Goal: Task Accomplishment & Management: Use online tool/utility

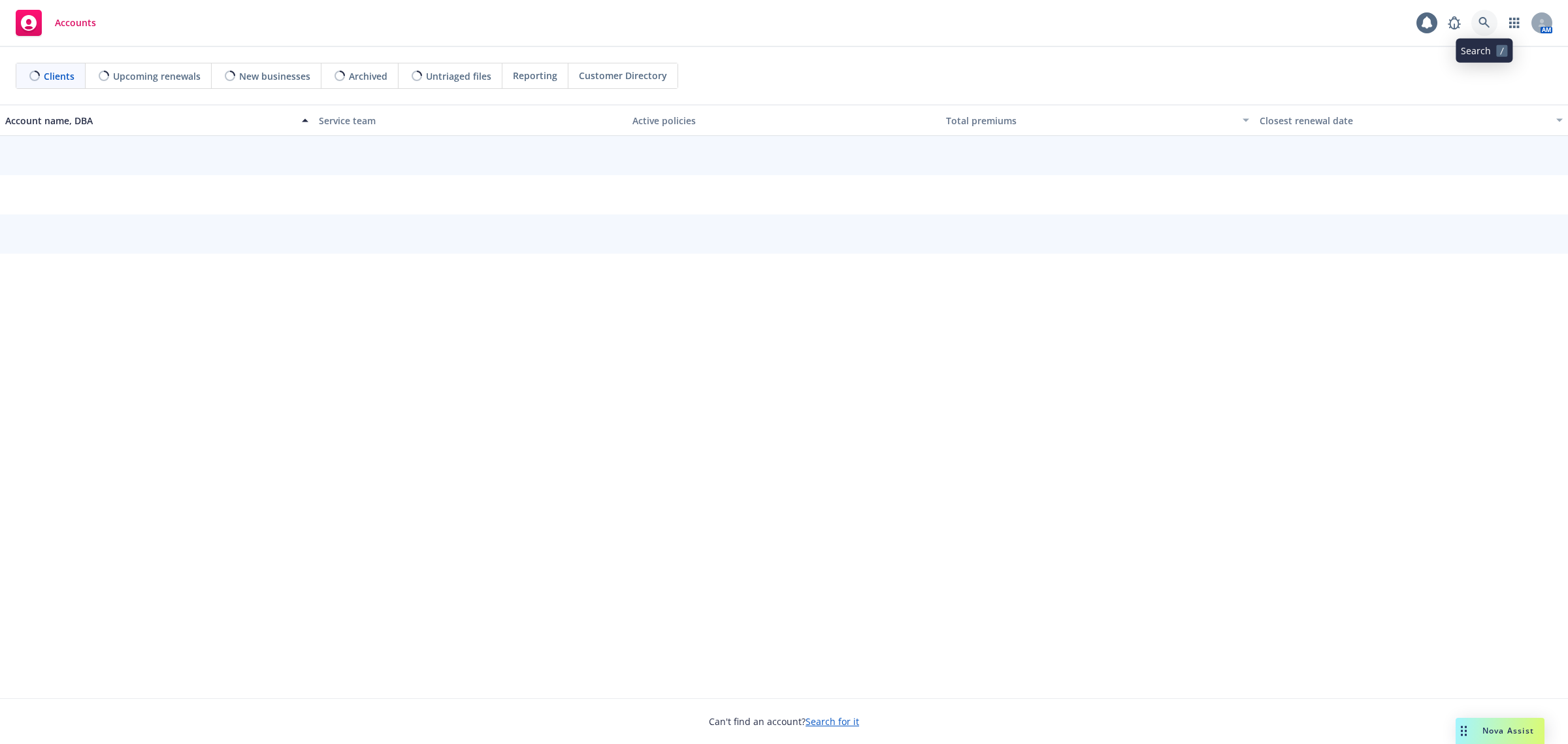
click at [1480, 27] on icon at bounding box center [1484, 23] width 12 height 12
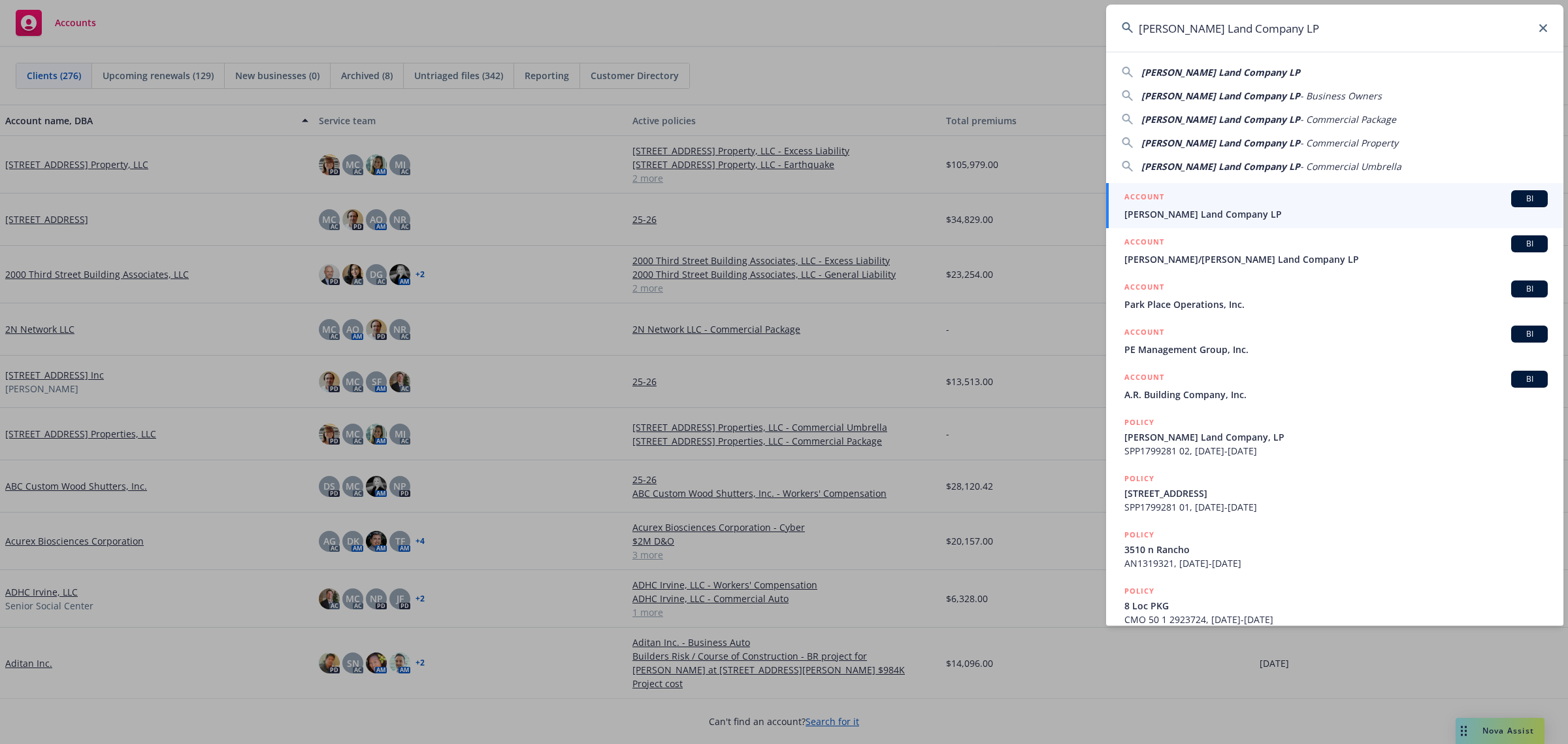
type input "[PERSON_NAME] Land Company LP"
click at [1193, 207] on span "[PERSON_NAME] Land Company LP" at bounding box center [1336, 213] width 423 height 14
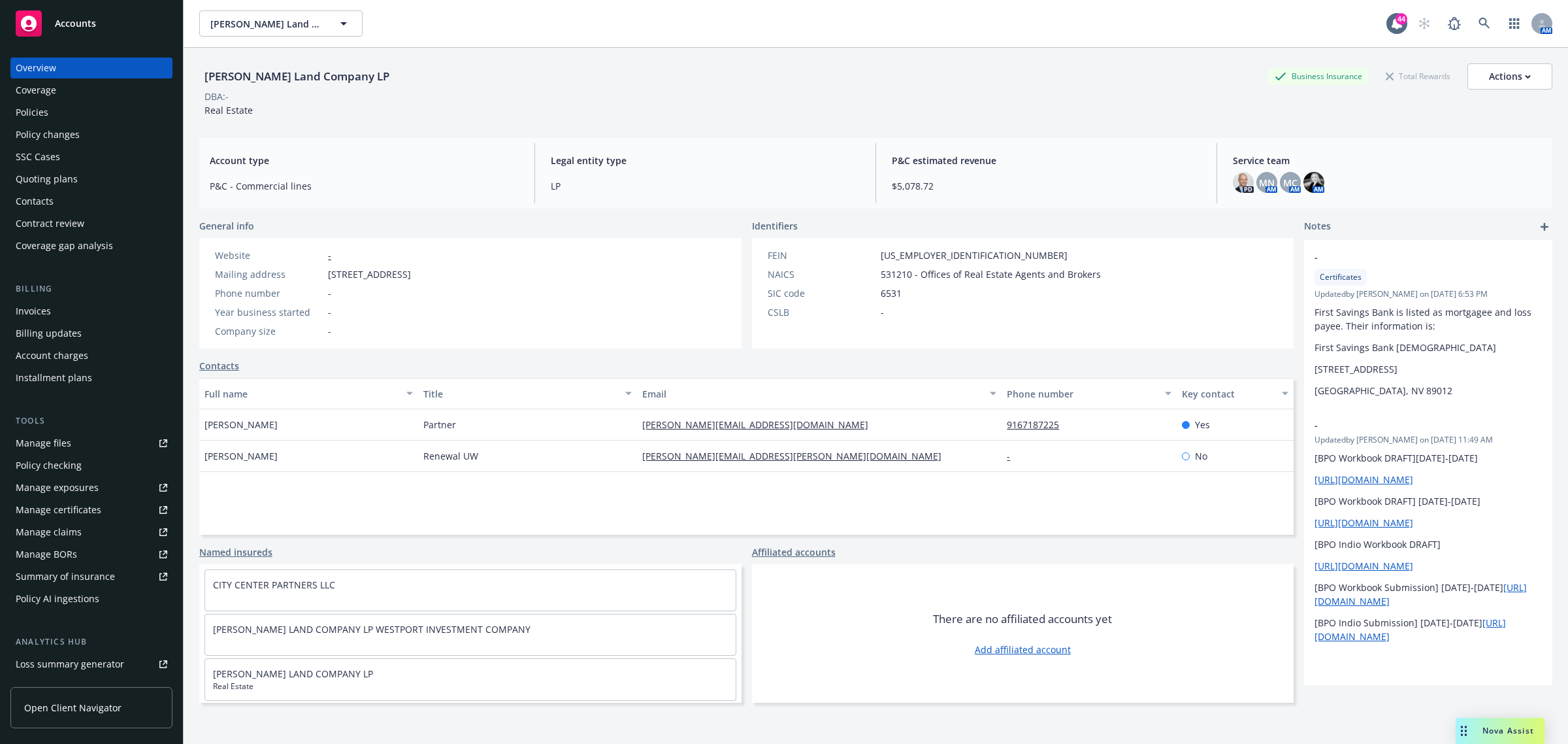
click at [112, 115] on div "Policies" at bounding box center [91, 112] width 152 height 21
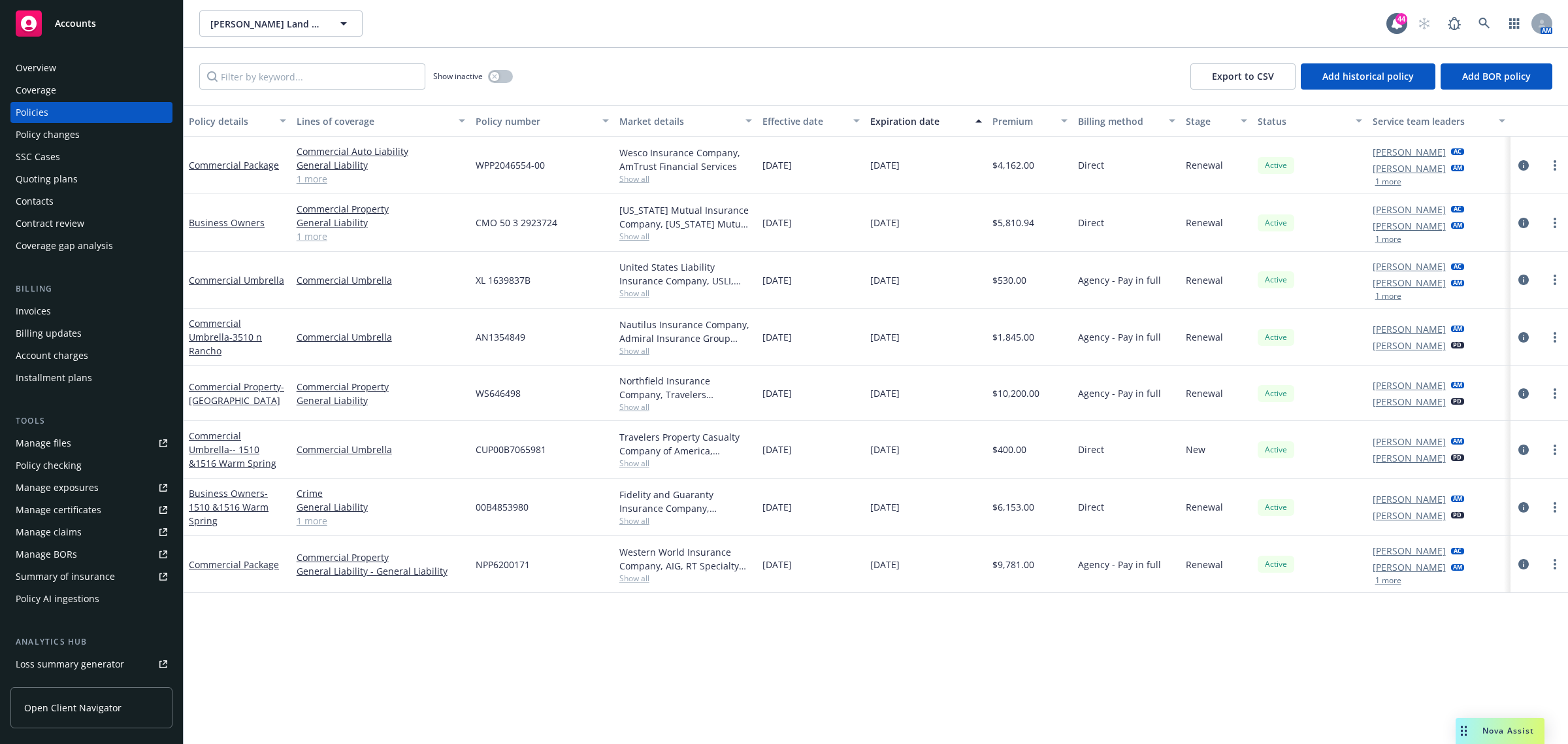
click at [642, 239] on span "Show all" at bounding box center [686, 236] width 133 height 11
drag, startPoint x: 547, startPoint y: 223, endPoint x: 465, endPoint y: 223, distance: 82.0
click at [465, 223] on div "Business Owners Commercial Property General Liability Cyber Liability 1 more CM…" at bounding box center [875, 223] width 1384 height 58
copy div "Cyber Liability 1 more CMO 50 3 2923724"
drag, startPoint x: 583, startPoint y: 213, endPoint x: 575, endPoint y: 226, distance: 15.3
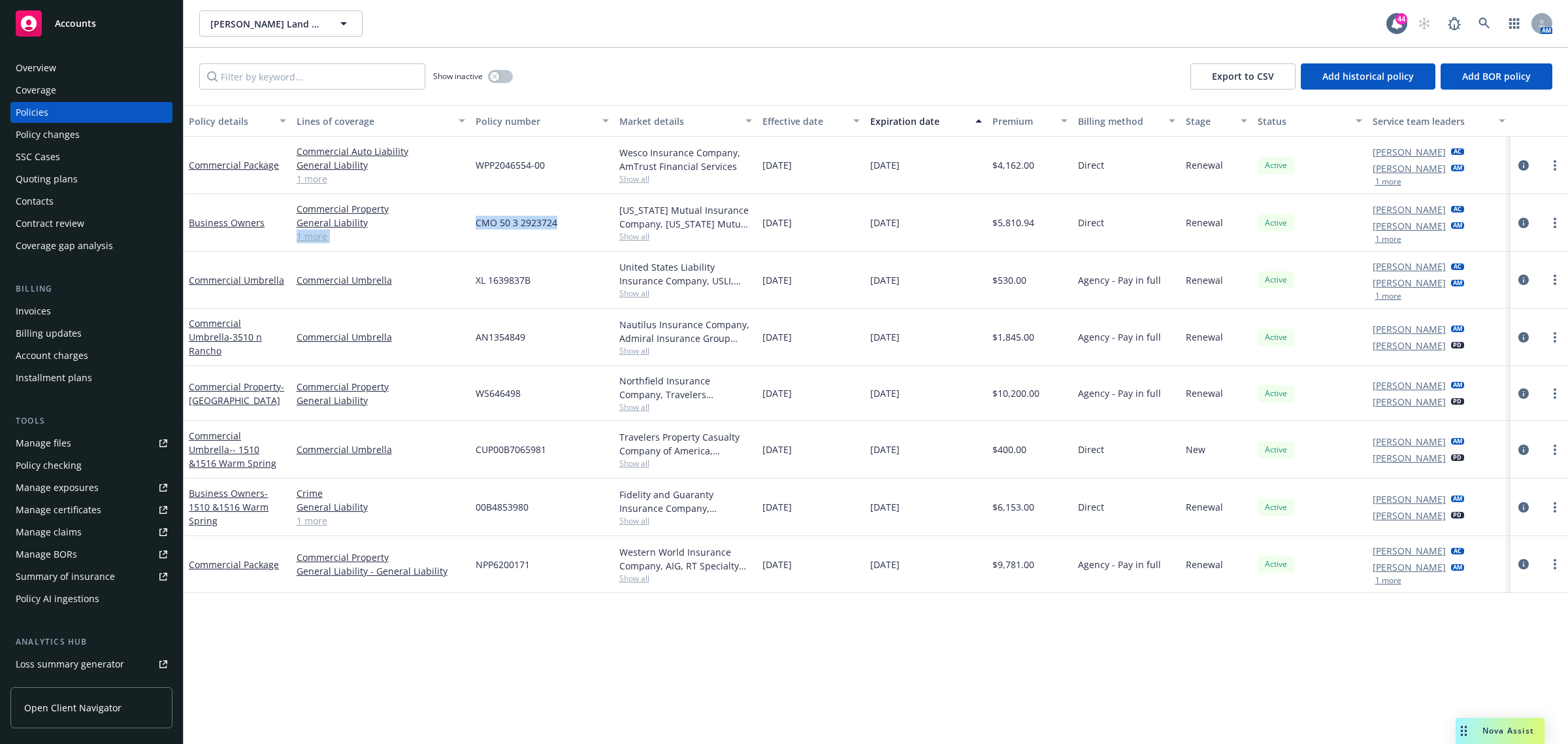
click at [582, 213] on div "CMO 50 3 2923724" at bounding box center [542, 223] width 144 height 58
click at [573, 227] on div "CMO 50 3 2923724" at bounding box center [542, 223] width 144 height 58
drag, startPoint x: 573, startPoint y: 227, endPoint x: 470, endPoint y: 231, distance: 103.1
click at [470, 231] on div "CMO 50 3 2923724" at bounding box center [542, 223] width 144 height 58
click at [1501, 33] on button "button" at bounding box center [1514, 24] width 26 height 26
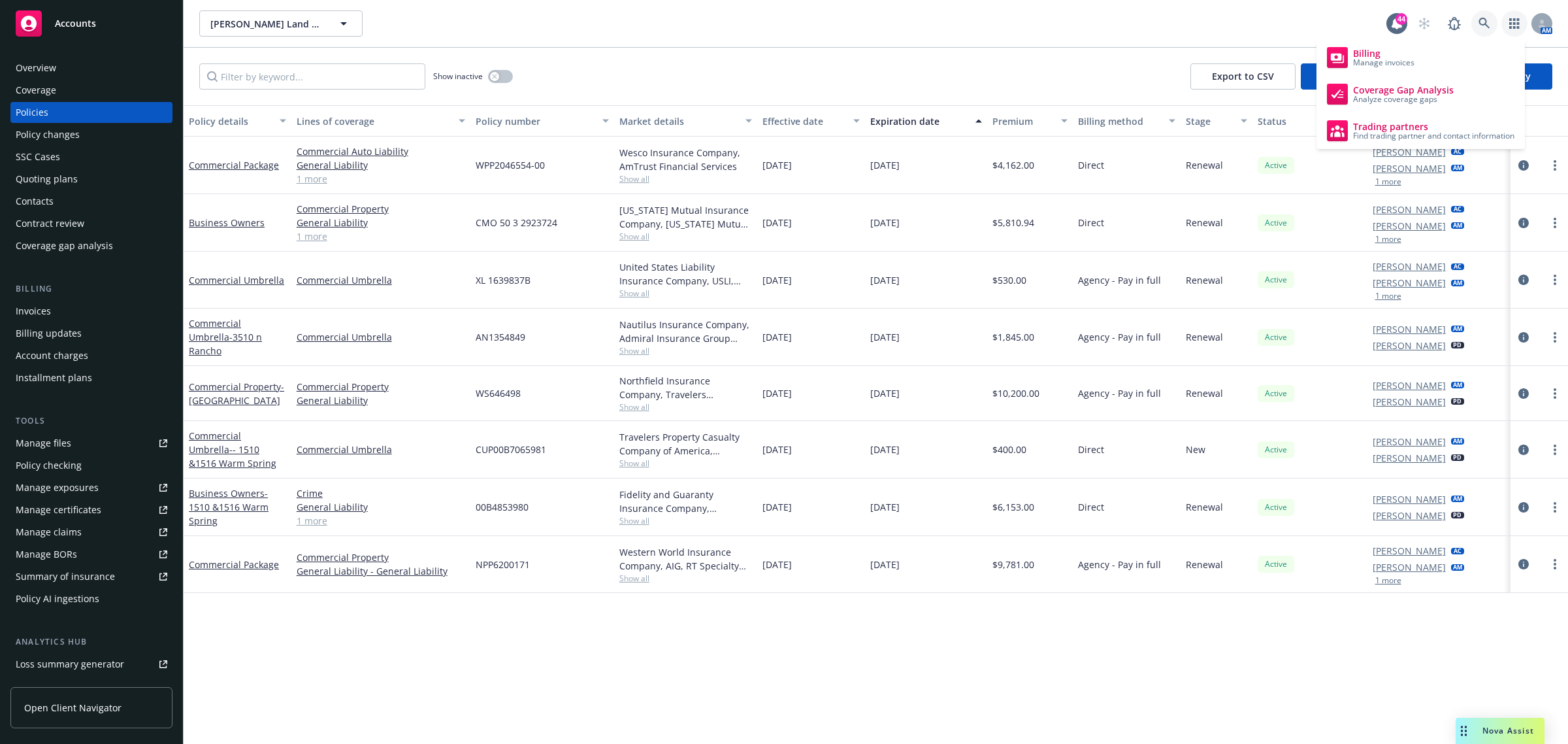
click at [1493, 31] on link at bounding box center [1484, 24] width 26 height 26
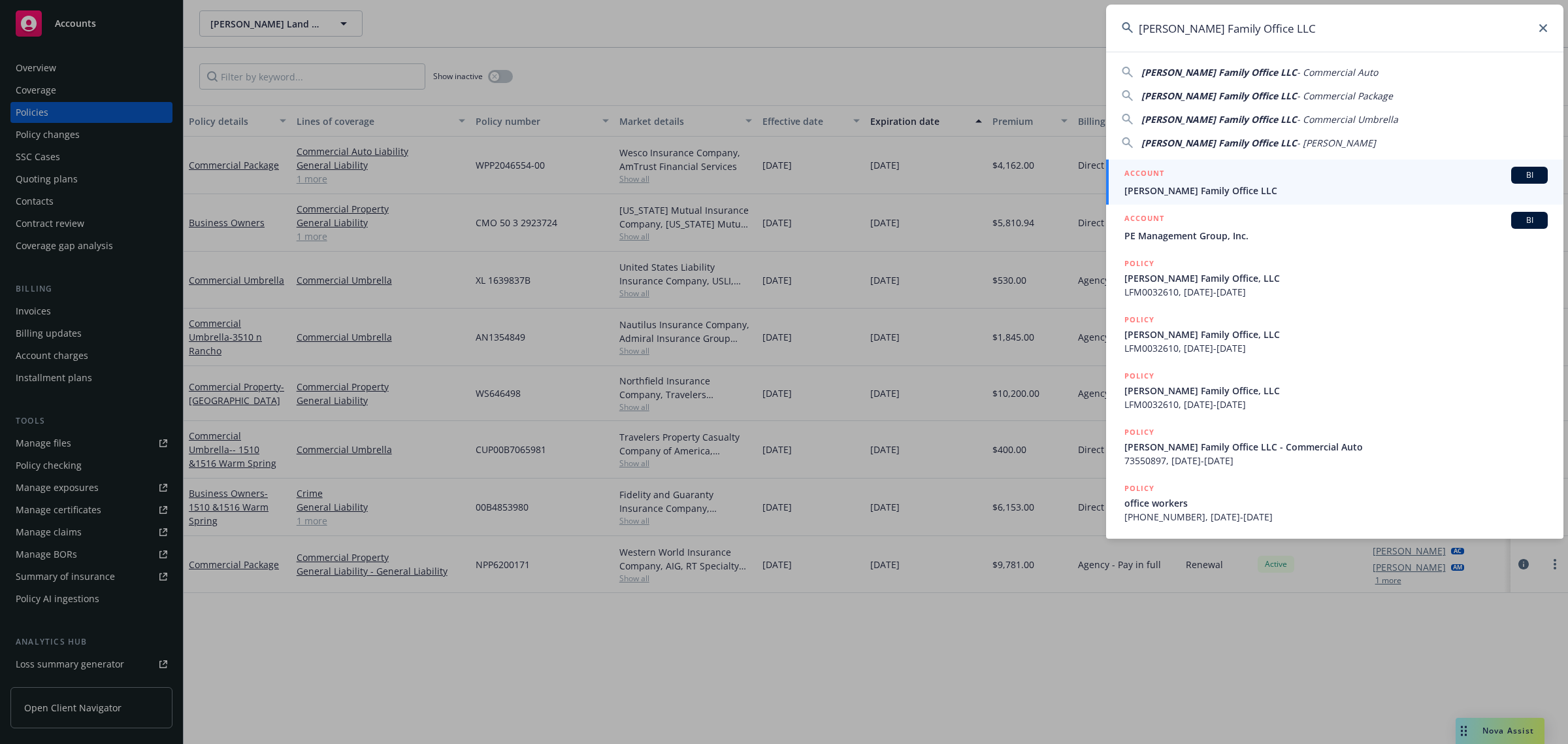
type input "[PERSON_NAME] Family Office LLC"
drag, startPoint x: 1235, startPoint y: 176, endPoint x: 1225, endPoint y: 180, distance: 10.8
click at [1235, 177] on div "ACCOUNT BI" at bounding box center [1336, 175] width 423 height 17
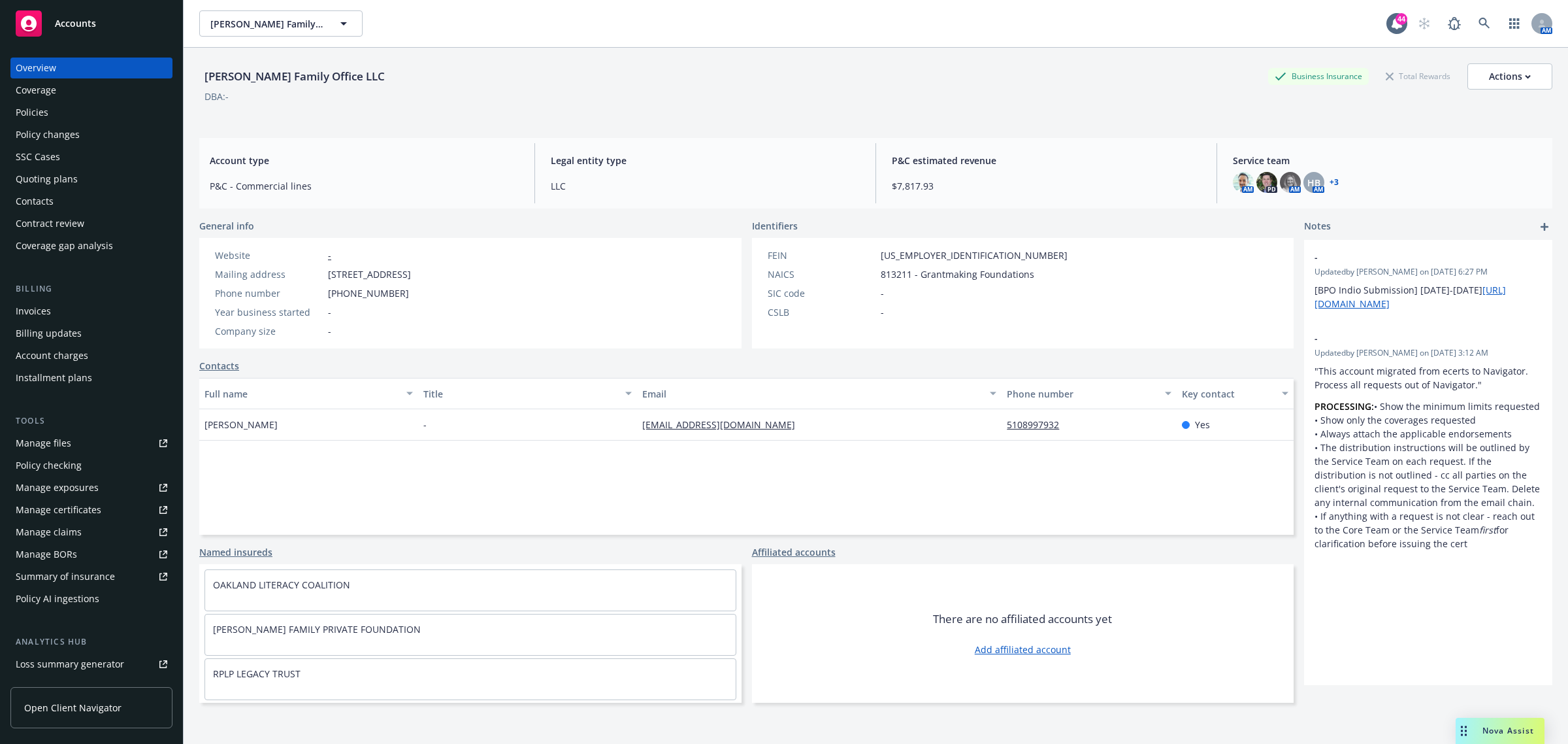
click at [72, 119] on div "Policies" at bounding box center [91, 112] width 152 height 21
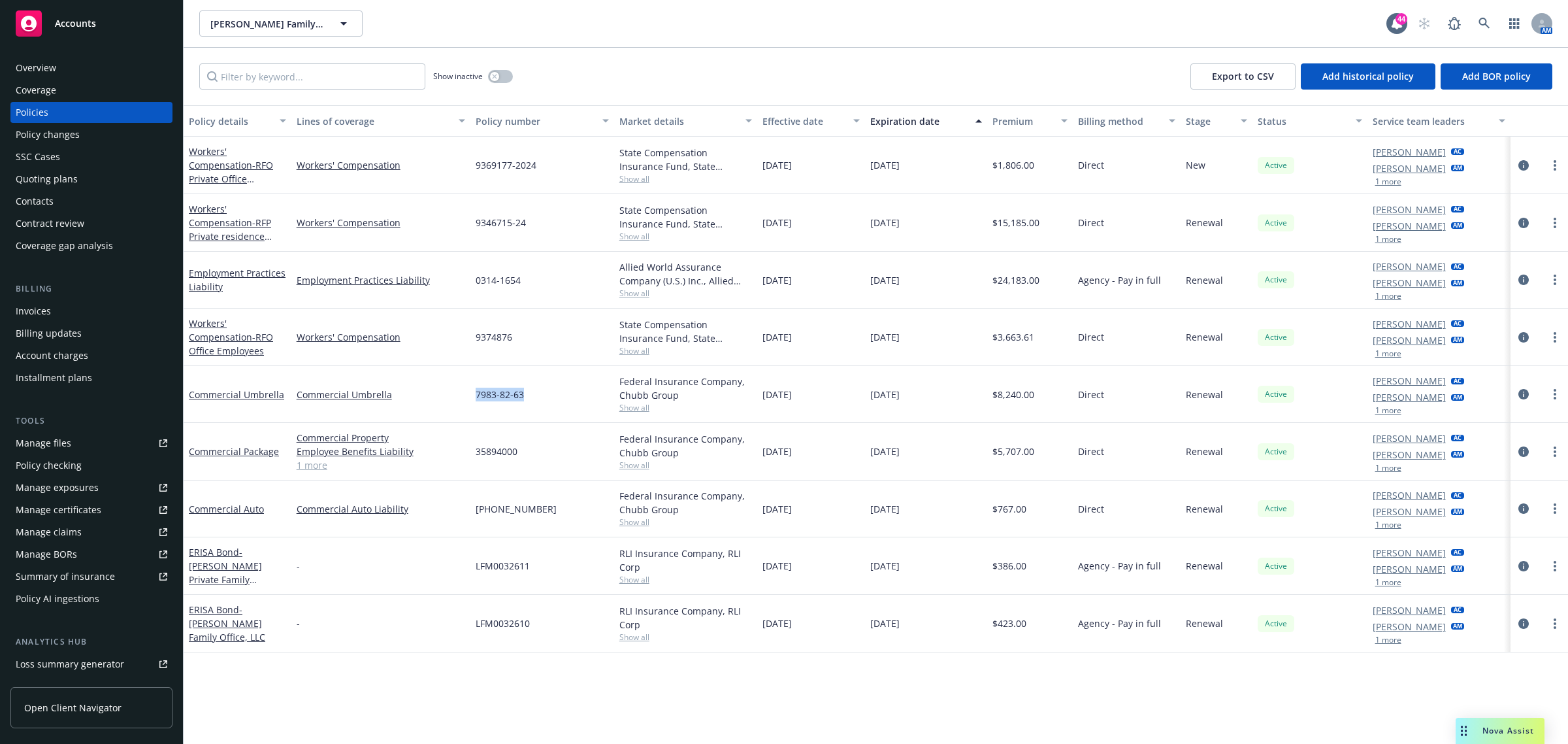
drag, startPoint x: 527, startPoint y: 403, endPoint x: 461, endPoint y: 406, distance: 66.1
click at [461, 406] on div "Commercial Umbrella Commercial Umbrella 7983-82-63 Federal Insurance Company, C…" at bounding box center [875, 394] width 1384 height 57
click at [612, 412] on div "7983-82-63" at bounding box center [542, 394] width 144 height 57
click at [643, 521] on span "Show all" at bounding box center [686, 522] width 133 height 11
click at [1481, 30] on link at bounding box center [1484, 24] width 26 height 26
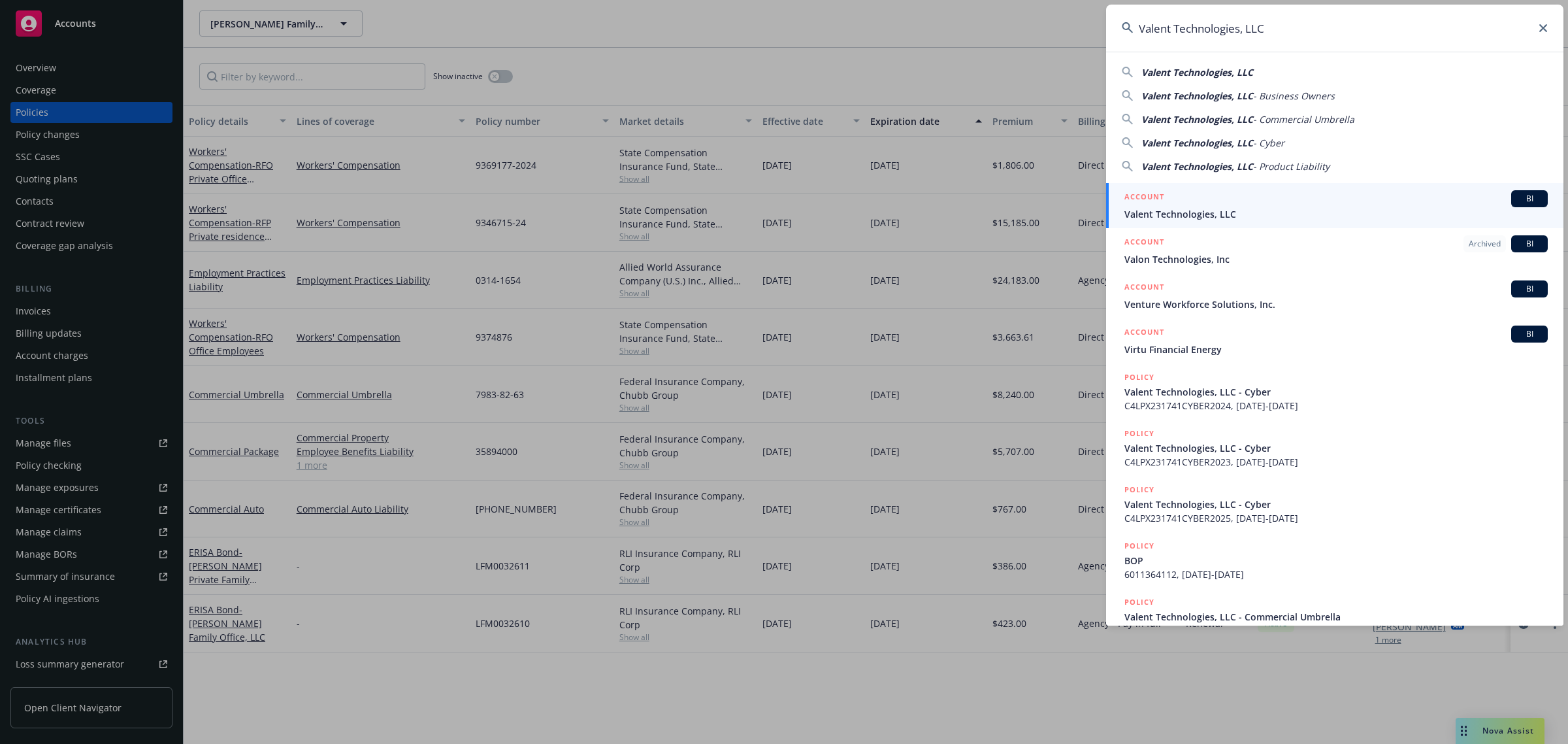
type input "Valent Technologies, LLC"
click at [1212, 204] on div "ACCOUNT BI" at bounding box center [1336, 199] width 423 height 17
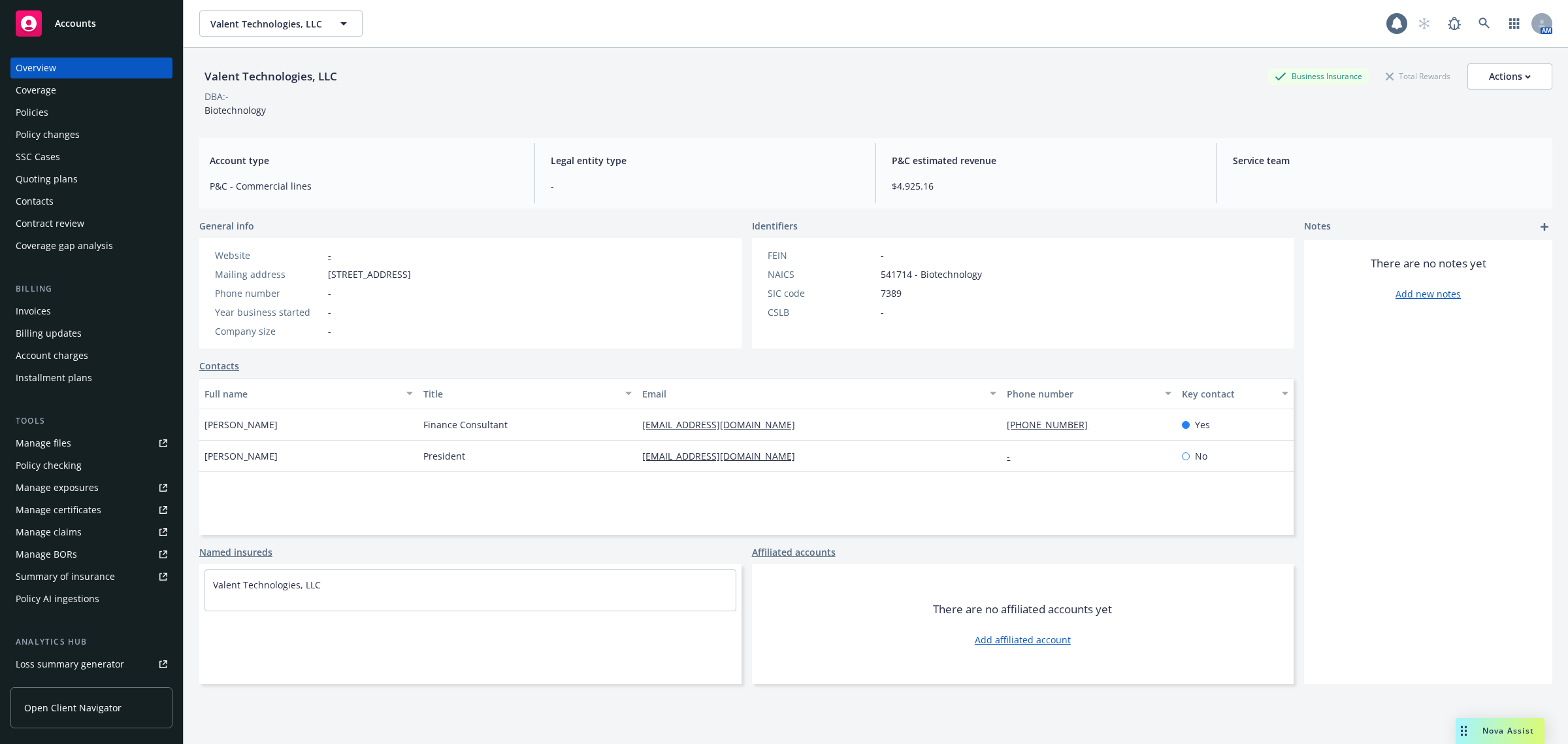
drag, startPoint x: 66, startPoint y: 111, endPoint x: 90, endPoint y: 112, distance: 24.0
click at [67, 111] on div "Policies" at bounding box center [91, 112] width 152 height 21
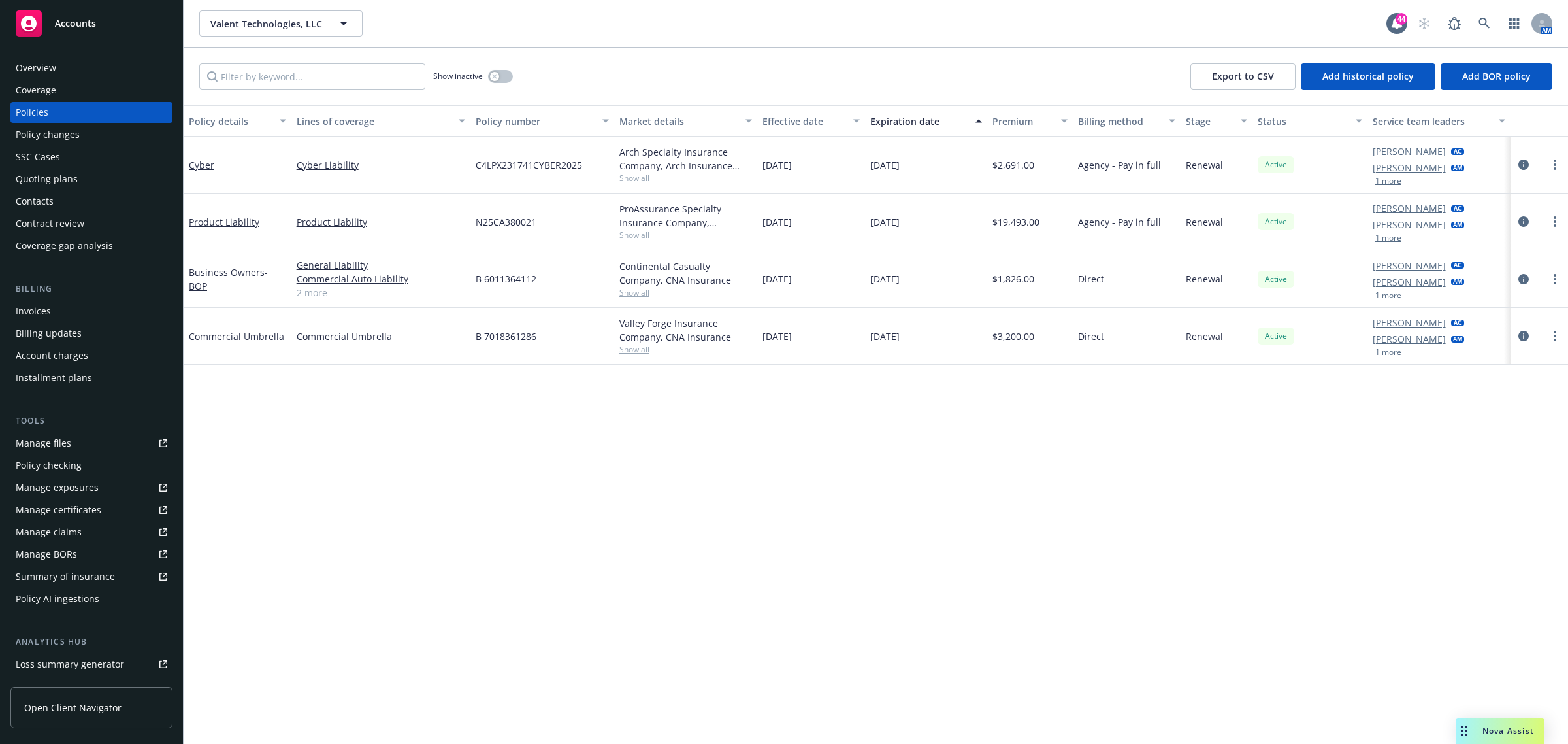
click at [626, 236] on span "Show all" at bounding box center [686, 234] width 133 height 11
click at [640, 181] on span "Show all" at bounding box center [686, 177] width 133 height 11
drag, startPoint x: 449, startPoint y: 163, endPoint x: 583, endPoint y: 170, distance: 134.2
click at [583, 170] on div "Cyber Cyber Liability C4LPX231741CYBER2025 Arch Specialty Insurance Company, Ar…" at bounding box center [875, 165] width 1384 height 57
copy div "C4LPX231741CYBER2025"
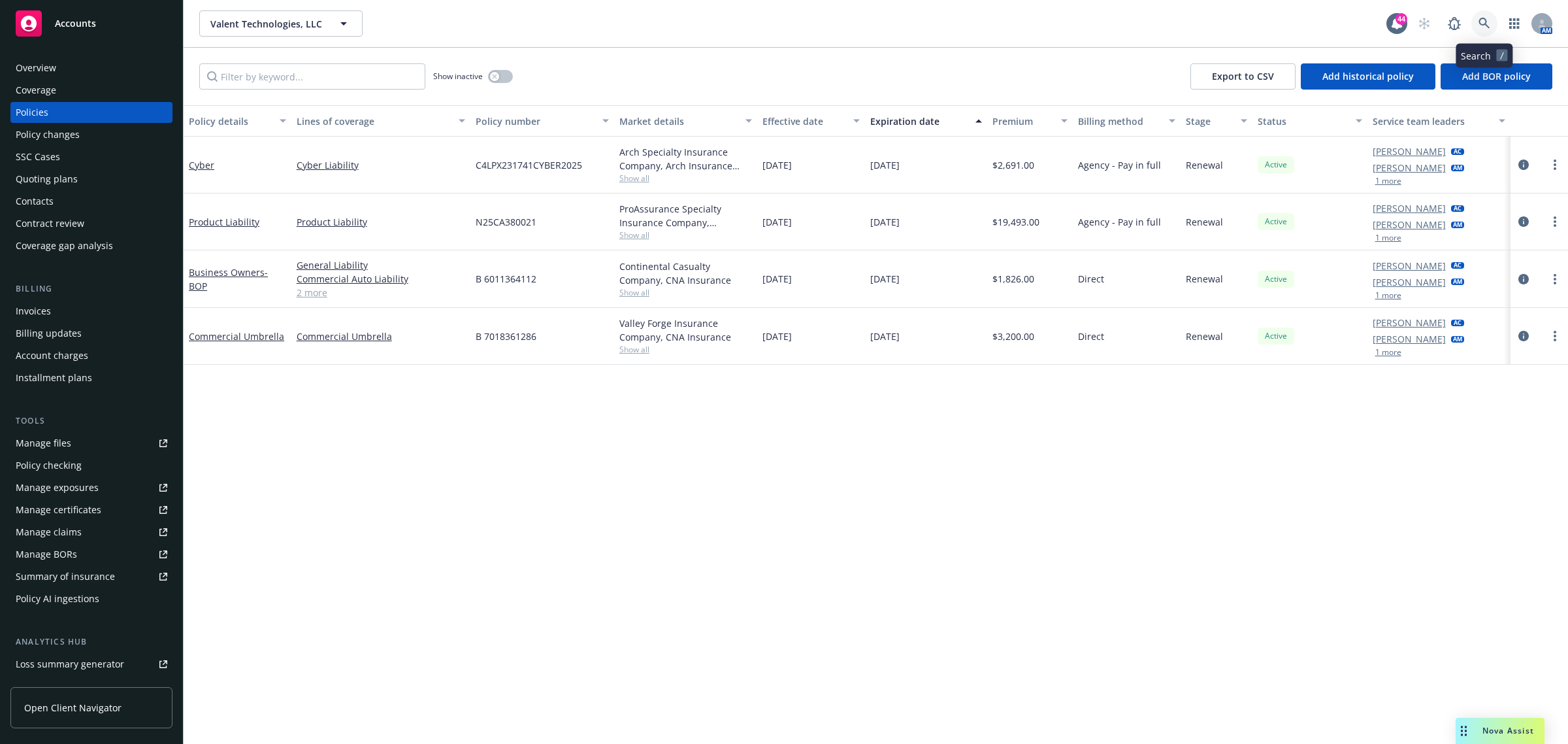
click at [1474, 28] on link at bounding box center [1484, 24] width 26 height 26
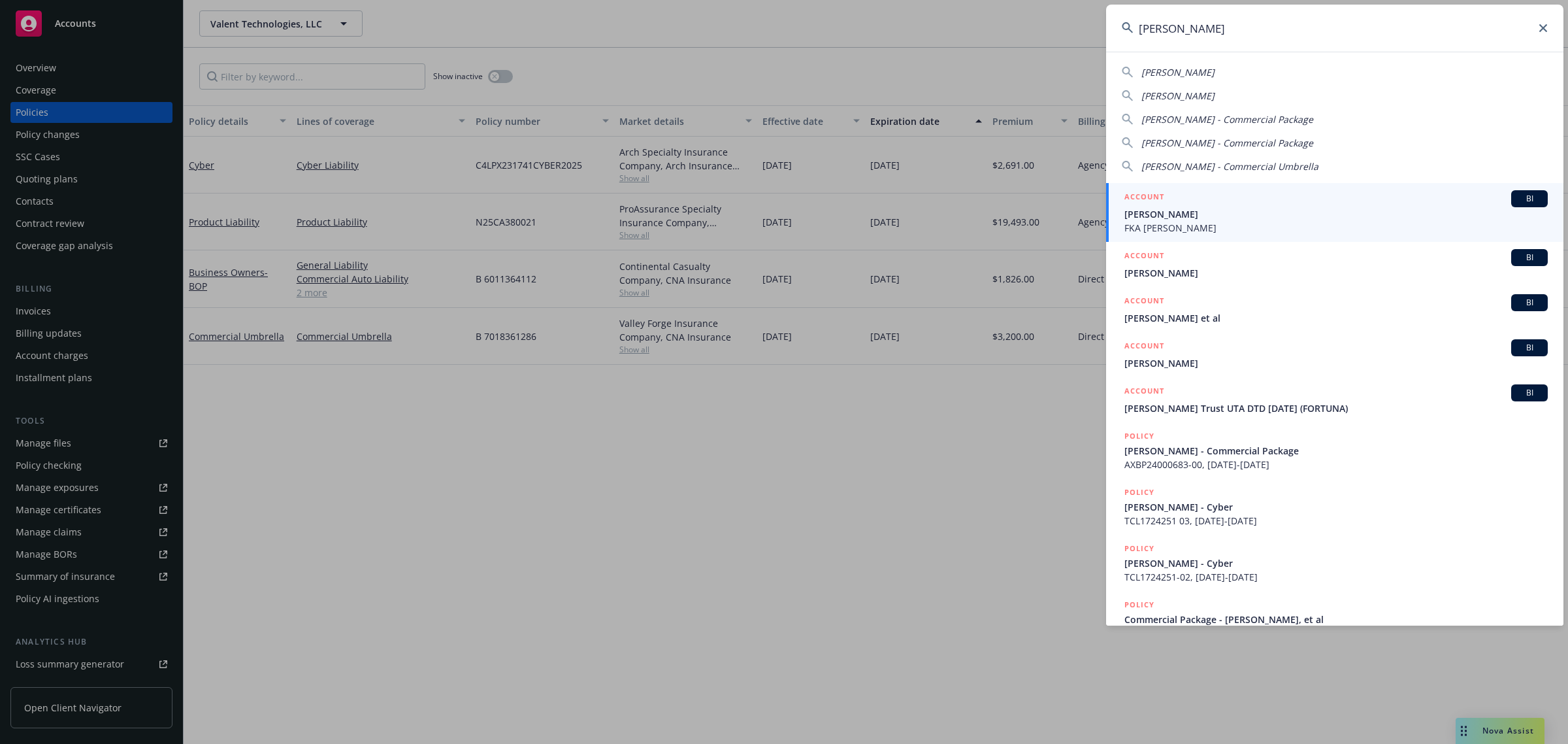
type input "[PERSON_NAME]"
click at [1239, 227] on span "FKA [PERSON_NAME]" at bounding box center [1336, 227] width 423 height 14
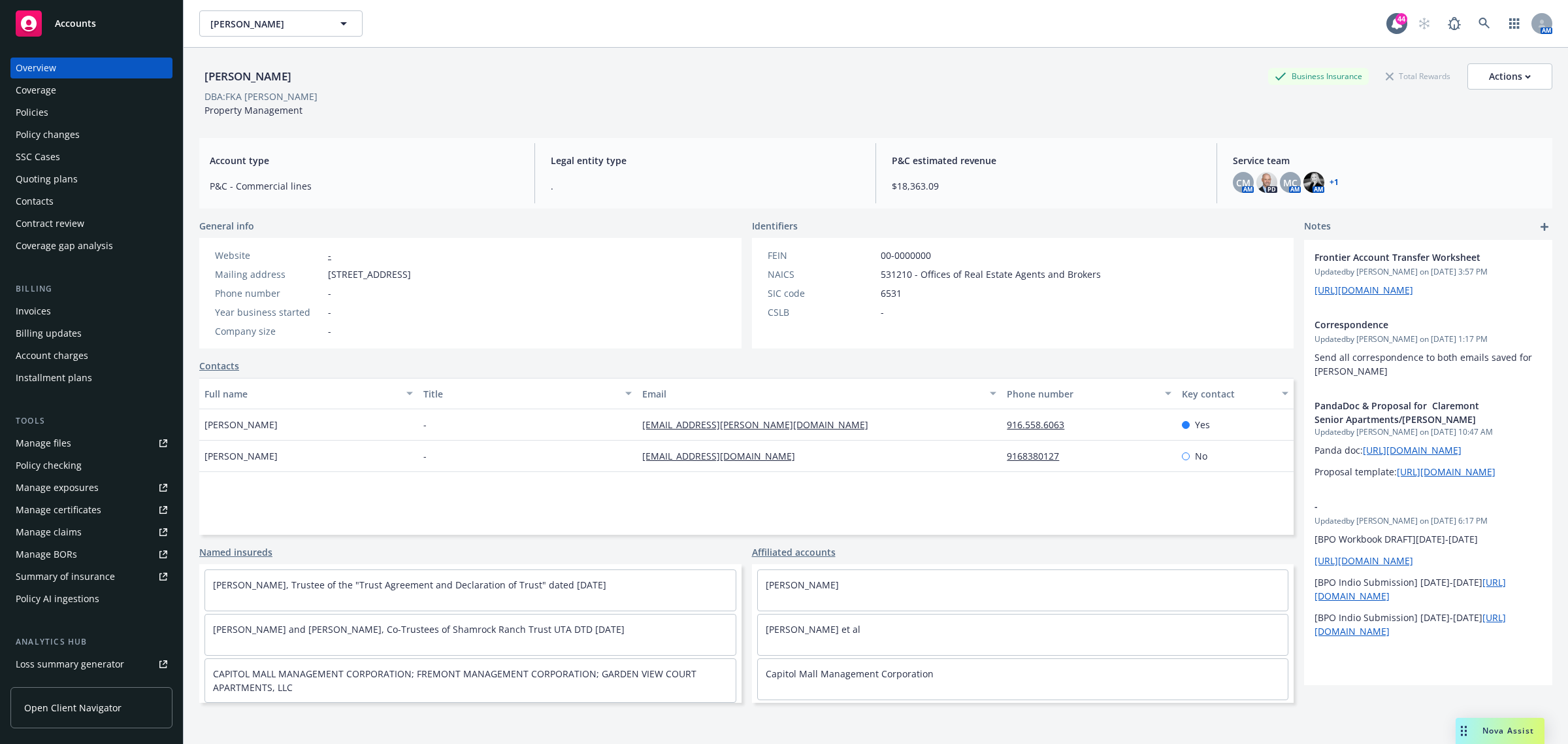
click at [63, 113] on div "Policies" at bounding box center [91, 112] width 152 height 21
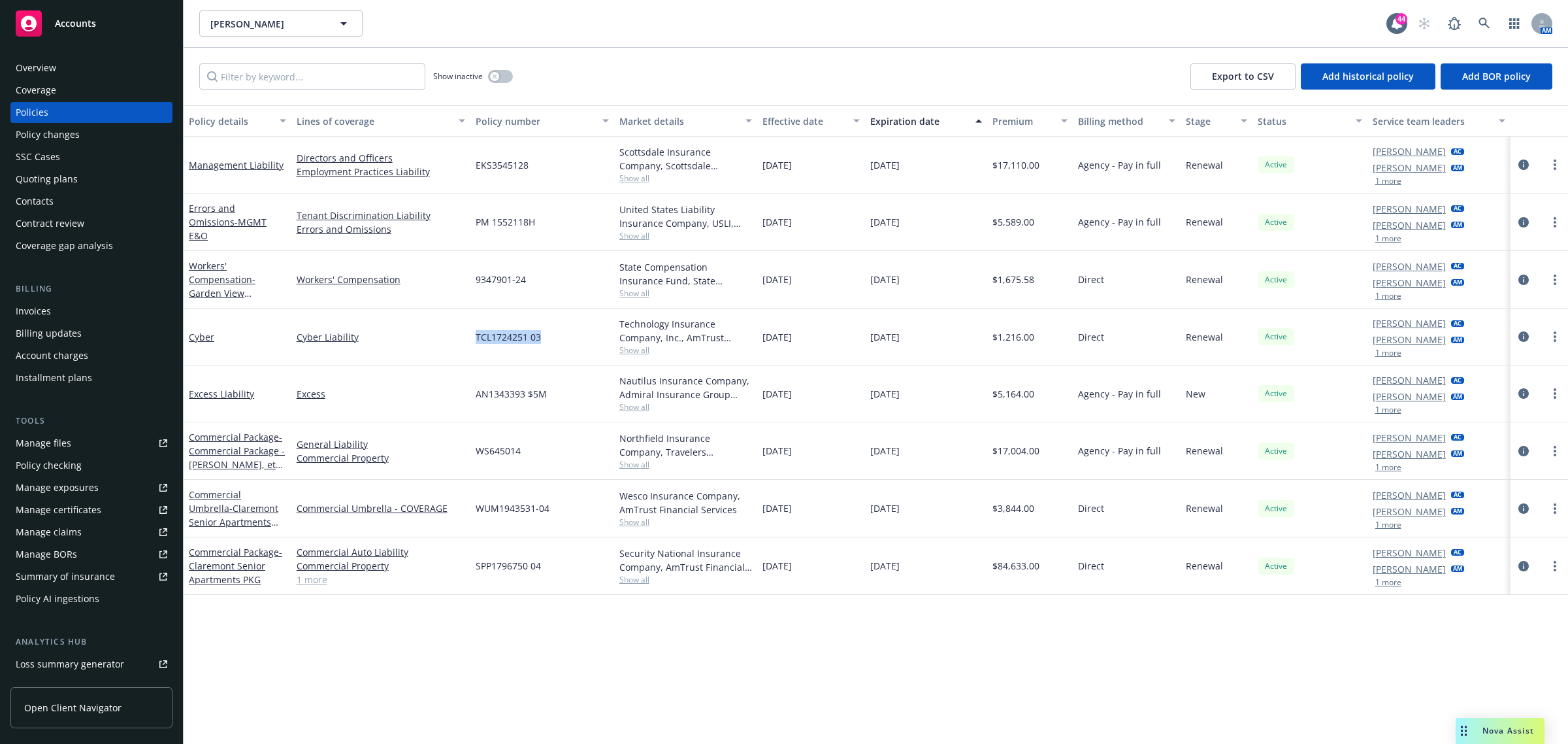
drag, startPoint x: 543, startPoint y: 339, endPoint x: 432, endPoint y: 348, distance: 111.4
click at [432, 348] on div "Cyber Cyber Liability TCL1724251 03 Technology Insurance Company, Inc., AmTrust…" at bounding box center [875, 336] width 1384 height 57
copy div "TCL1724251 03"
click at [609, 347] on div "TCL1724251 03" at bounding box center [542, 336] width 144 height 57
click at [624, 347] on span "Show all" at bounding box center [686, 349] width 133 height 11
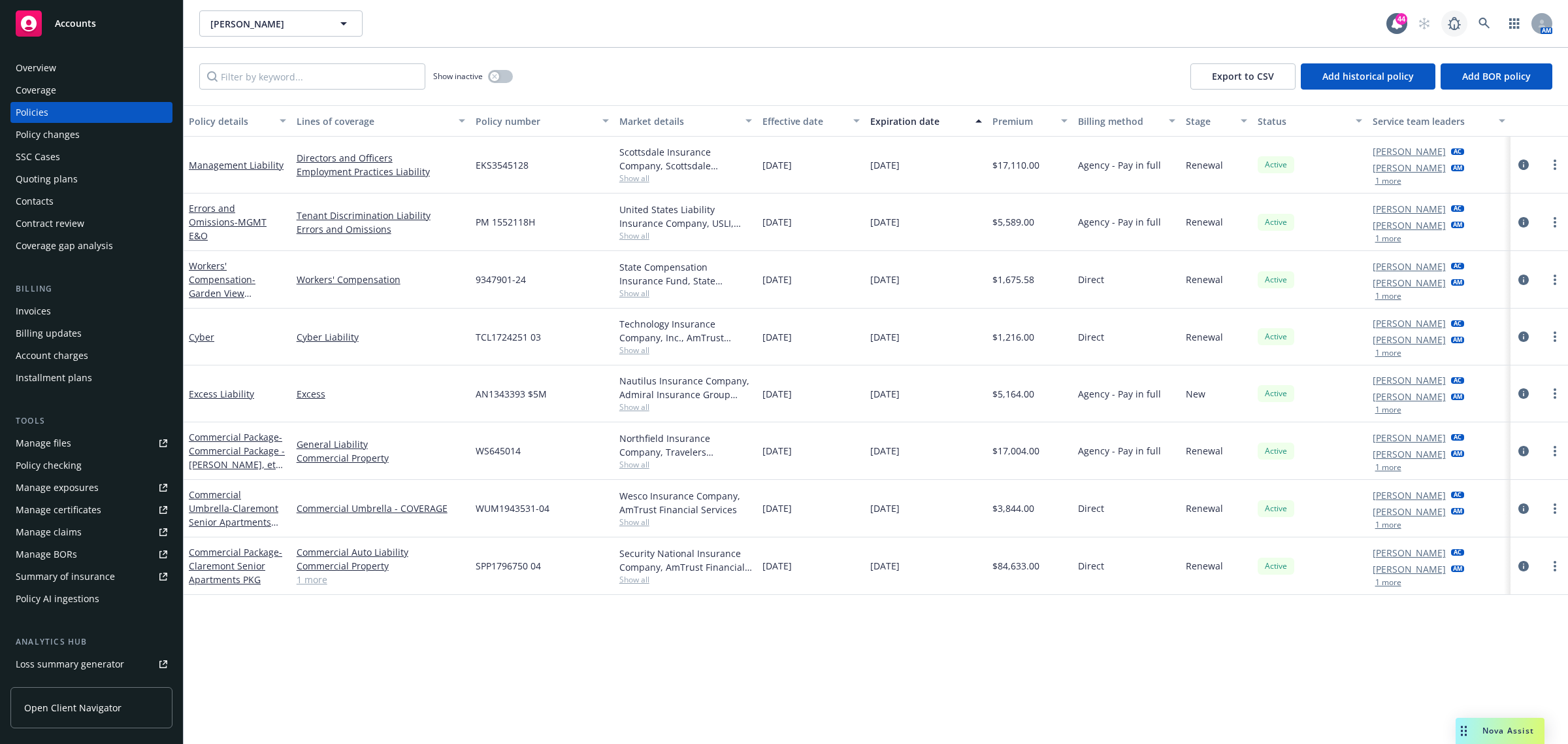
click at [1455, 17] on icon at bounding box center [1454, 24] width 13 height 13
click at [1491, 17] on link at bounding box center [1484, 24] width 26 height 26
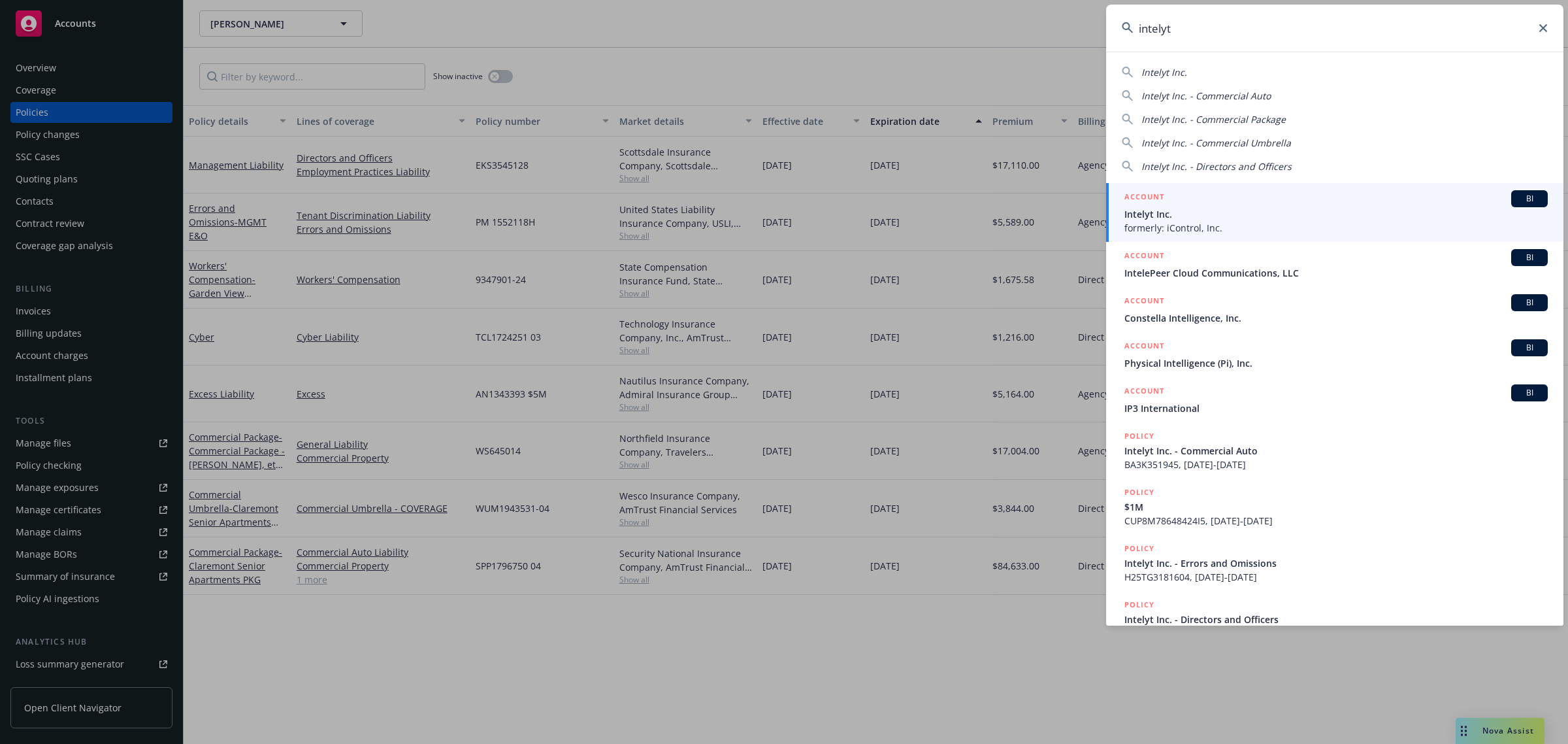
type input "intelyt"
click at [1177, 229] on span "formerly: iControl, Inc." at bounding box center [1336, 227] width 423 height 14
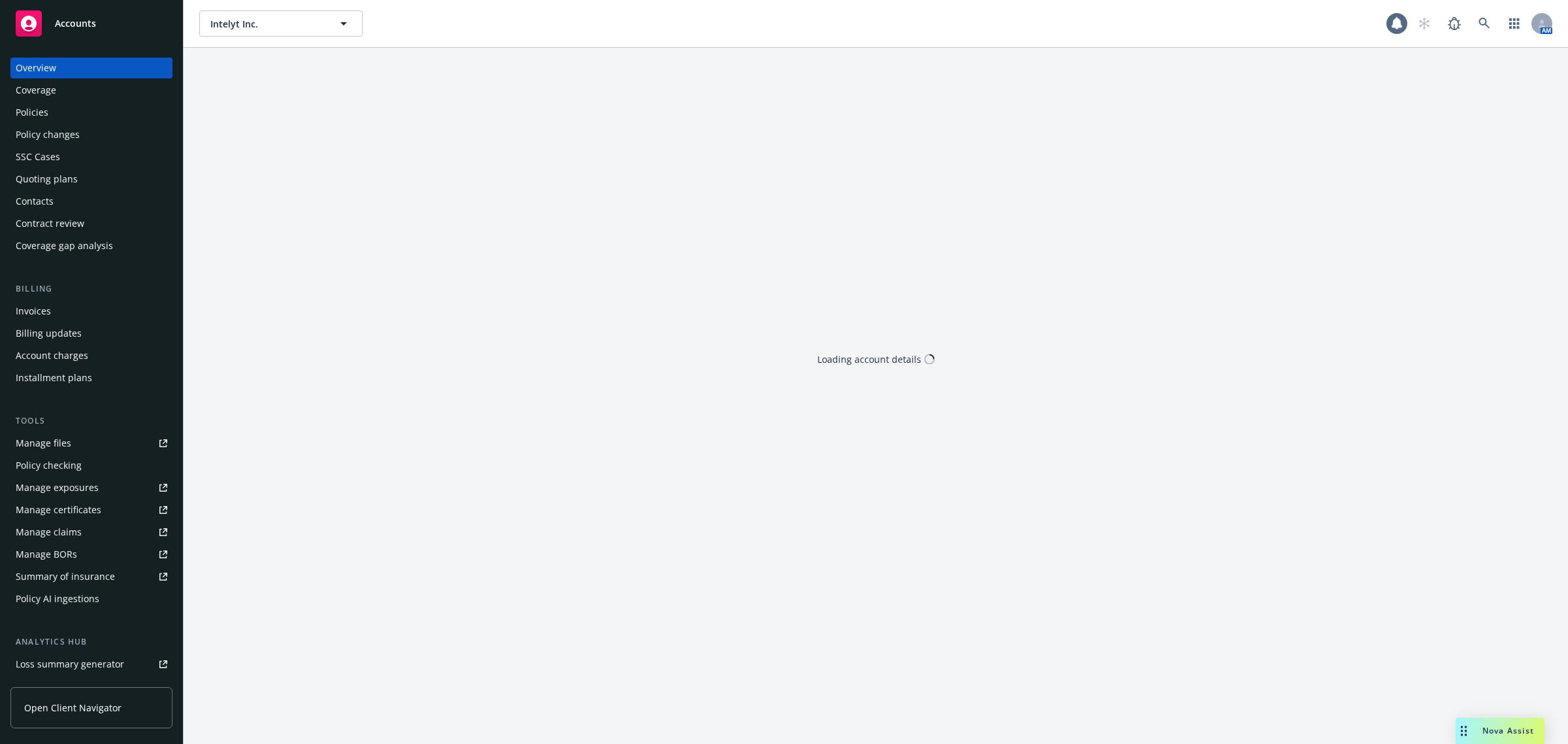
click at [103, 116] on div "Policies" at bounding box center [91, 112] width 152 height 21
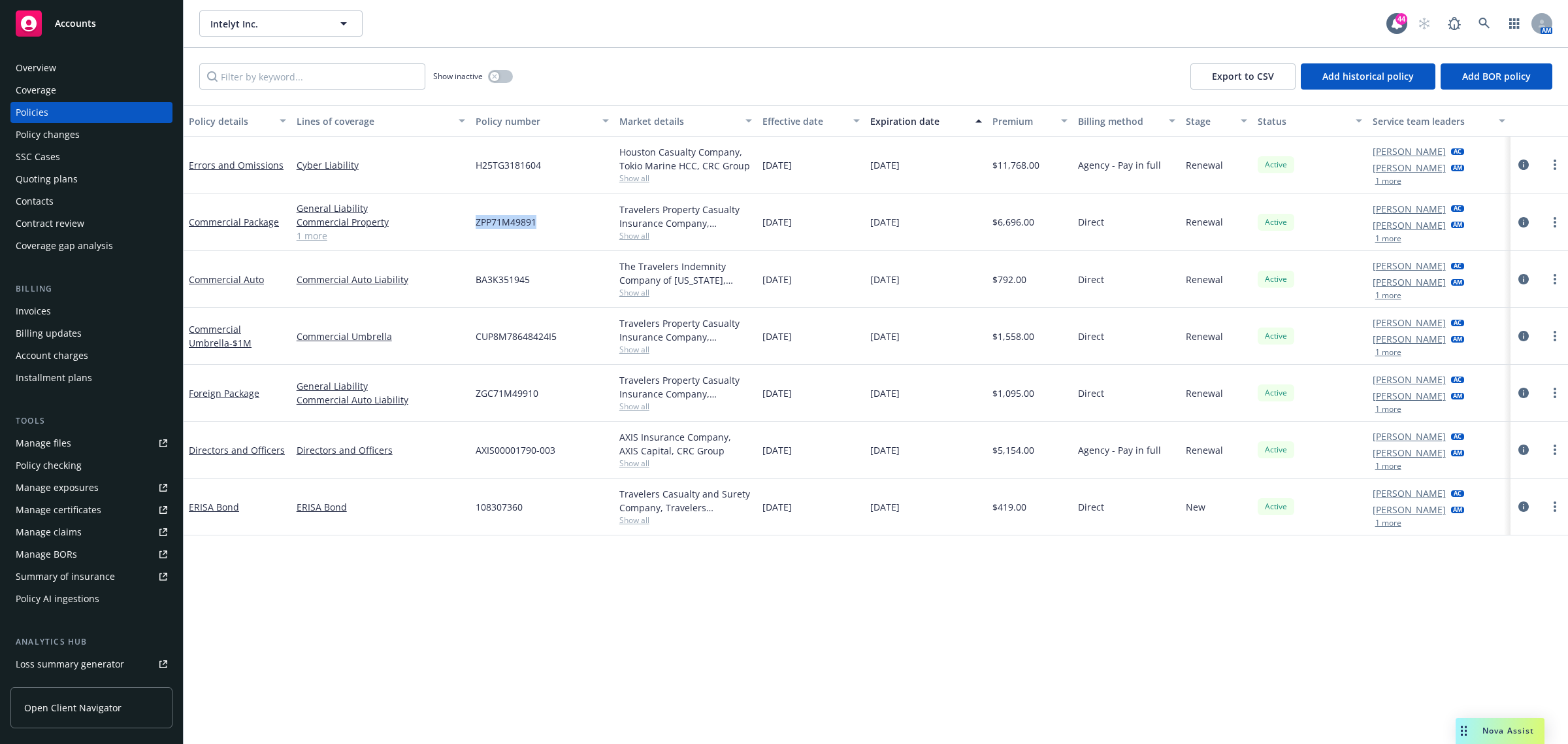
drag, startPoint x: 544, startPoint y: 229, endPoint x: 474, endPoint y: 244, distance: 71.6
click at [474, 244] on div "ZPP71M49891" at bounding box center [542, 222] width 144 height 58
copy span "ZPP71M49891"
drag, startPoint x: 565, startPoint y: 167, endPoint x: 503, endPoint y: 249, distance: 102.8
click at [481, 171] on div "H25TG3181604" at bounding box center [542, 165] width 144 height 57
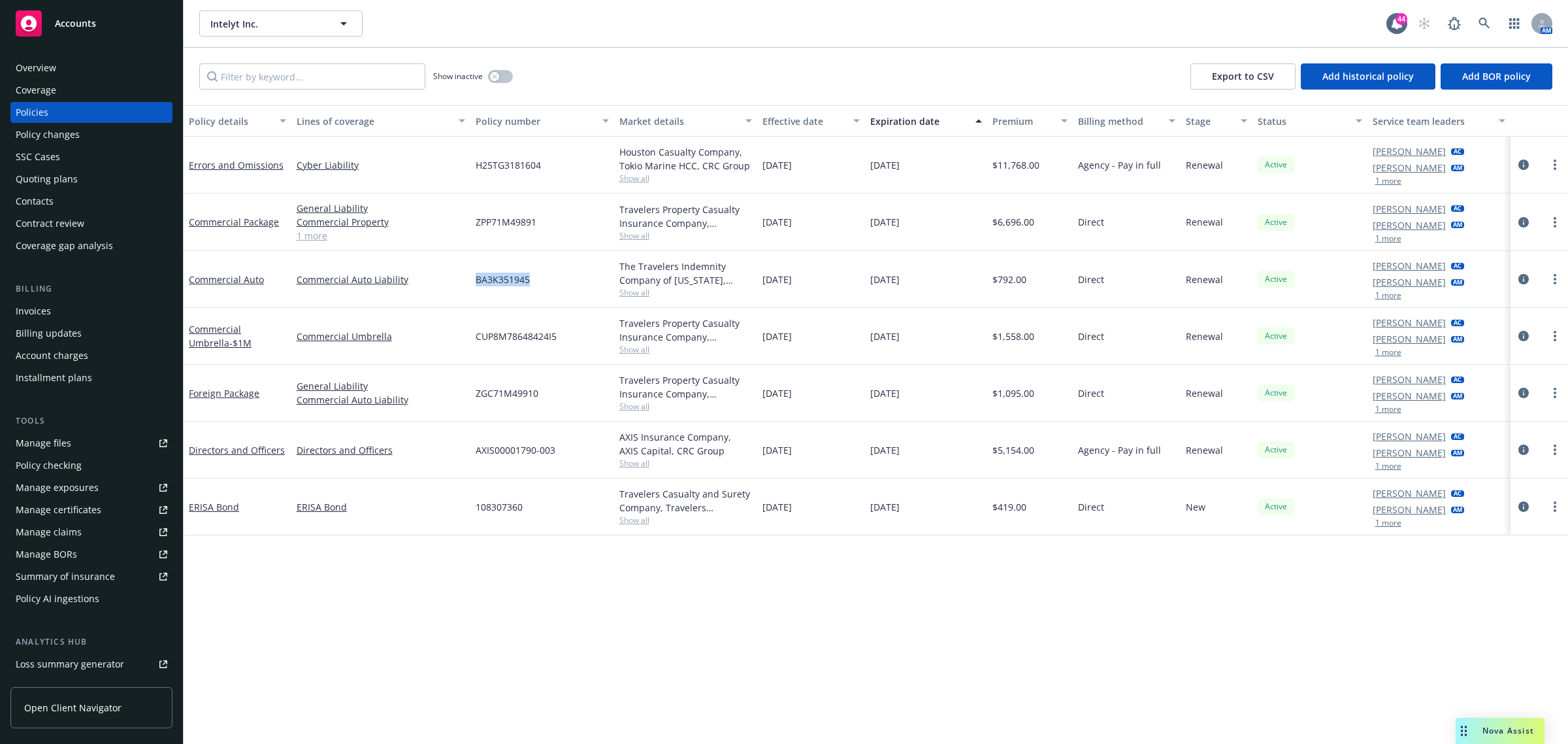
drag, startPoint x: 518, startPoint y: 286, endPoint x: 471, endPoint y: 286, distance: 47.0
click at [469, 286] on div "Commercial Auto Commercial Auto Liability BA3K351945 The Travelers Indemnity Co…" at bounding box center [875, 279] width 1384 height 57
copy div "BA3K351945"
drag, startPoint x: 572, startPoint y: 339, endPoint x: 472, endPoint y: 341, distance: 100.0
click at [472, 341] on div "CUP8M78648424I5" at bounding box center [542, 336] width 144 height 57
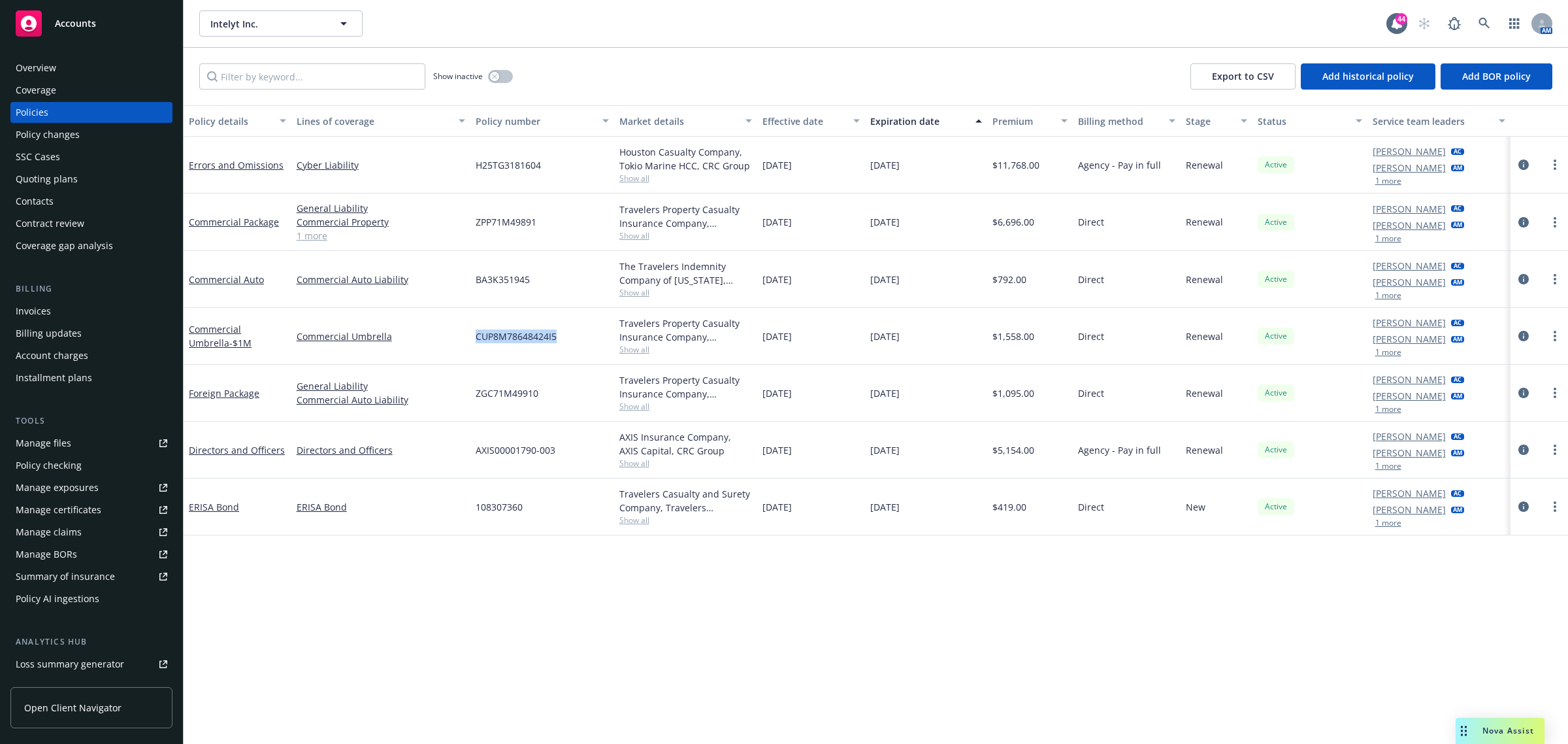
copy span "CUP8M78648424I5"
drag, startPoint x: 551, startPoint y: 393, endPoint x: 461, endPoint y: 396, distance: 90.0
click at [461, 396] on div "Foreign Package General Liability Commercial Auto Liability ZGC71M49910 Travele…" at bounding box center [875, 393] width 1384 height 57
copy div "ZGC71M49910"
drag, startPoint x: 552, startPoint y: 170, endPoint x: 472, endPoint y: 174, distance: 80.1
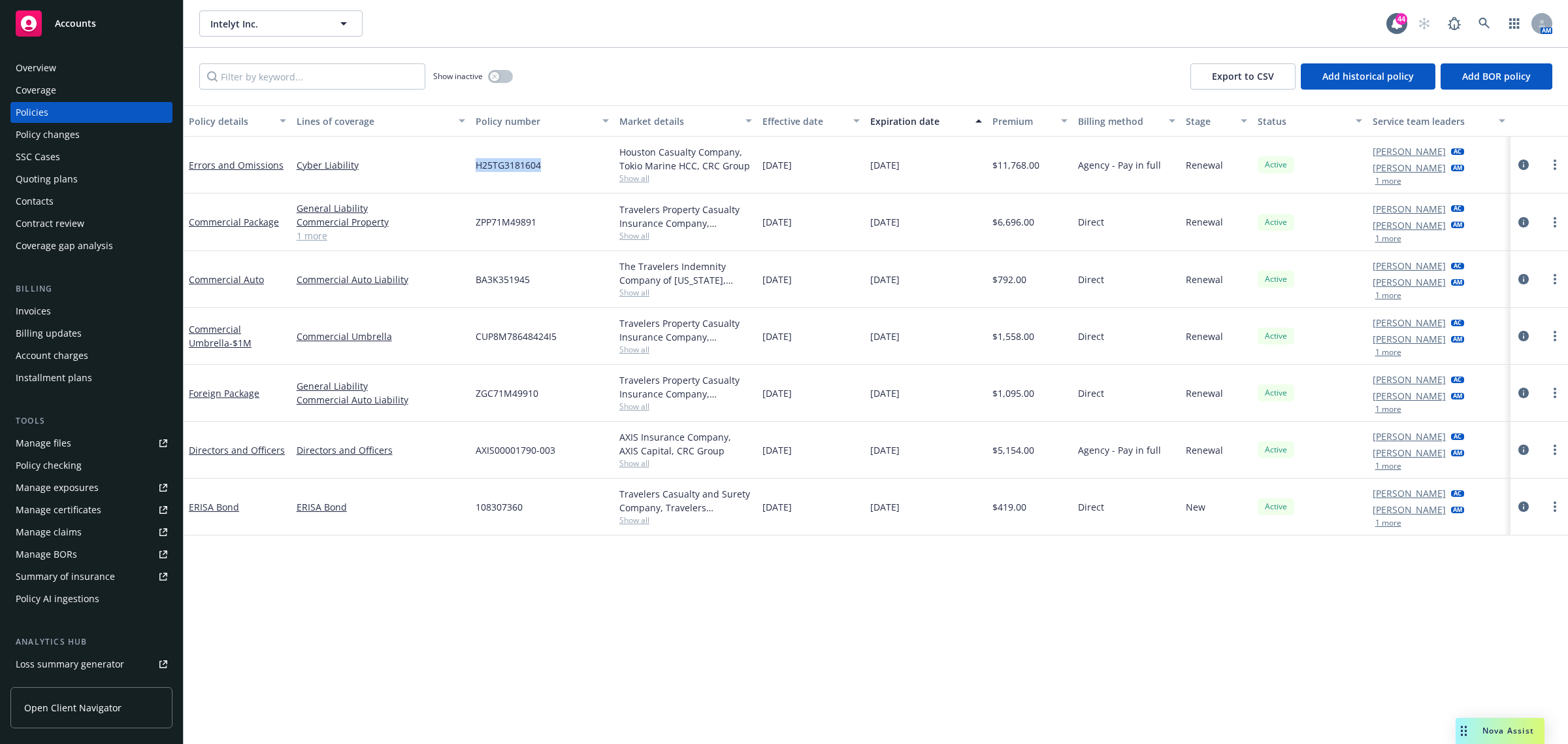
click at [472, 174] on div "H25TG3181604" at bounding box center [542, 165] width 144 height 57
copy span "H25TG3181604"
click at [643, 180] on span "Show all" at bounding box center [686, 177] width 133 height 11
click at [1481, 21] on icon at bounding box center [1484, 23] width 12 height 12
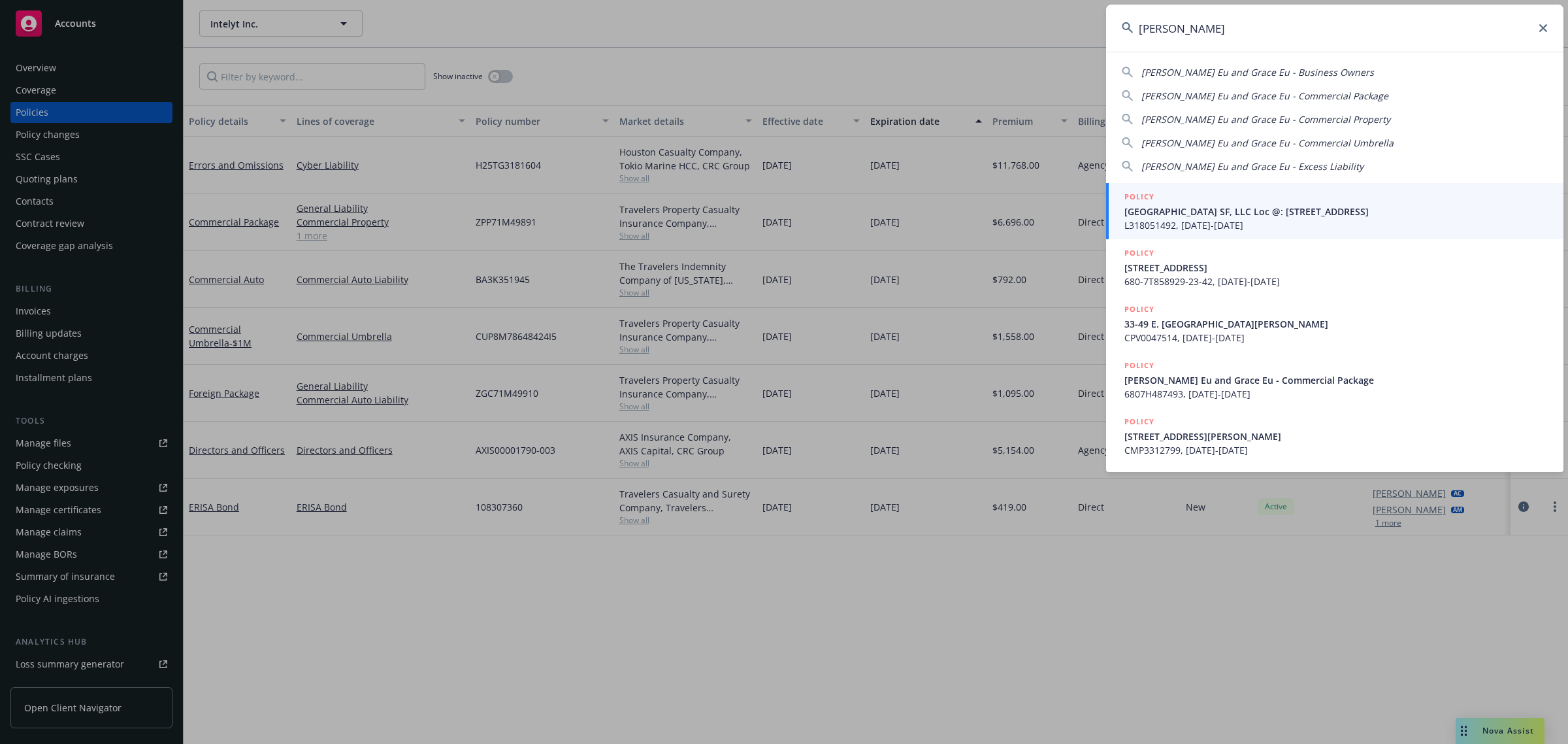
type input "[PERSON_NAME]"
click at [1246, 217] on span "[GEOGRAPHIC_DATA] SF, LLC Loc @: [STREET_ADDRESS]" at bounding box center [1336, 211] width 423 height 14
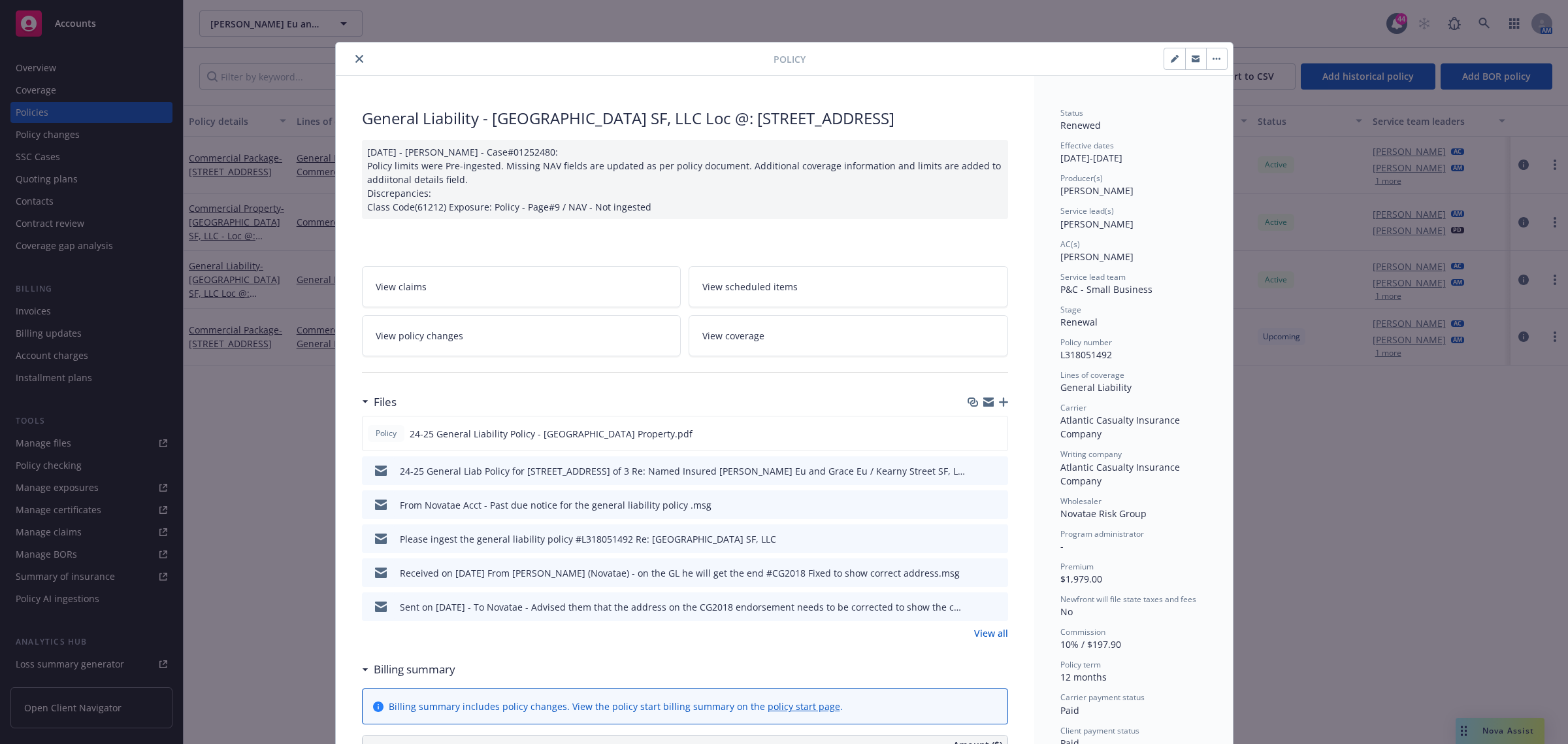
click at [362, 55] on div at bounding box center [557, 58] width 432 height 16
click at [352, 54] on button "close" at bounding box center [359, 58] width 16 height 16
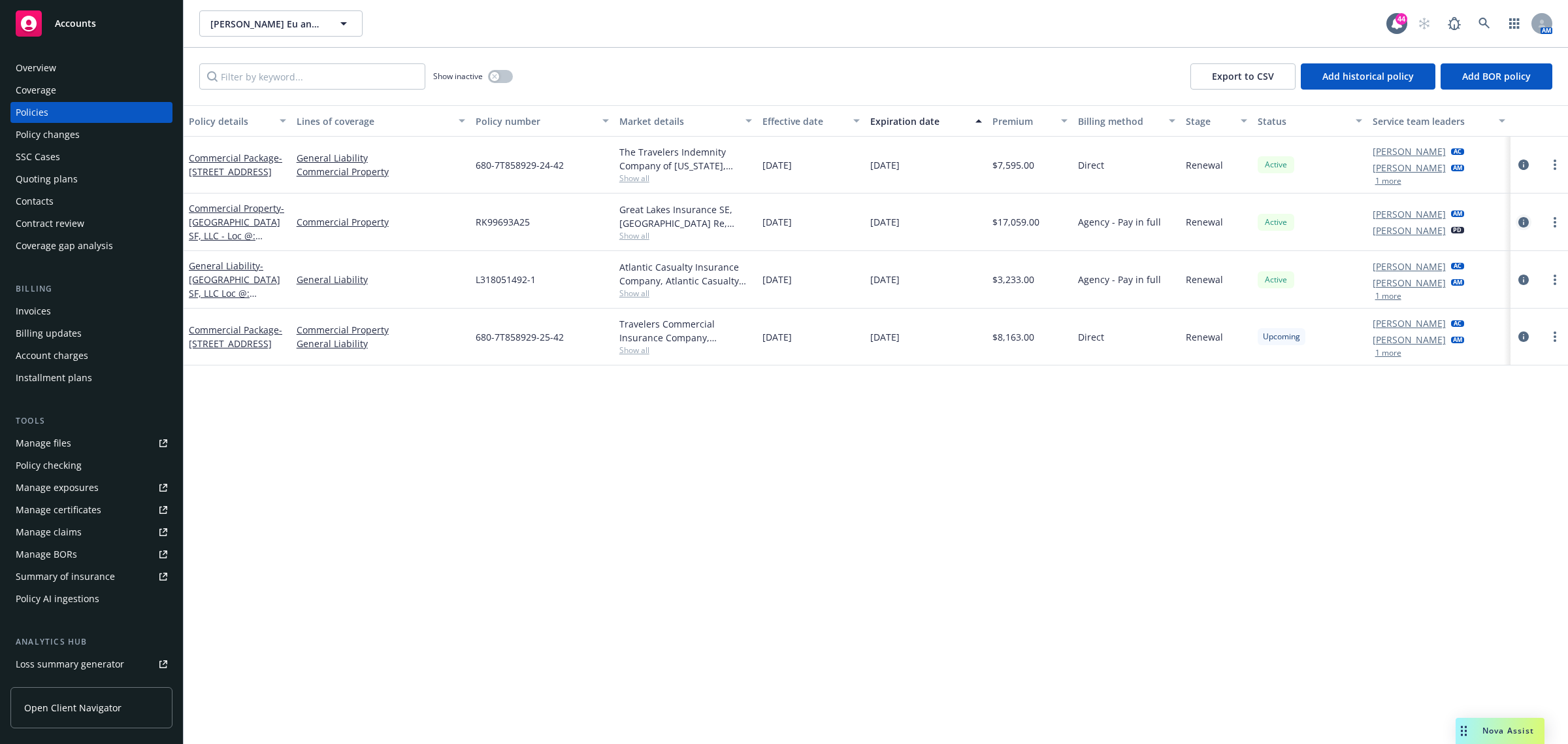
click at [1519, 218] on icon "circleInformation" at bounding box center [1524, 222] width 11 height 11
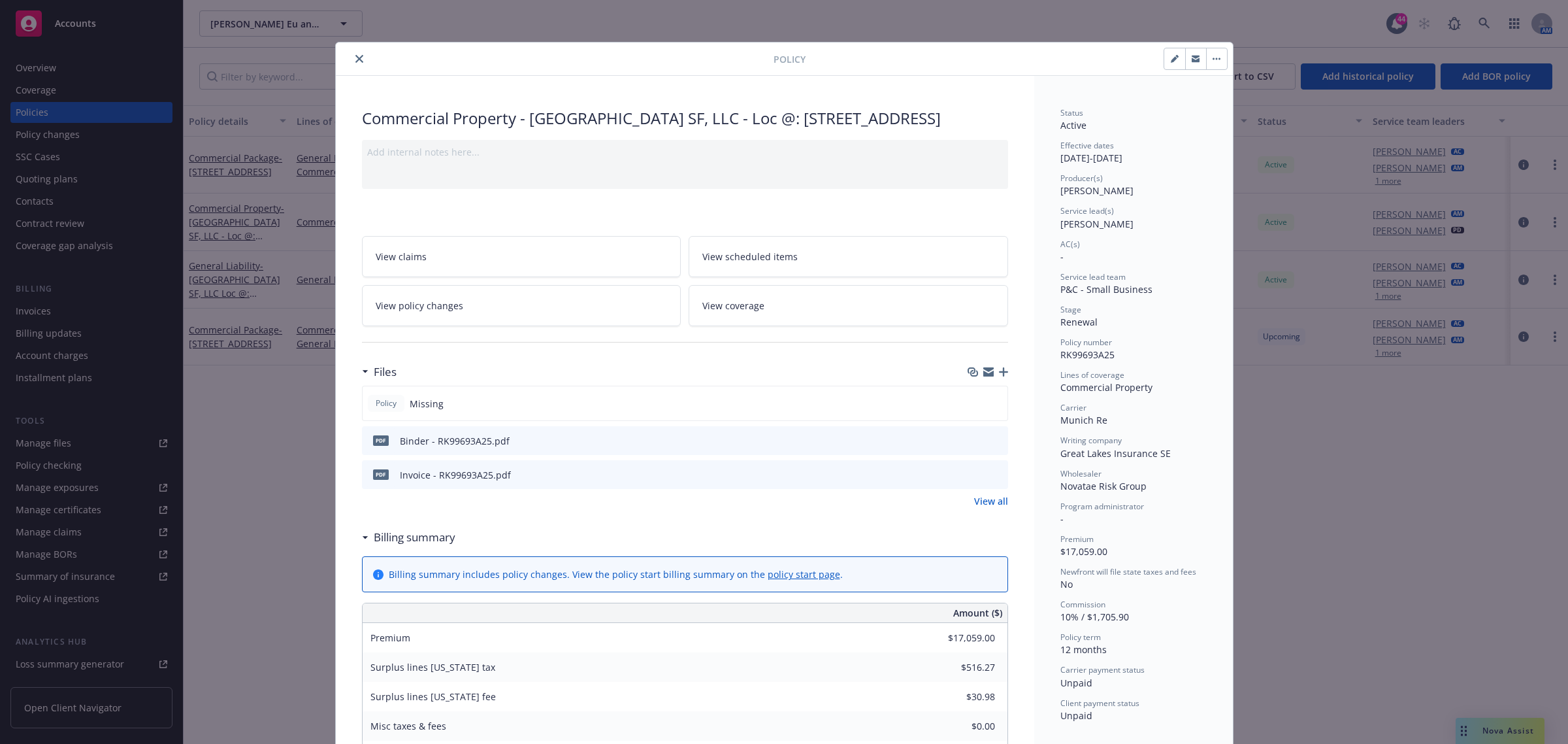
click at [357, 56] on icon "close" at bounding box center [360, 59] width 8 height 8
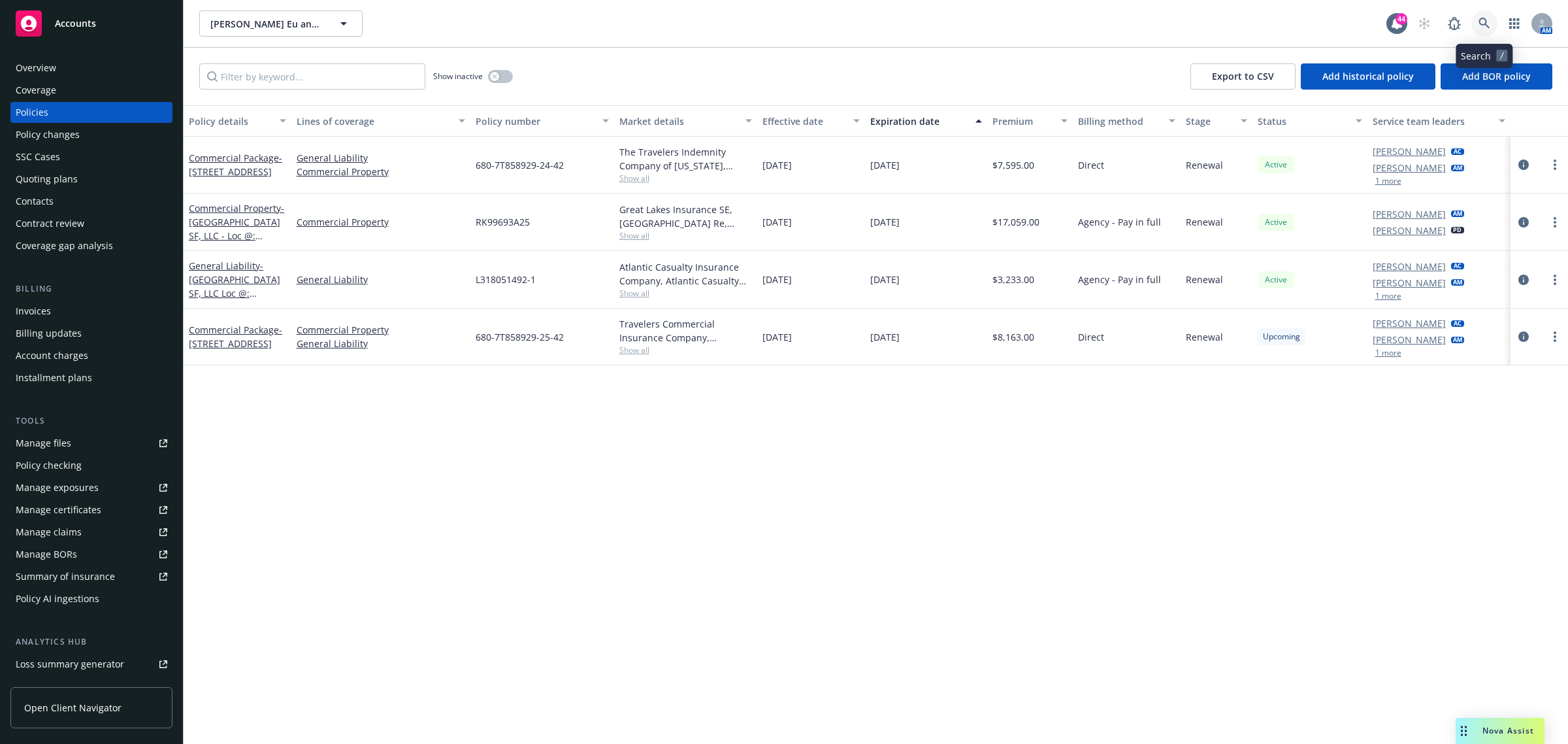
click at [1491, 28] on link at bounding box center [1484, 24] width 26 height 26
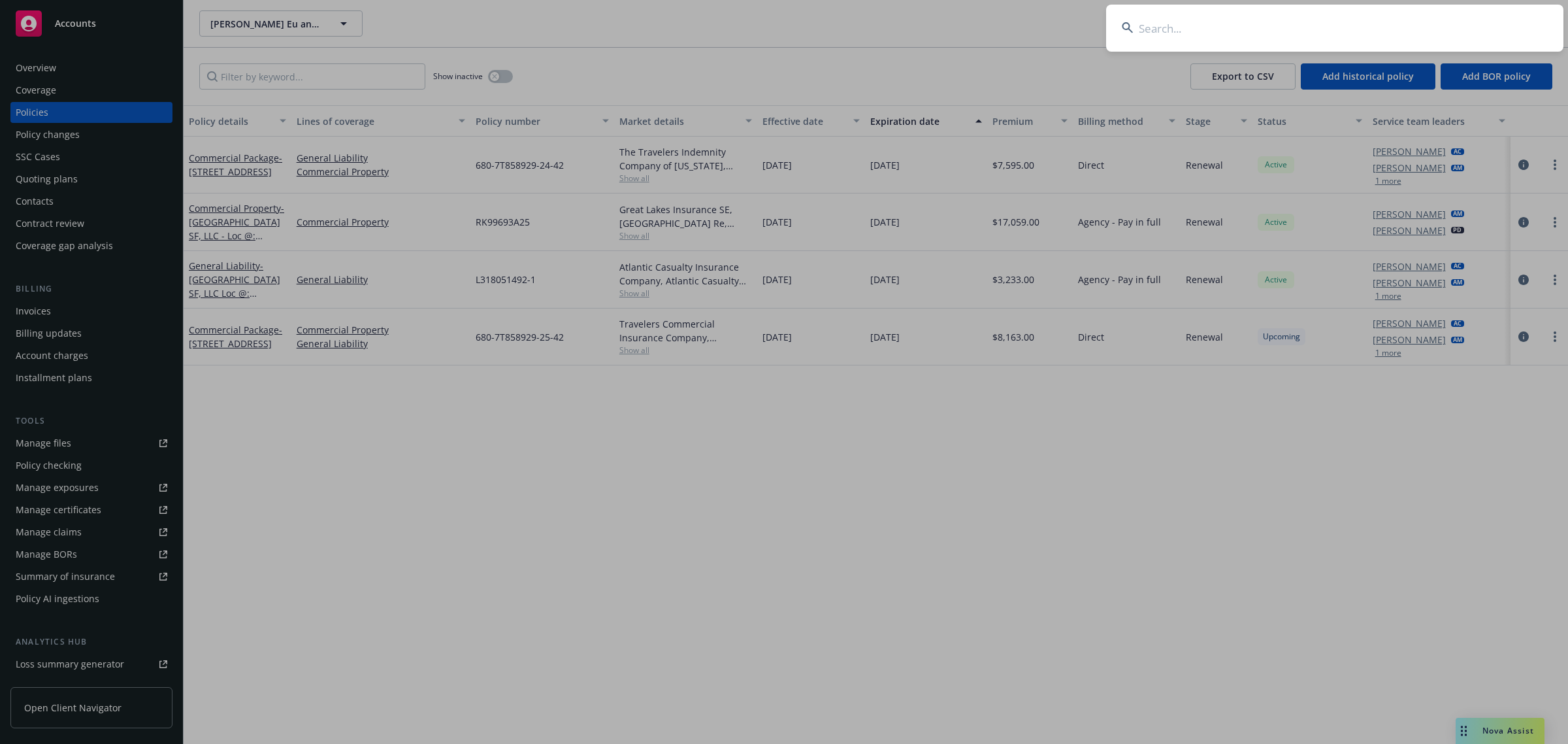
click at [1228, 21] on input at bounding box center [1334, 28] width 457 height 47
paste input "Advanced Tree Care and Consulting, Inc."
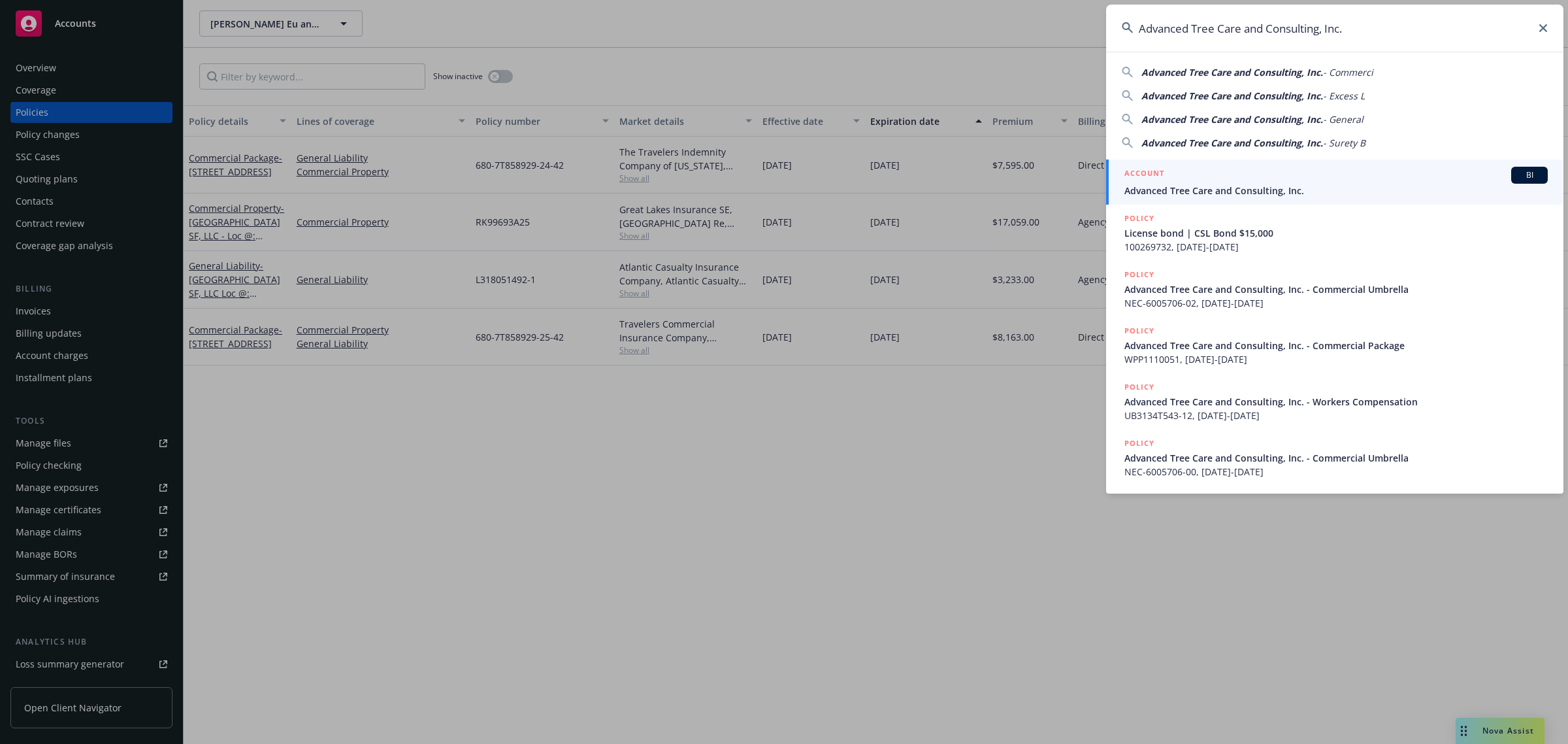
type input "Advanced Tree Care and Consulting, Inc."
drag, startPoint x: 1227, startPoint y: 185, endPoint x: 943, endPoint y: 175, distance: 284.2
click at [1225, 185] on span "Advanced Tree Care and Consulting, Inc." at bounding box center [1336, 190] width 423 height 14
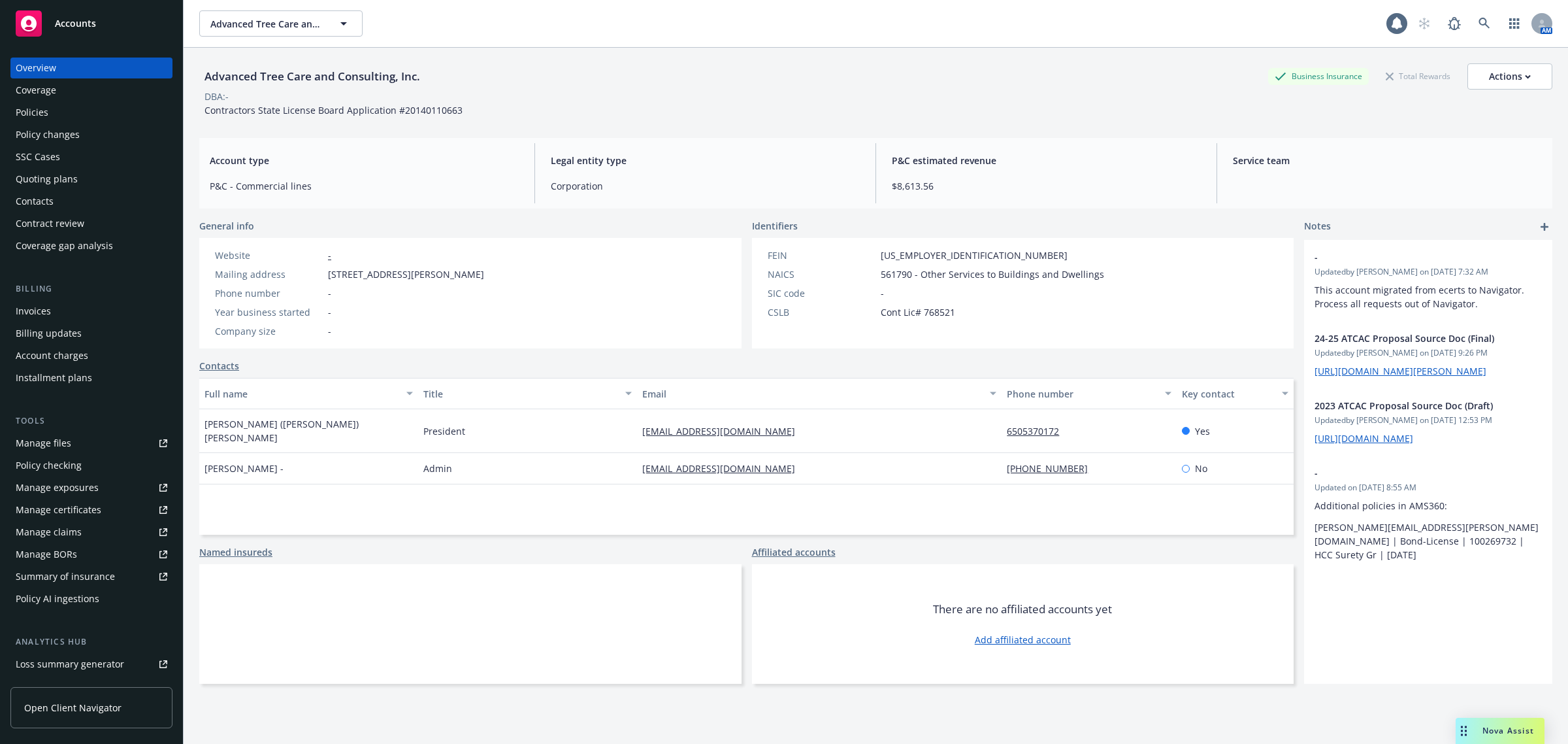
click at [62, 115] on div "Policies" at bounding box center [91, 112] width 152 height 21
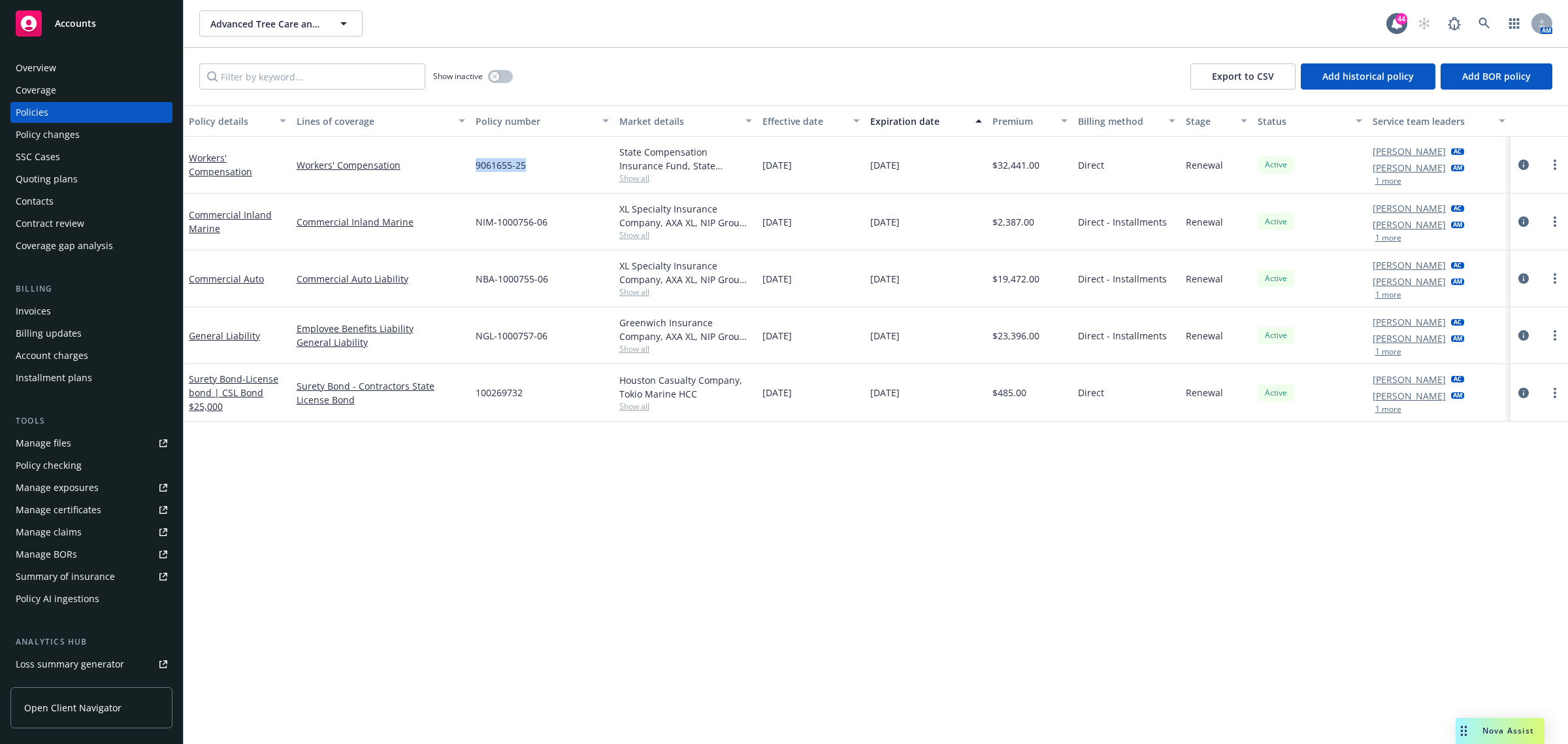
drag, startPoint x: 542, startPoint y: 169, endPoint x: 465, endPoint y: 177, distance: 77.4
click at [465, 177] on div "Workers' Compensation Workers' Compensation 9061655-25 State Compensation Insur…" at bounding box center [875, 165] width 1384 height 57
copy div "9061655-25"
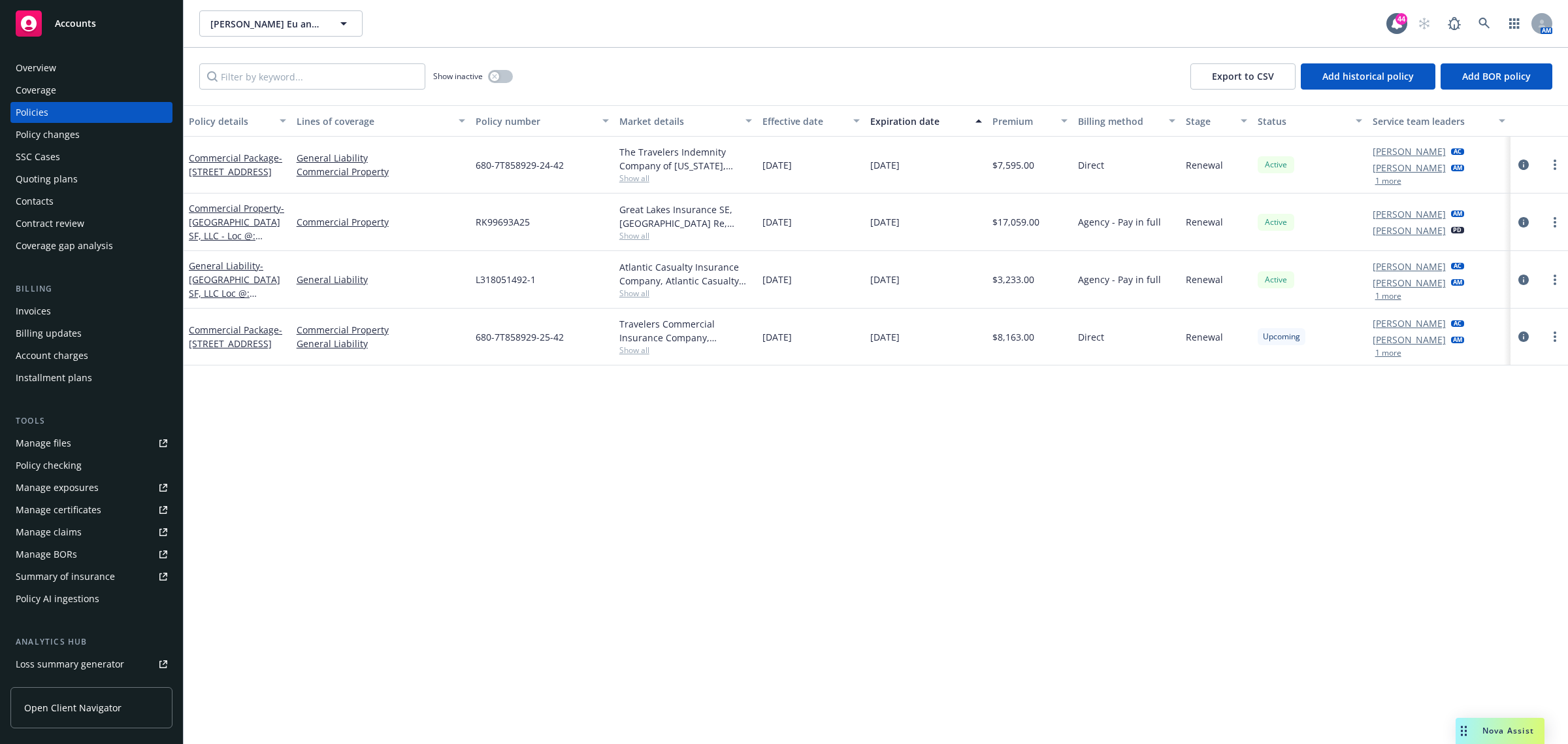
click at [633, 175] on span "Show all" at bounding box center [686, 177] width 133 height 11
click at [544, 484] on div "Policy details Lines of coverage Policy number Market details Effective date Ex…" at bounding box center [875, 425] width 1384 height 639
click at [646, 240] on span "Show all" at bounding box center [686, 235] width 133 height 11
click at [1485, 31] on link at bounding box center [1484, 24] width 26 height 26
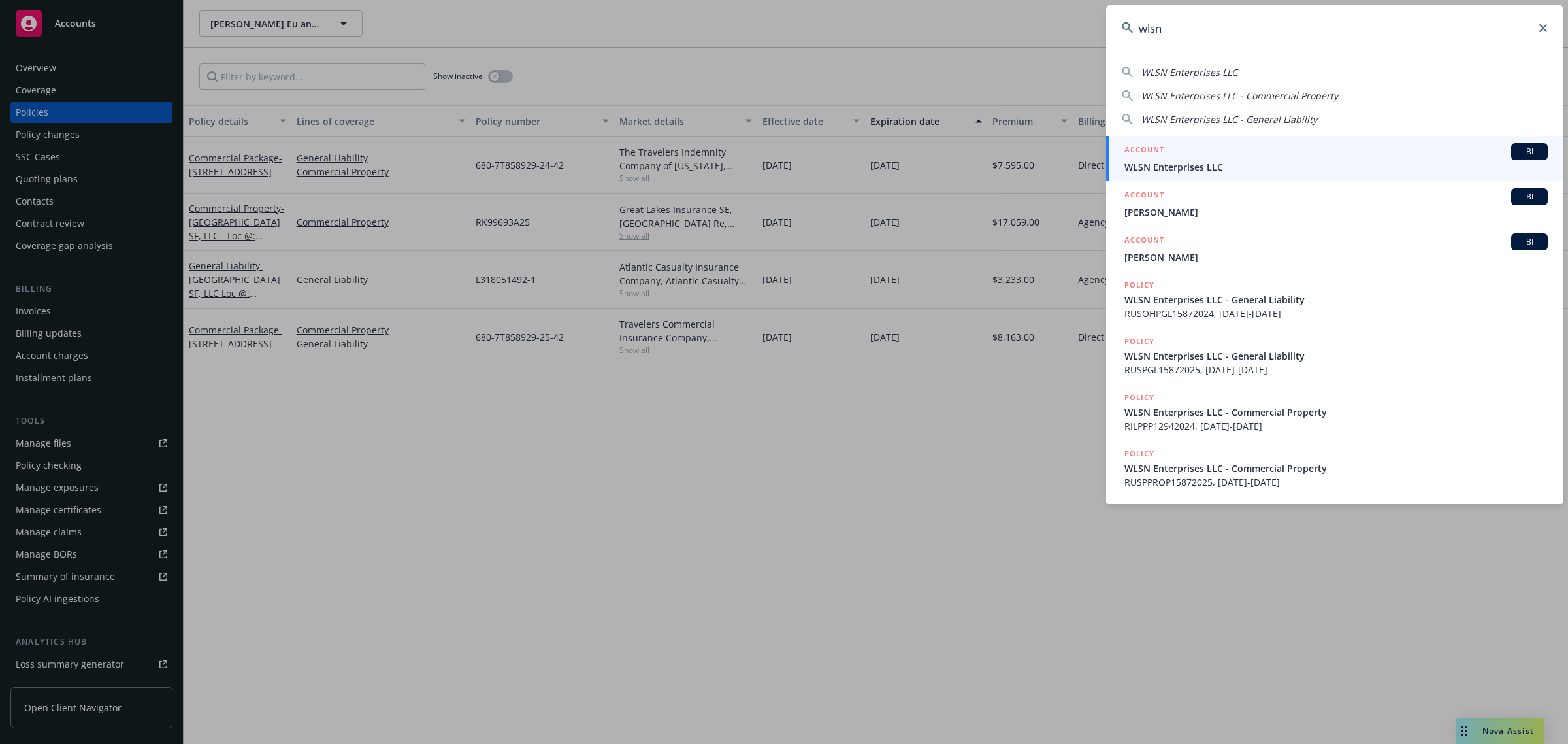
type input "wlsn"
click at [1220, 150] on div "ACCOUNT BI" at bounding box center [1336, 152] width 423 height 17
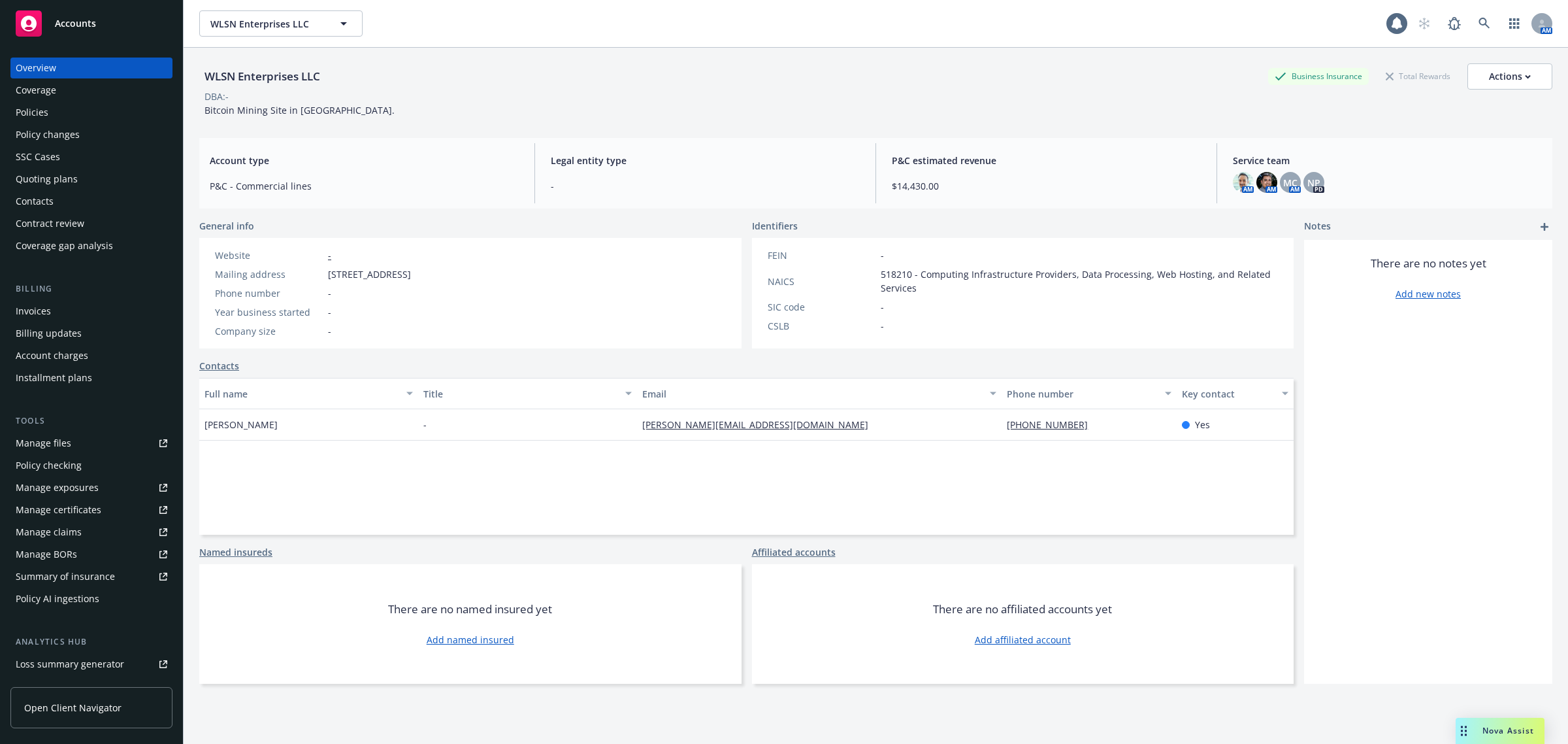
click at [58, 115] on div "Policies" at bounding box center [91, 112] width 152 height 21
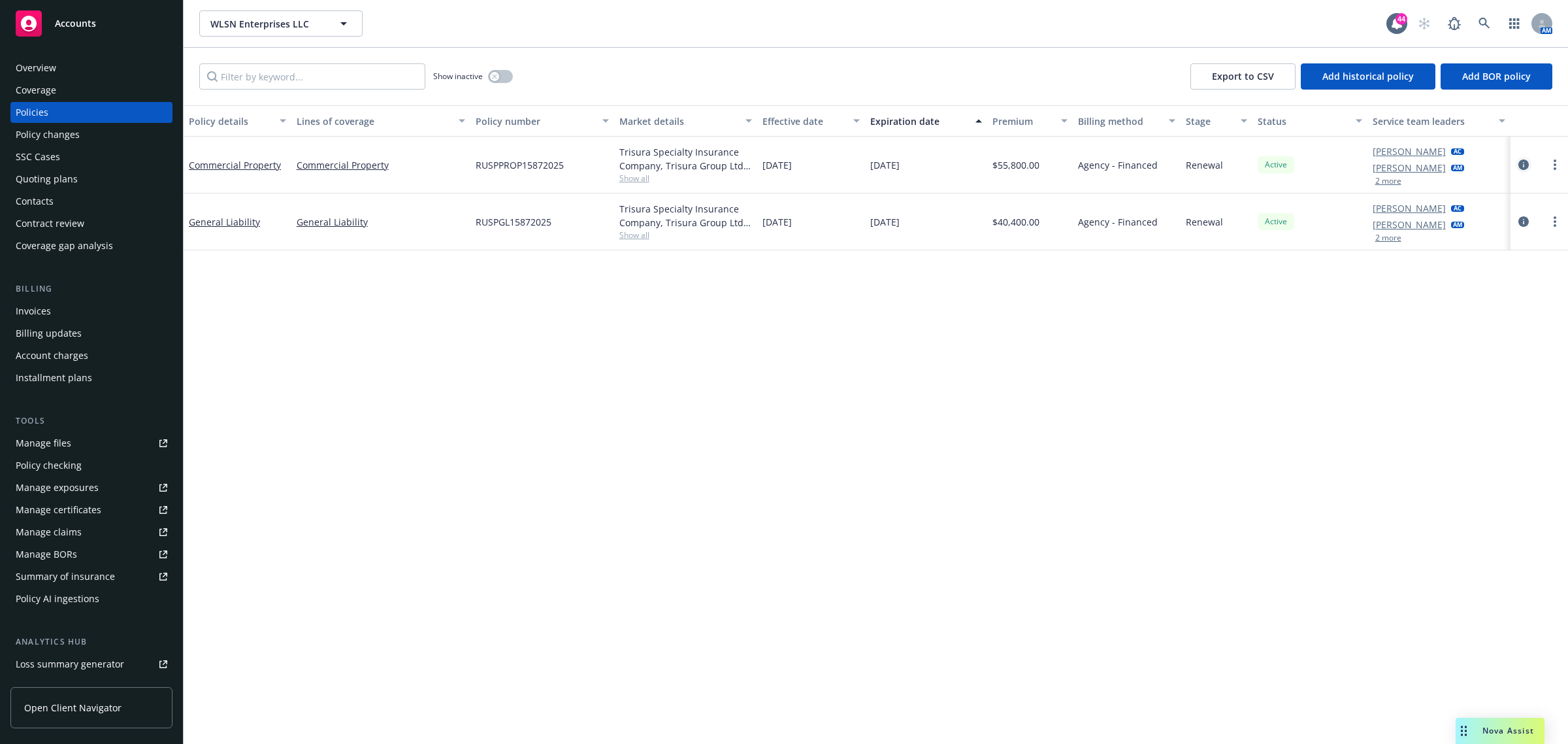
click at [1527, 165] on icon "circleInformation" at bounding box center [1524, 165] width 11 height 11
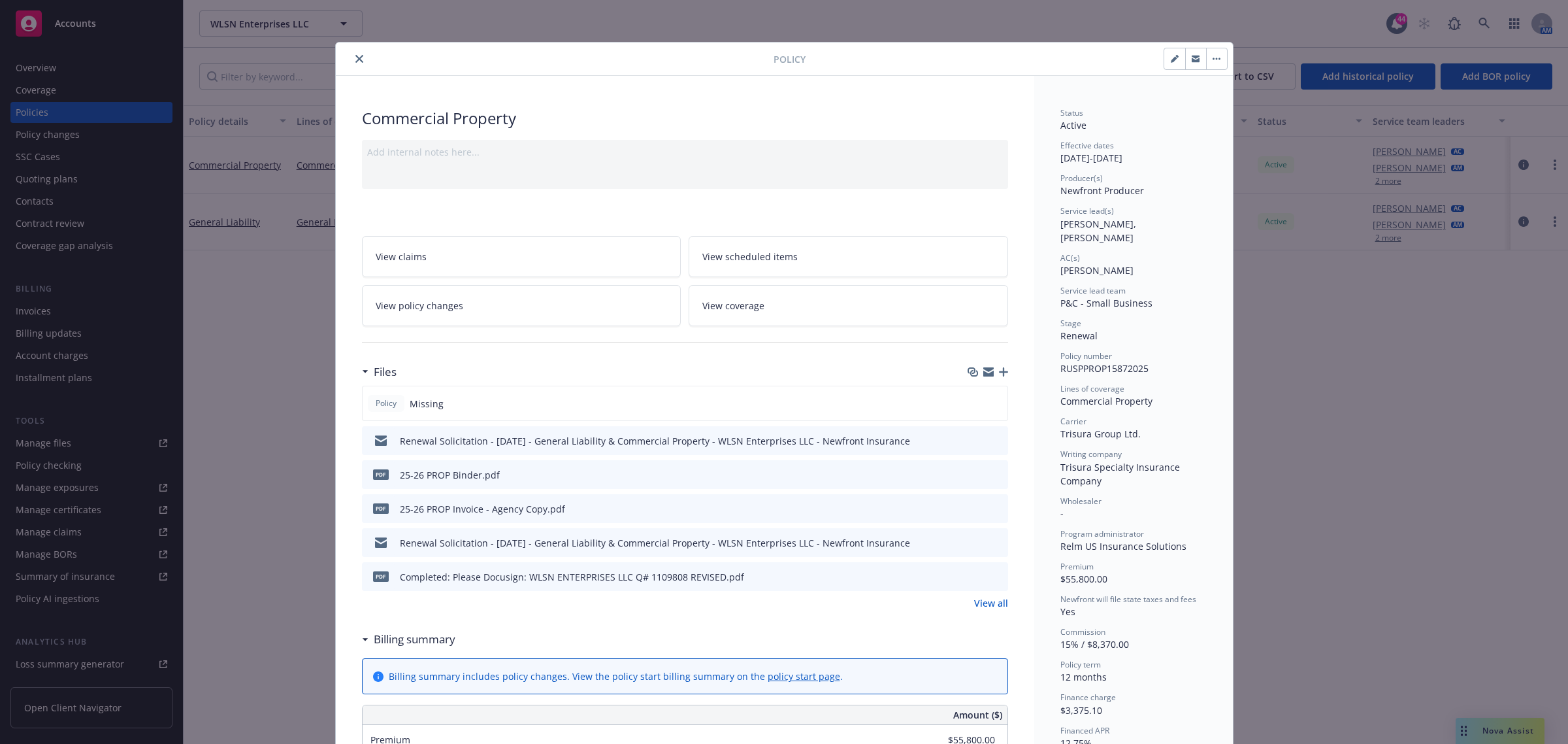
click at [356, 59] on icon "close" at bounding box center [360, 59] width 8 height 8
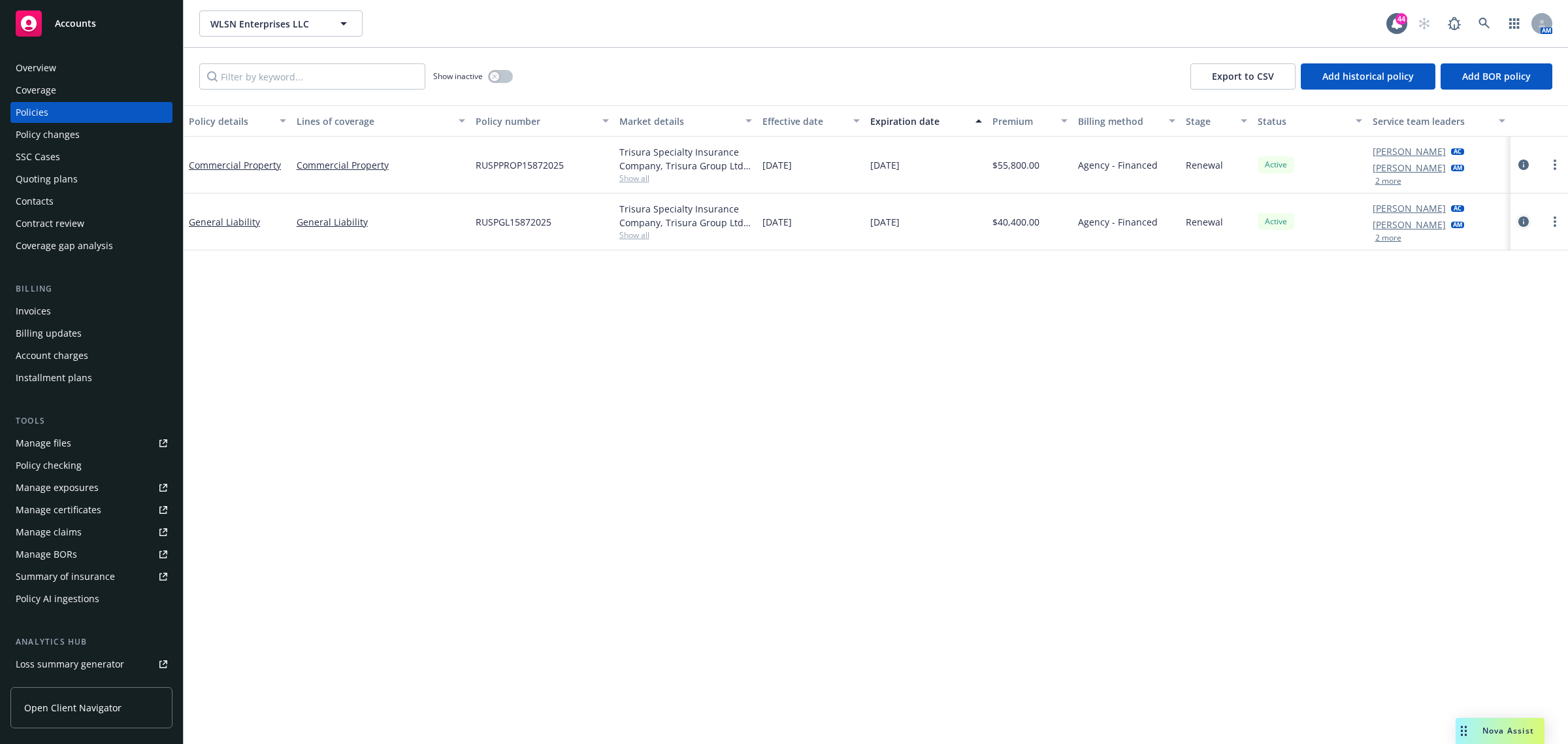
click at [1516, 220] on link "circleInformation" at bounding box center [1523, 221] width 16 height 16
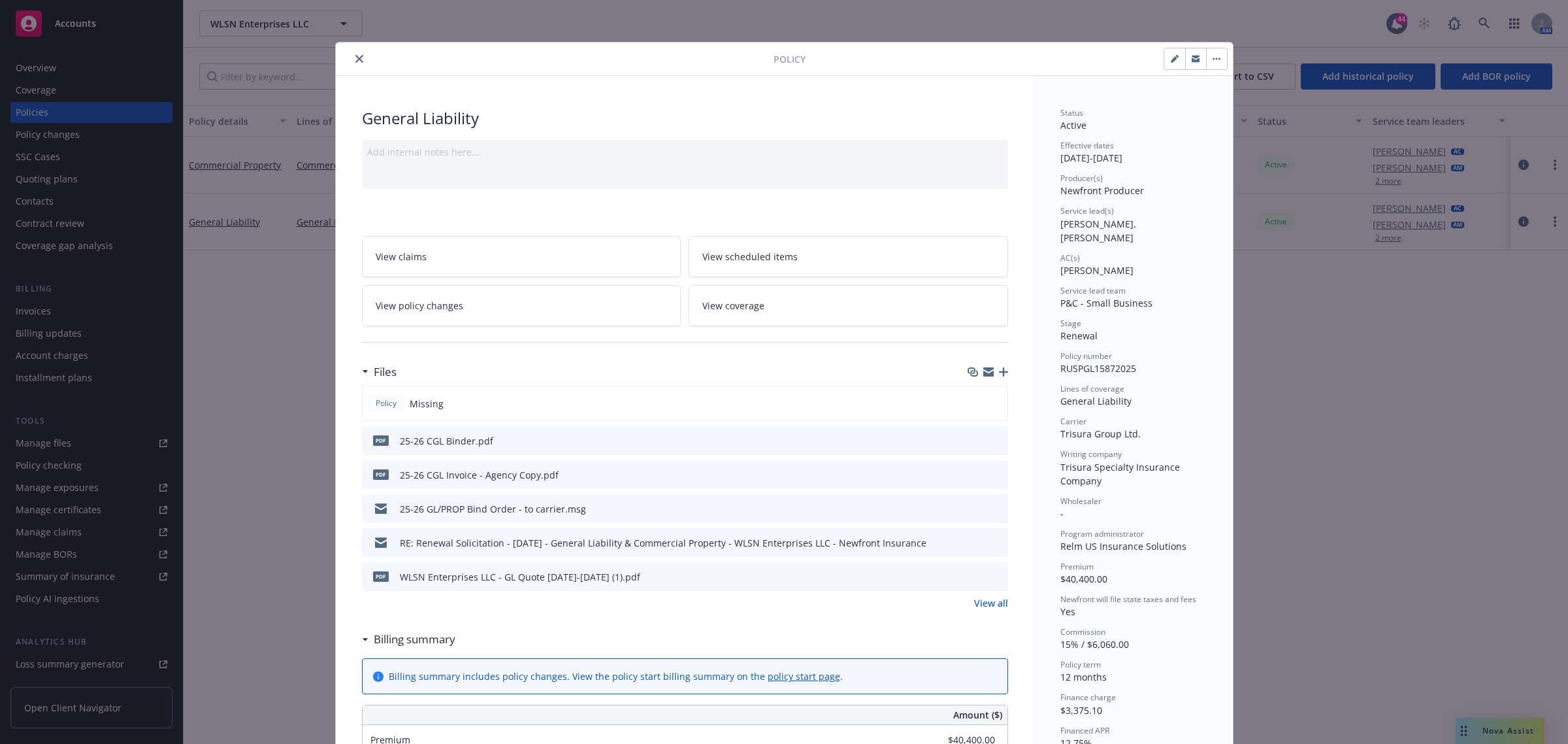
click at [357, 57] on icon "close" at bounding box center [360, 59] width 8 height 8
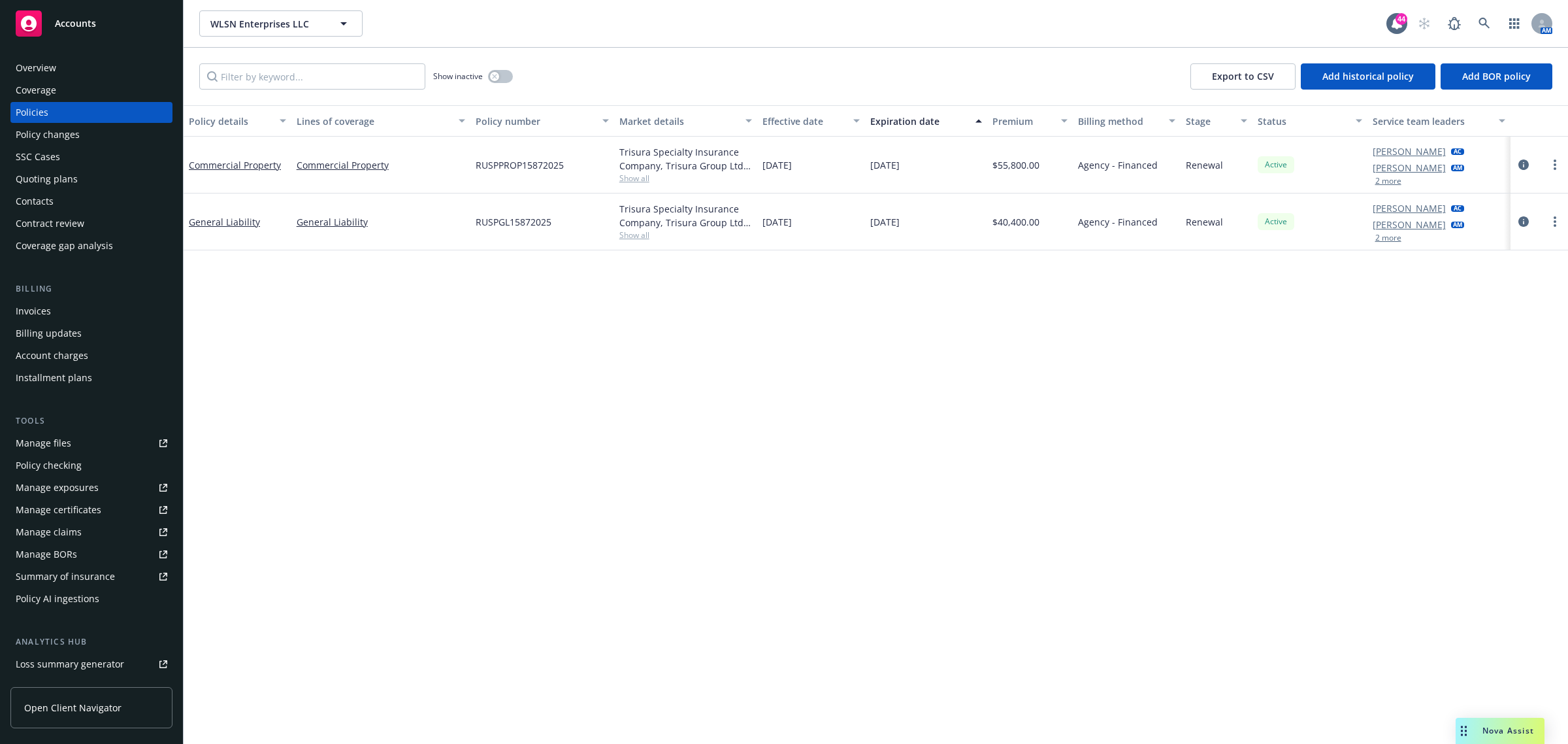
click at [30, 324] on div "Billing updates" at bounding box center [49, 333] width 66 height 21
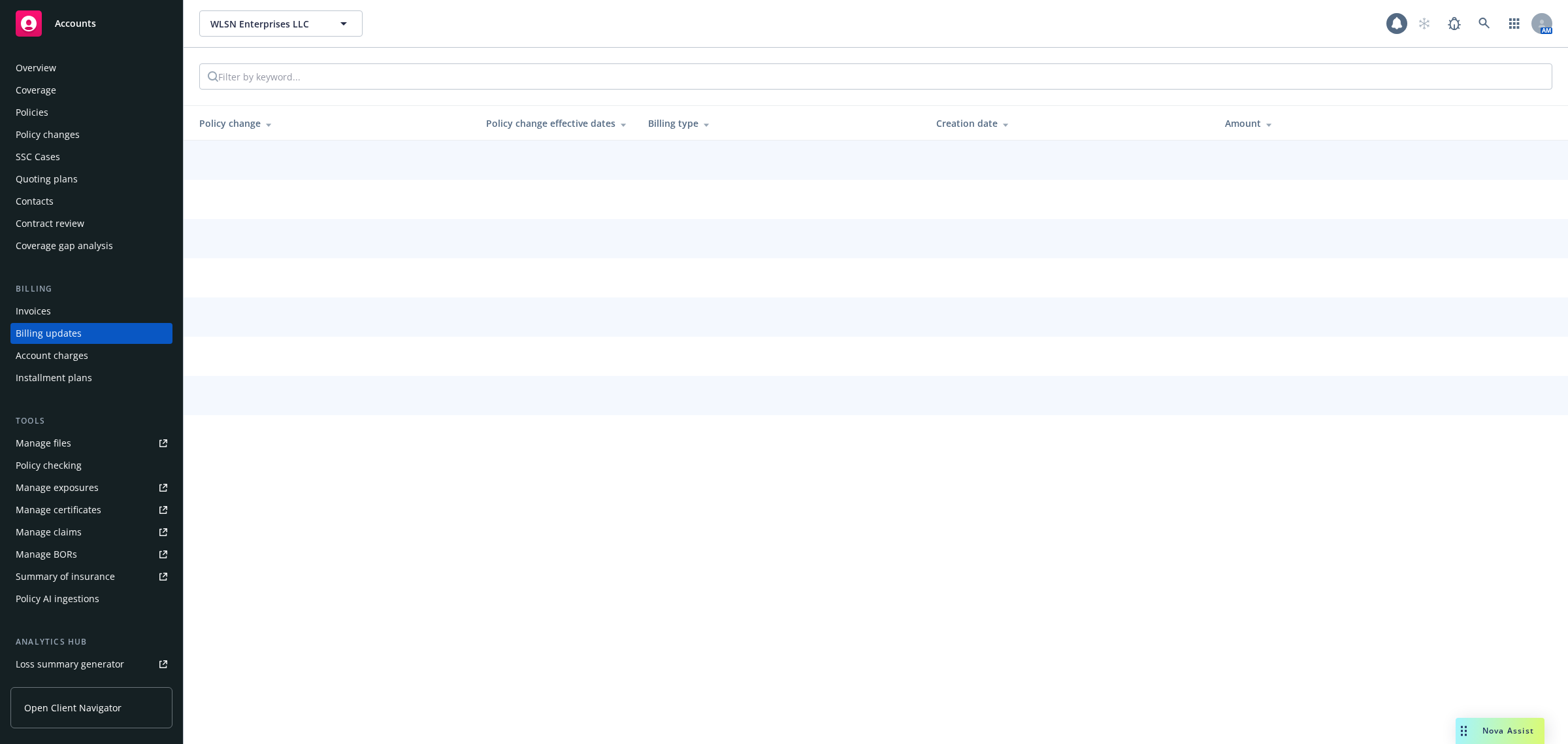
click at [28, 317] on div "Invoices" at bounding box center [33, 311] width 35 height 21
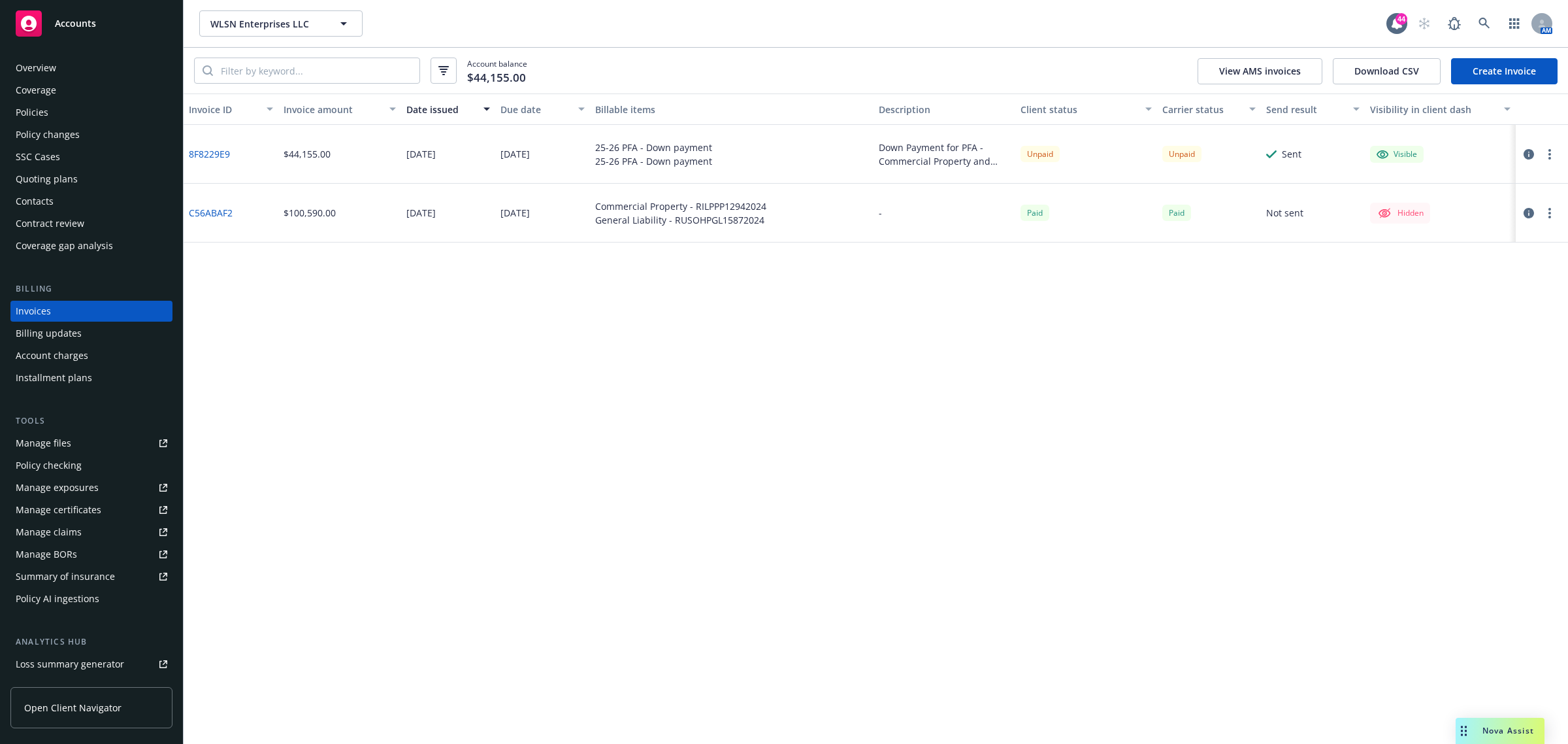
click at [1529, 143] on div at bounding box center [1541, 154] width 52 height 58
click at [1529, 152] on icon "button" at bounding box center [1528, 154] width 11 height 11
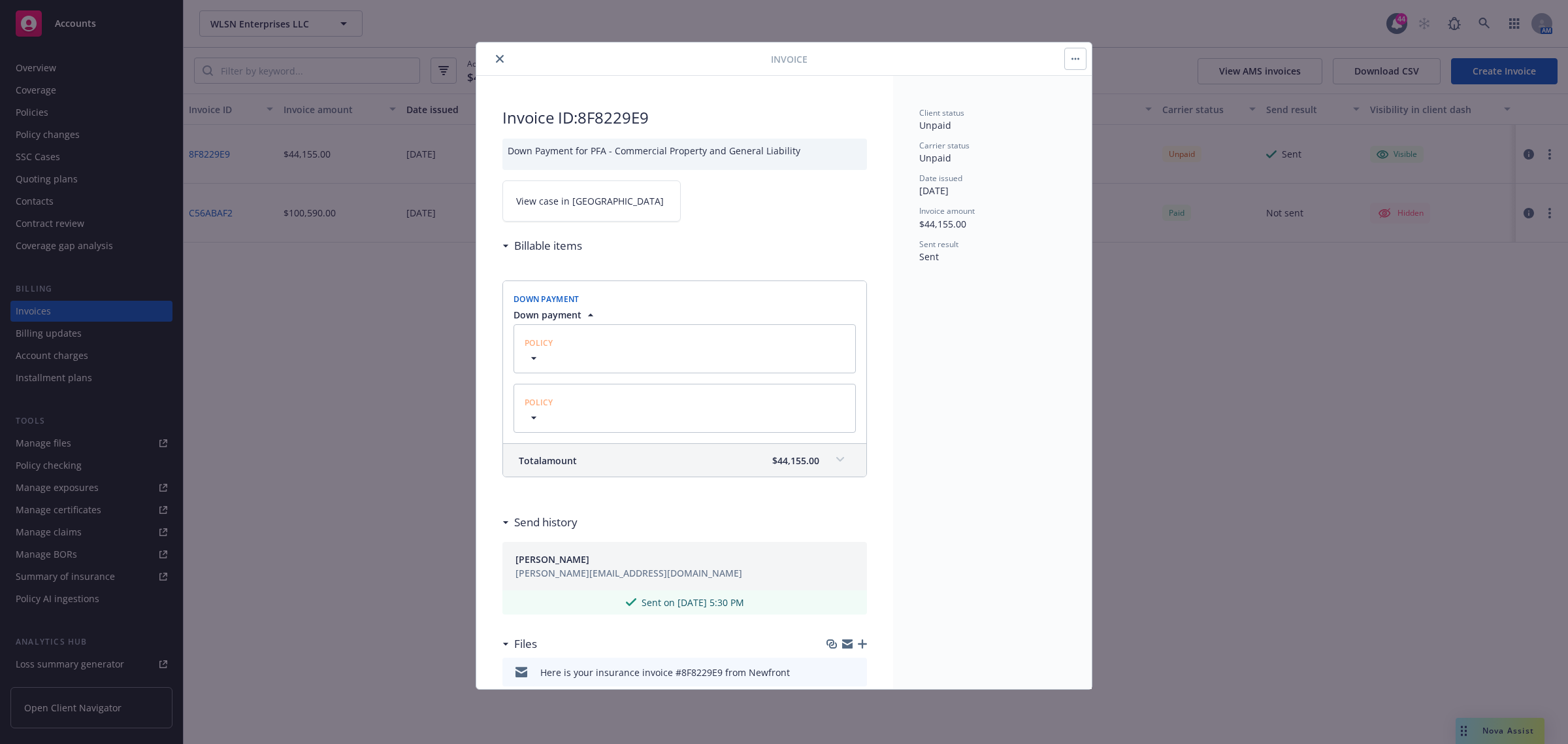
click at [544, 187] on link "View case in [GEOGRAPHIC_DATA]" at bounding box center [591, 201] width 179 height 41
click at [501, 59] on icon "close" at bounding box center [500, 59] width 8 height 8
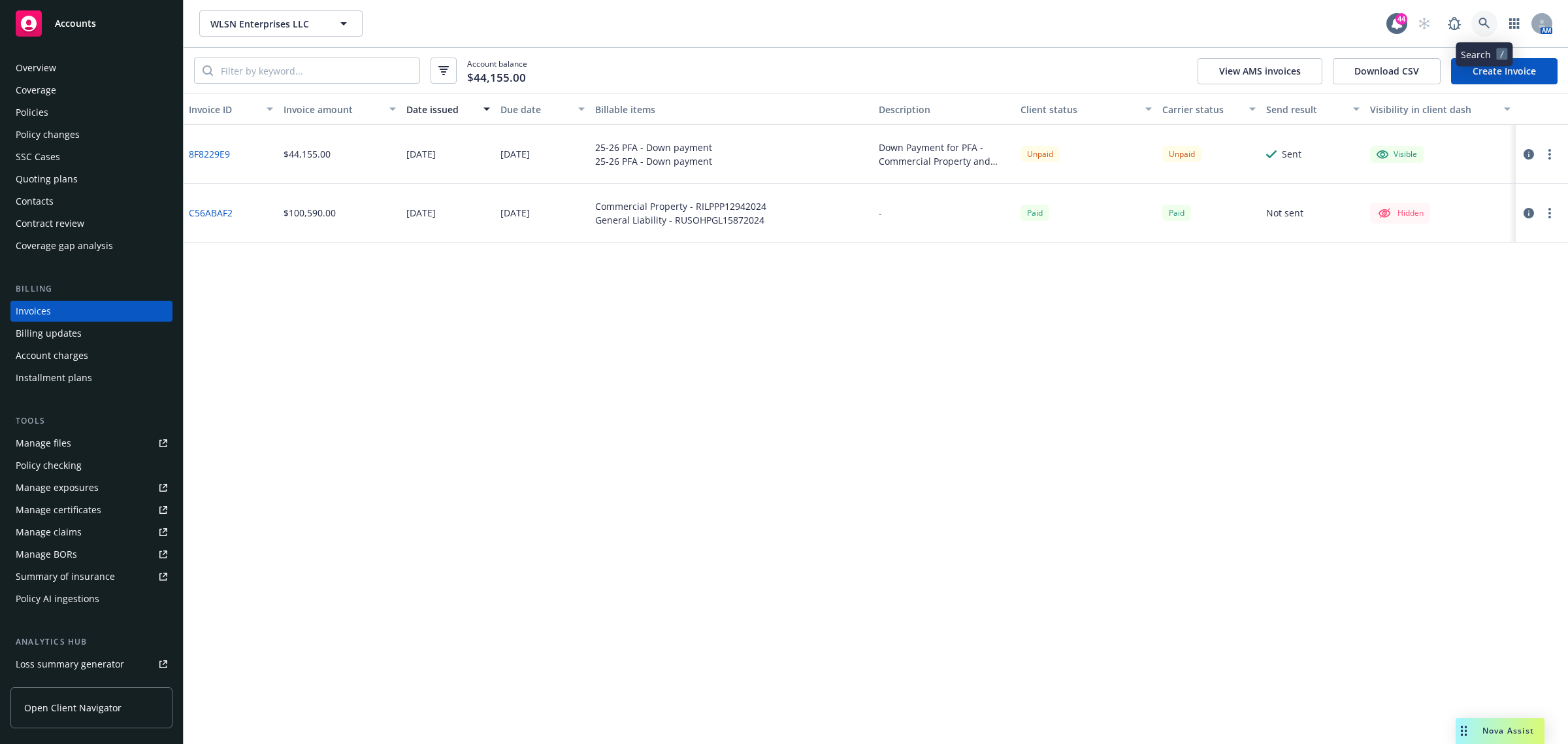
click at [1486, 25] on icon at bounding box center [1483, 22] width 11 height 11
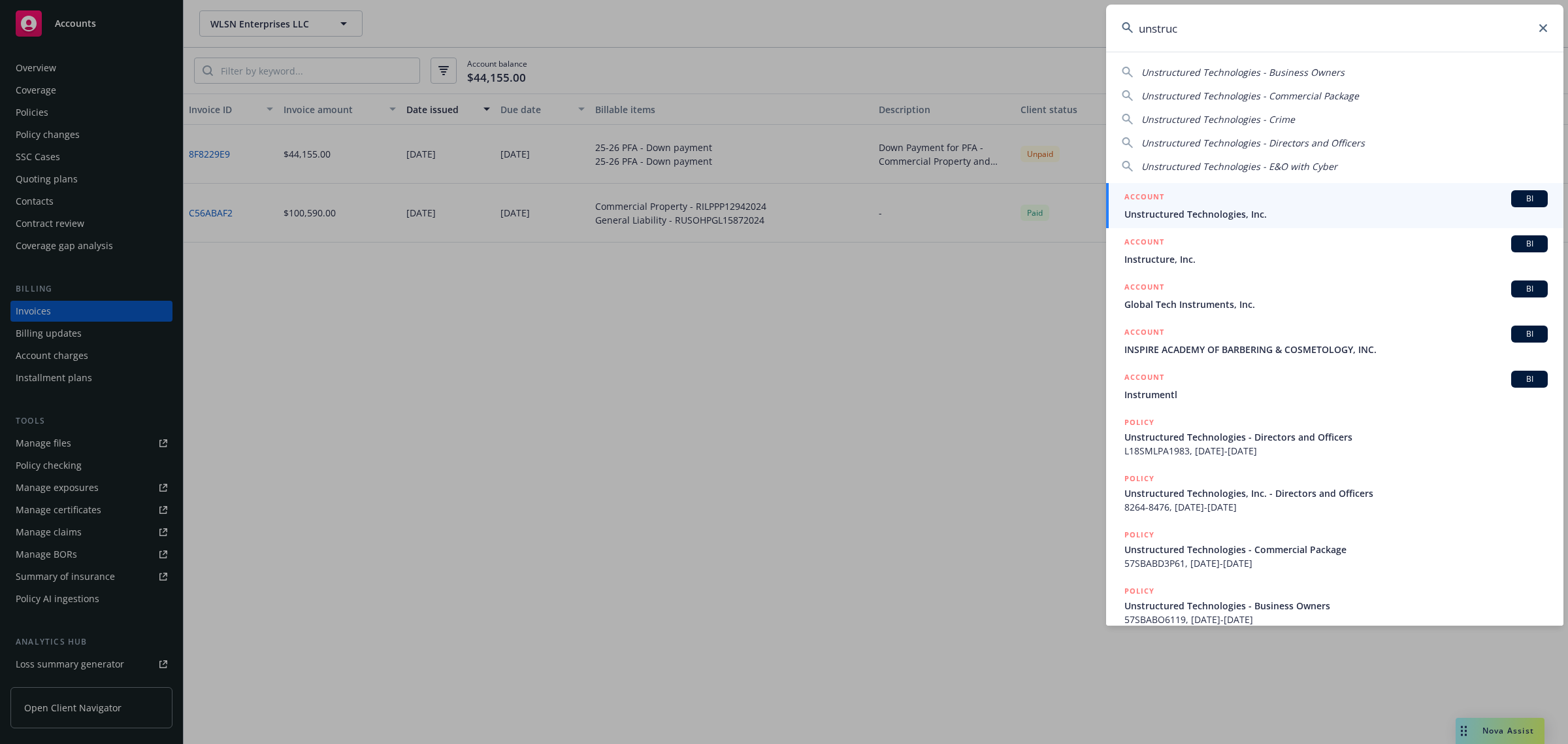
type input "unstruc"
click at [1216, 220] on span "Unstructured Technologies, Inc." at bounding box center [1336, 213] width 423 height 14
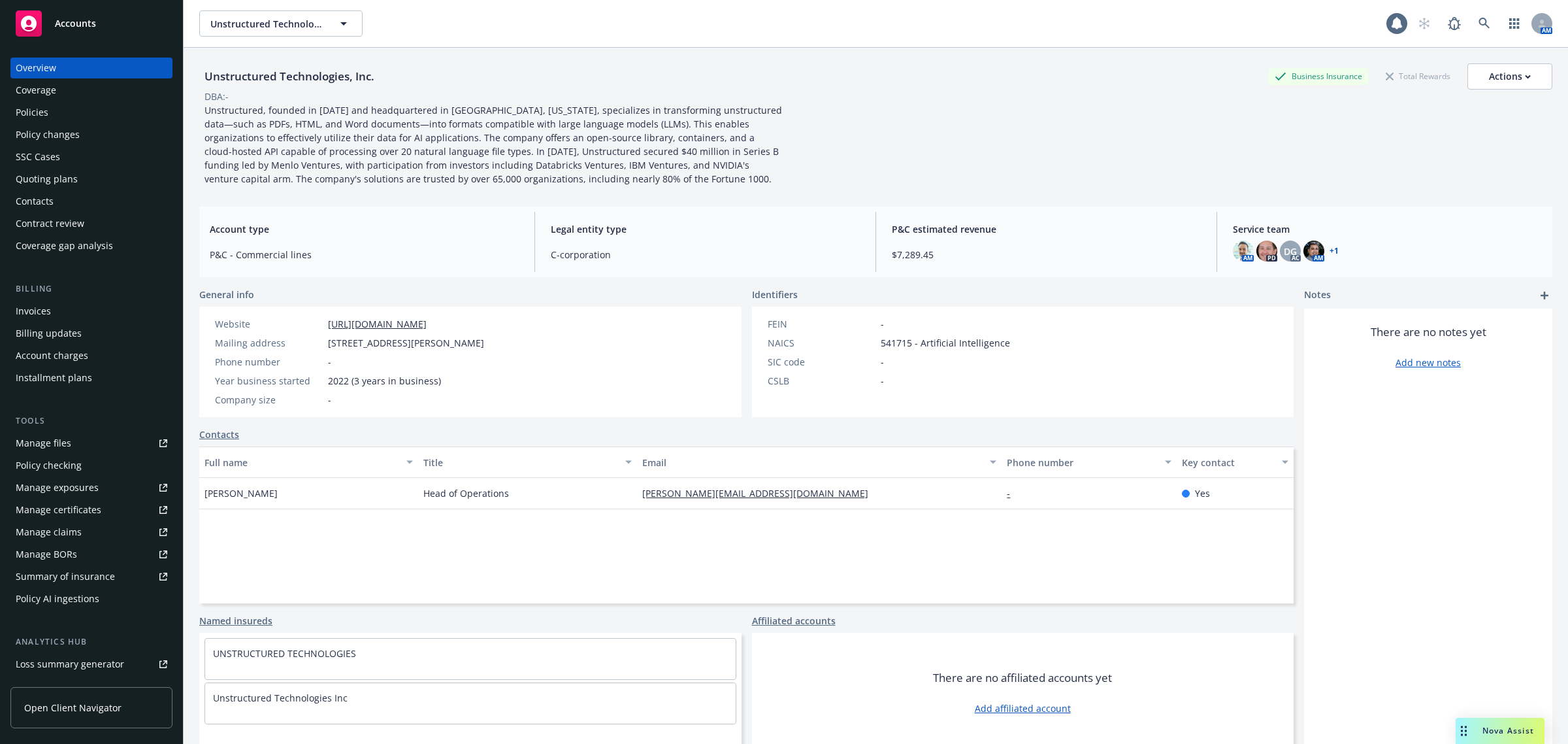
click at [21, 102] on div "Policies" at bounding box center [32, 112] width 33 height 21
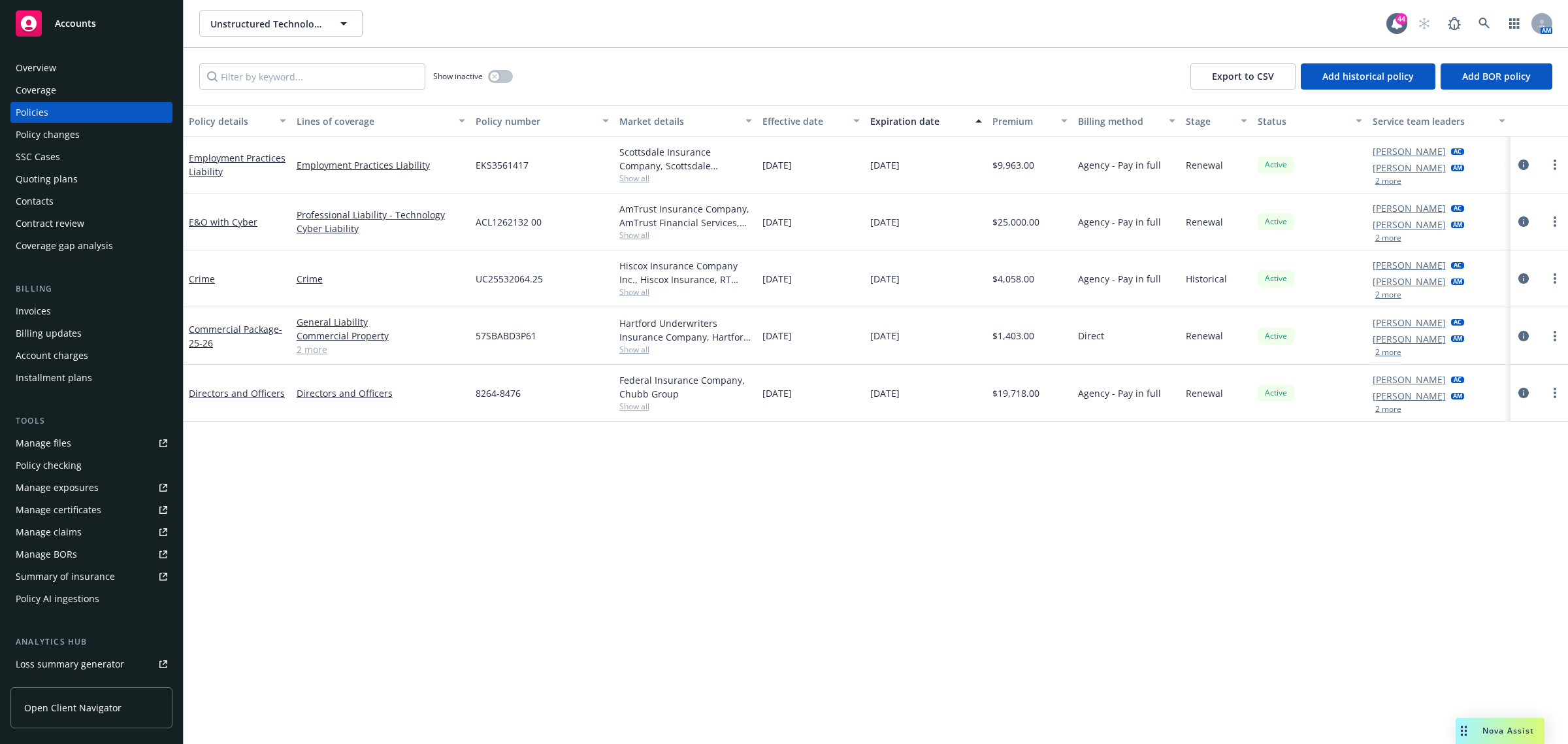
click at [1514, 394] on div at bounding box center [1539, 393] width 58 height 57
click at [1524, 387] on link "circleInformation" at bounding box center [1523, 392] width 16 height 16
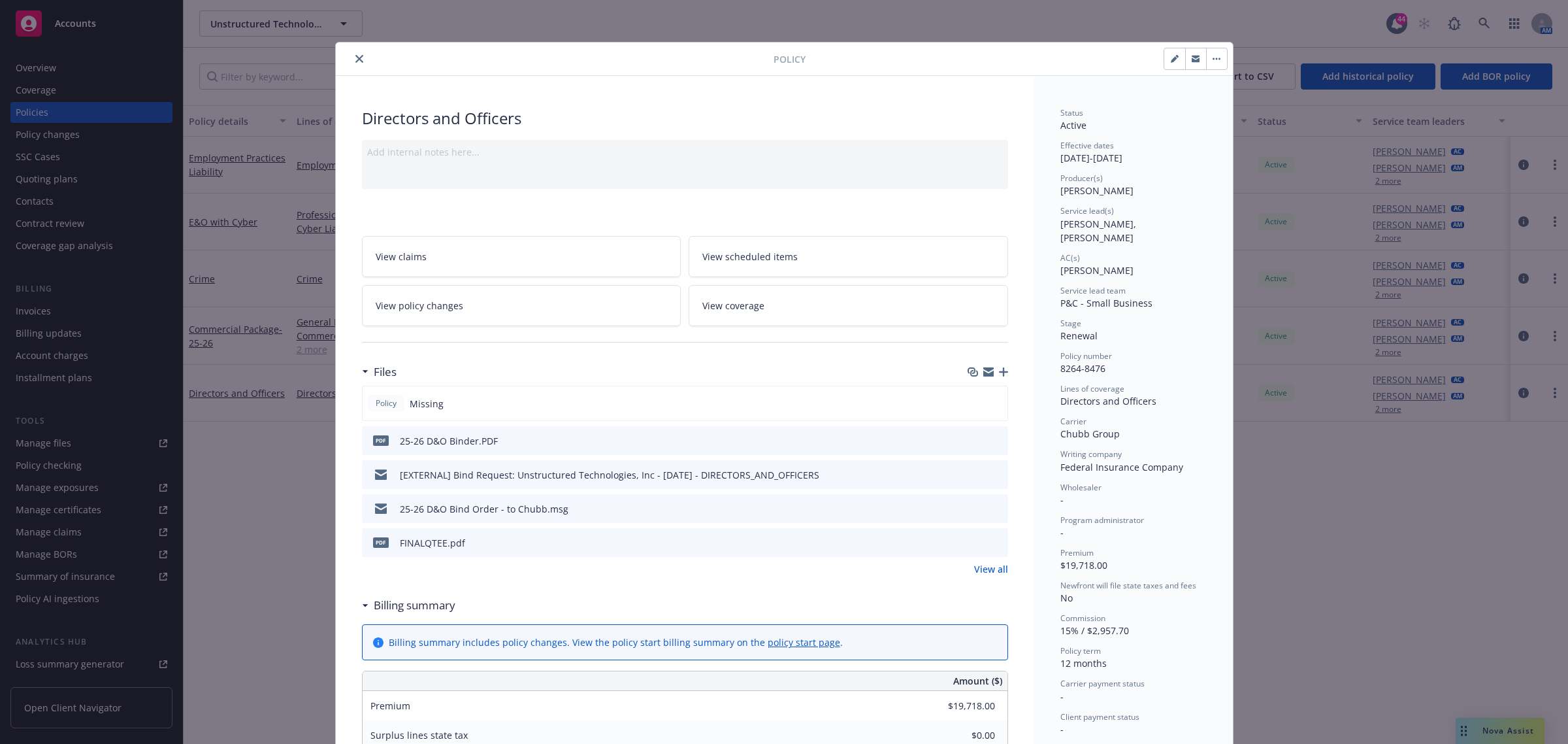
drag, startPoint x: 350, startPoint y: 55, endPoint x: 344, endPoint y: 75, distance: 20.9
click at [356, 55] on icon "close" at bounding box center [360, 59] width 8 height 8
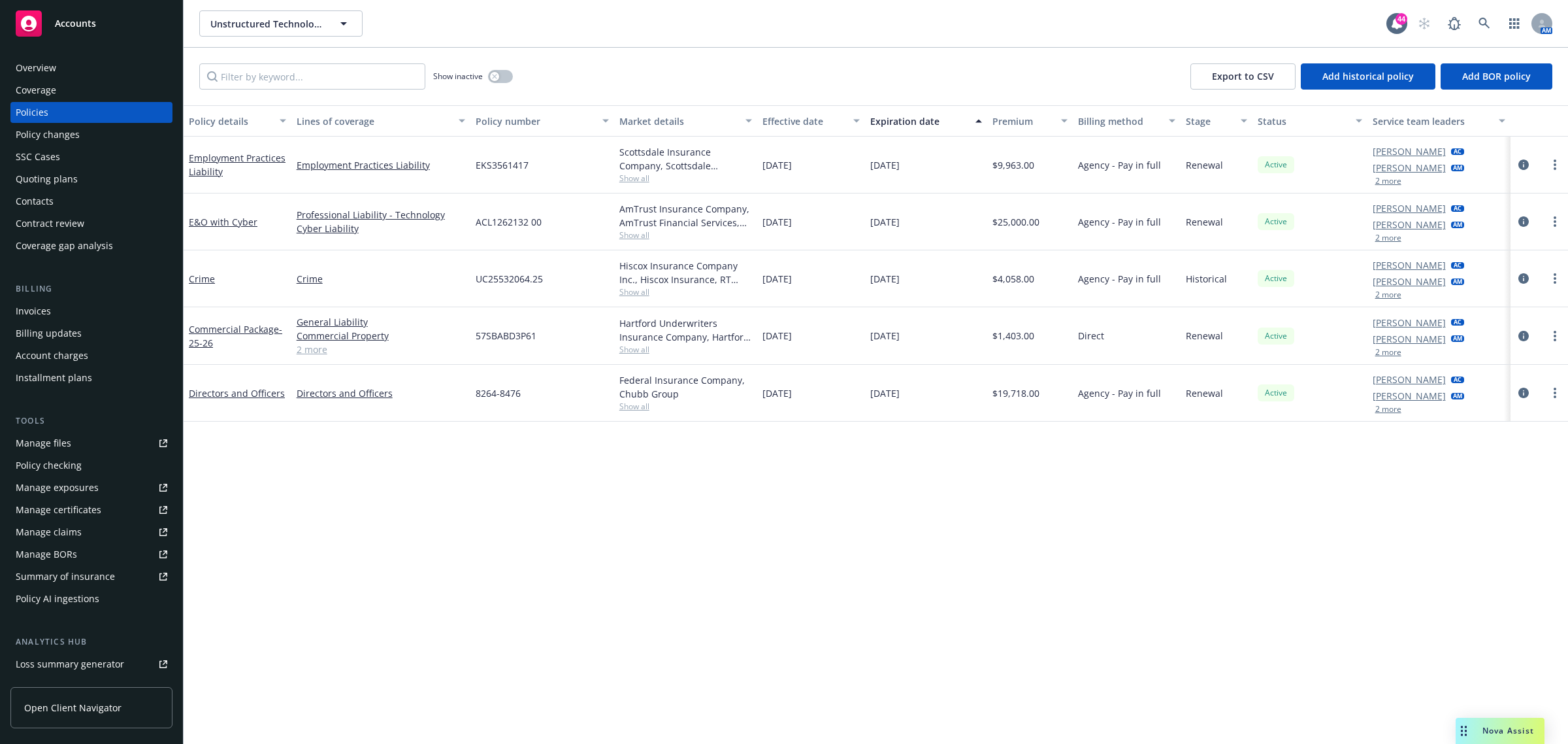
click at [31, 305] on div "Invoices" at bounding box center [33, 311] width 35 height 21
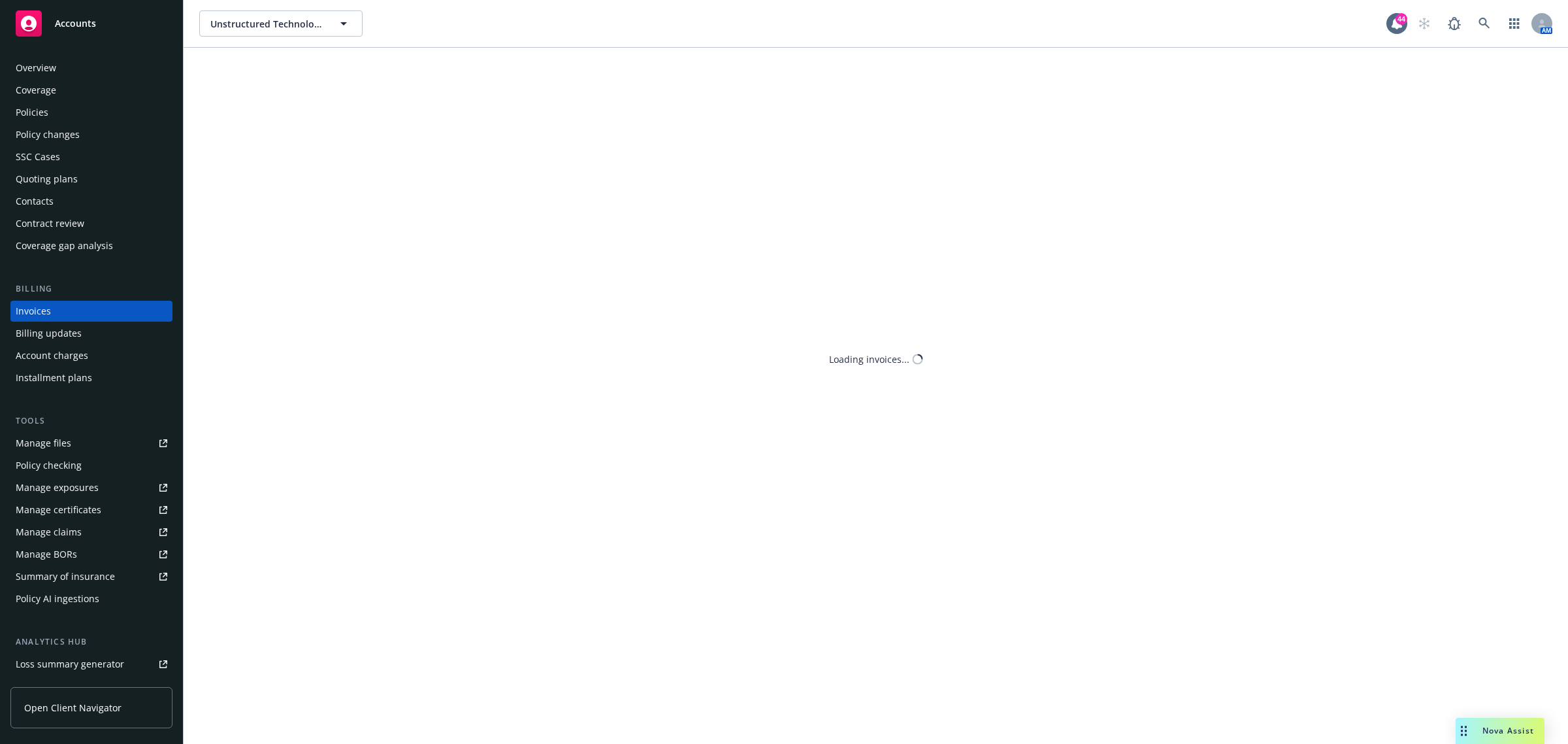
drag, startPoint x: 74, startPoint y: 311, endPoint x: 315, endPoint y: 288, distance: 242.1
click at [75, 311] on div "Invoices" at bounding box center [91, 311] width 152 height 21
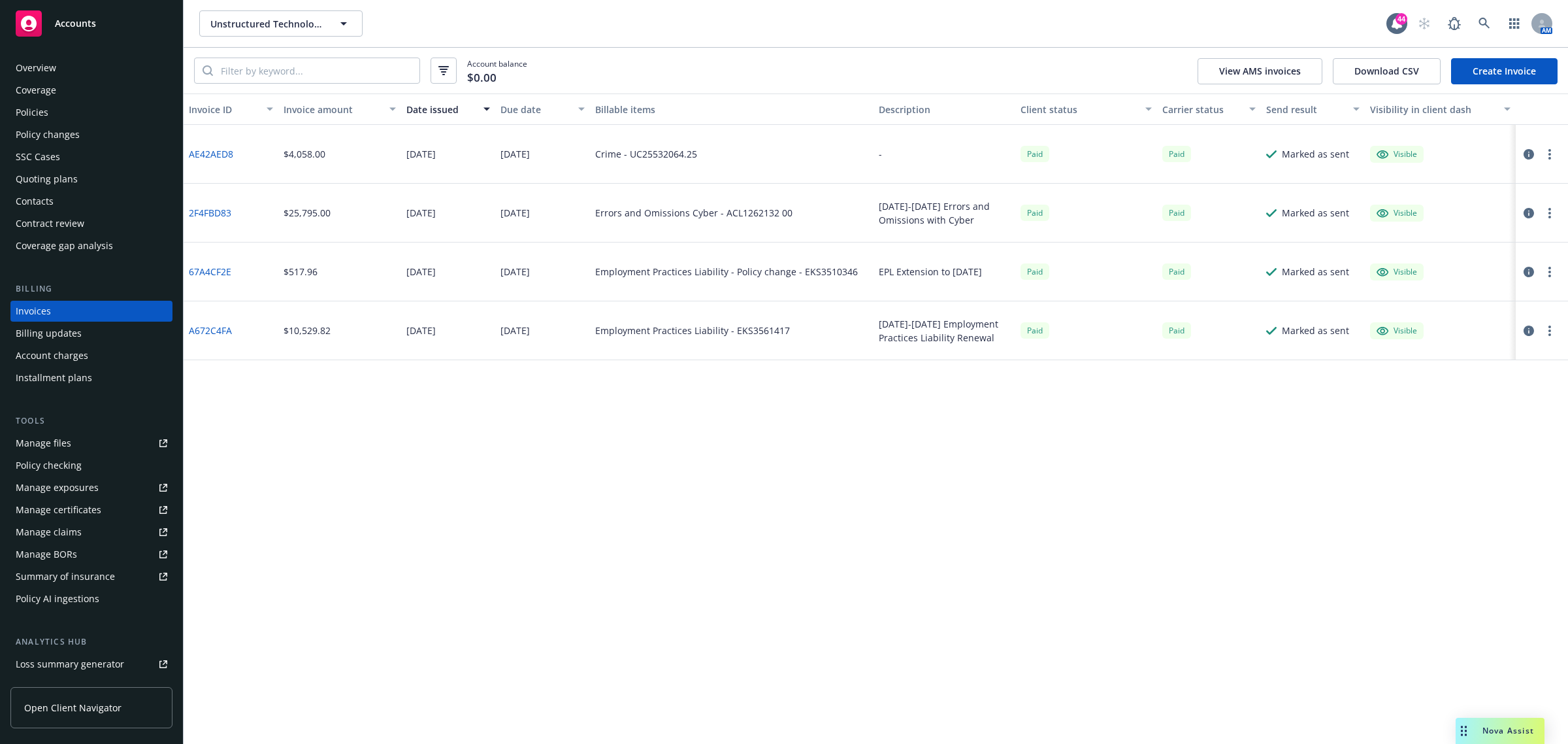
click at [1517, 76] on link "Create Invoice" at bounding box center [1504, 72] width 106 height 26
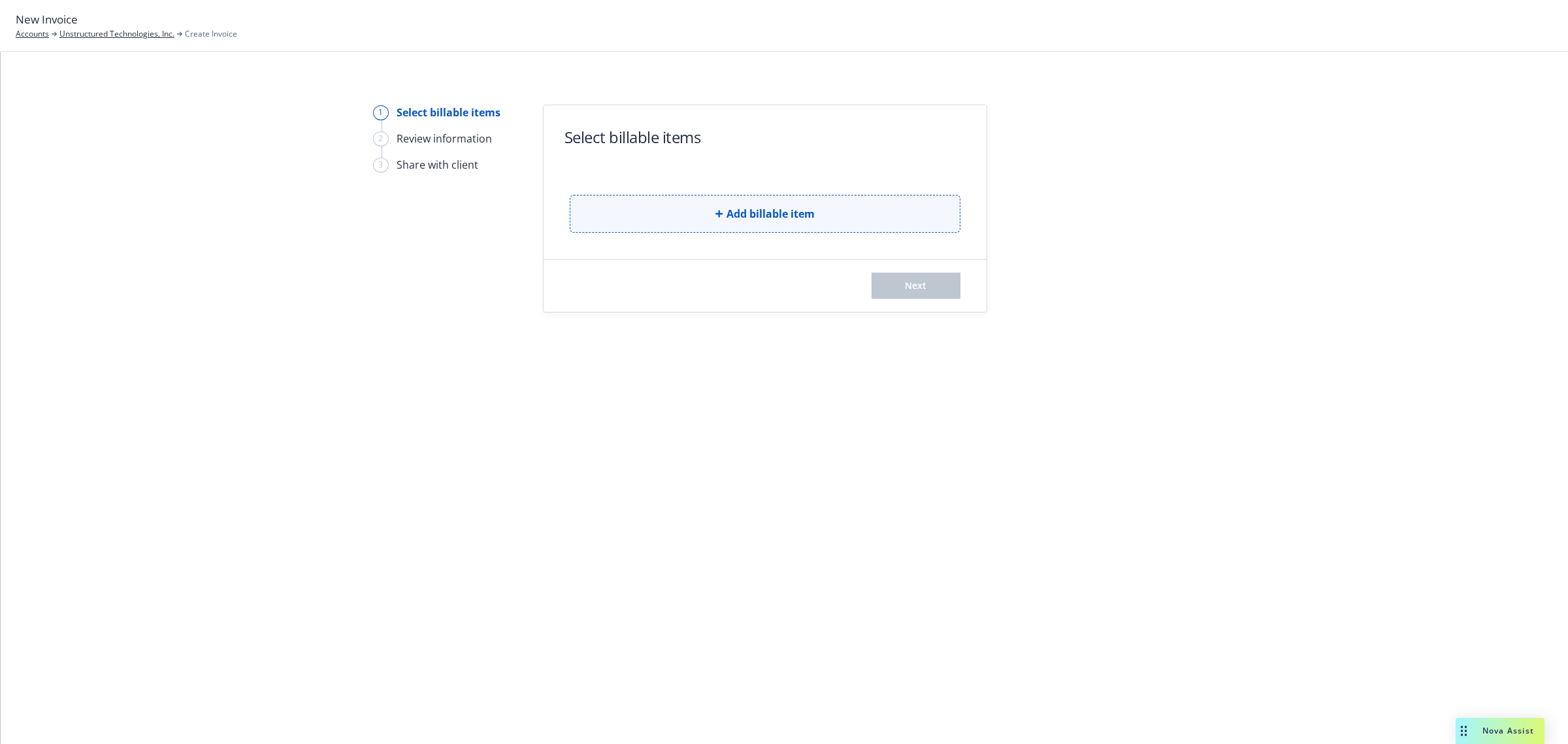
click at [701, 216] on button "Add billable item" at bounding box center [765, 213] width 390 height 38
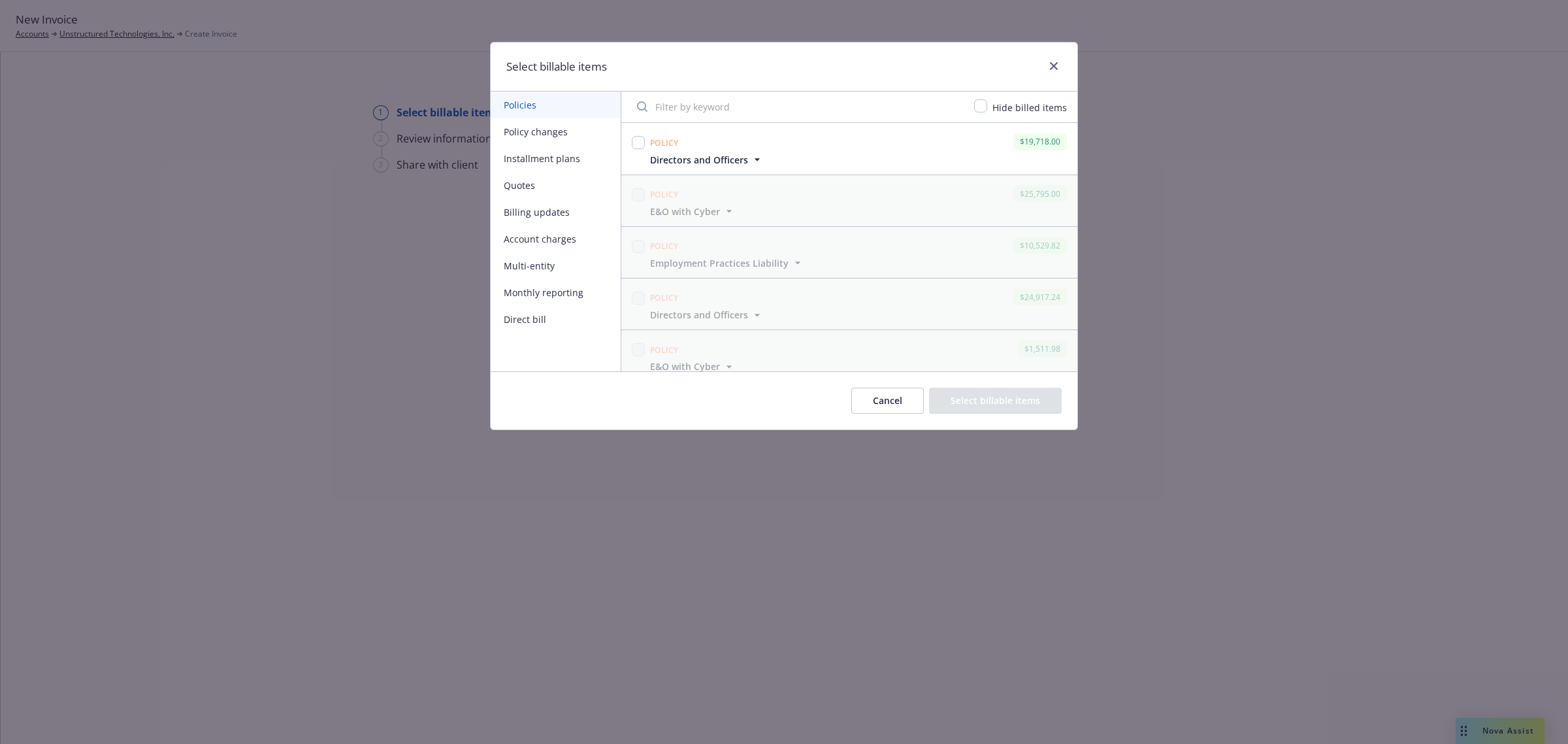
click at [645, 144] on div at bounding box center [638, 148] width 18 height 35
click at [639, 139] on input "checkbox" at bounding box center [638, 143] width 13 height 13
checkbox input "true"
click at [1000, 416] on div "Cancel Select billable items" at bounding box center [784, 400] width 586 height 58
click at [998, 400] on button "Select billable items" at bounding box center [995, 400] width 133 height 26
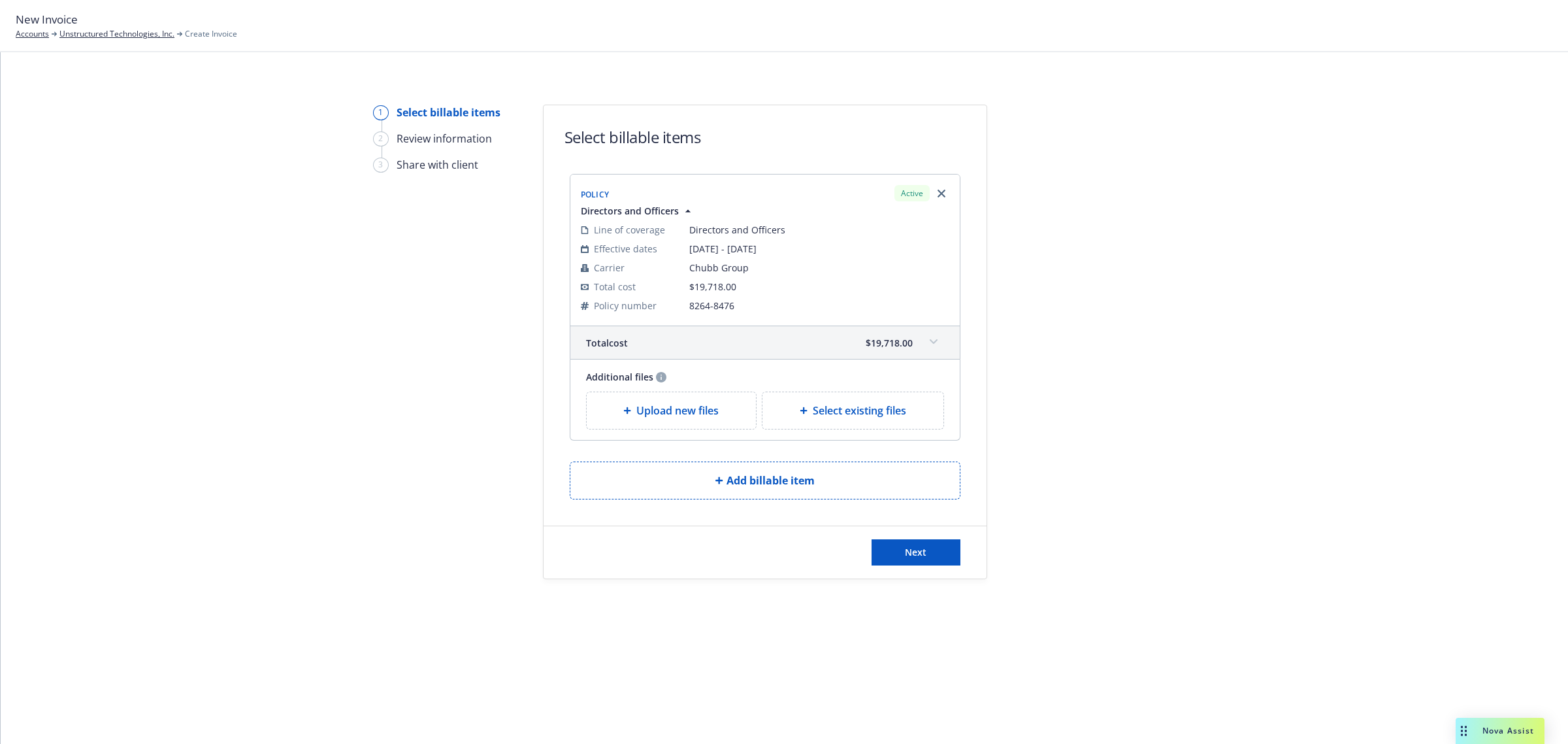
click at [930, 569] on div "Next" at bounding box center [765, 552] width 443 height 52
click at [929, 561] on button "Next" at bounding box center [916, 552] width 89 height 26
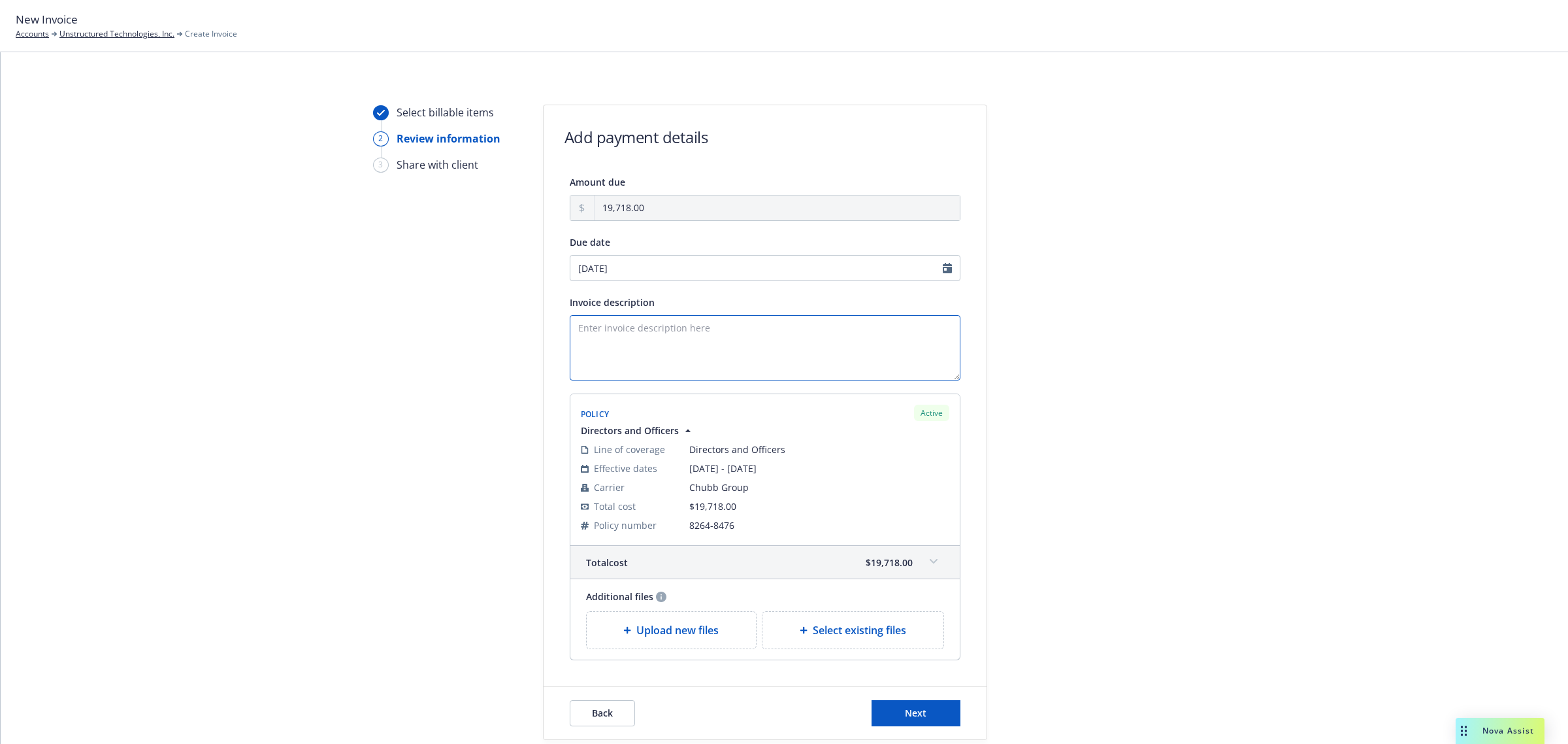
click at [698, 362] on textarea "Invoice description" at bounding box center [765, 347] width 390 height 65
type textarea "F"
paste textarea "Directors and Officers"
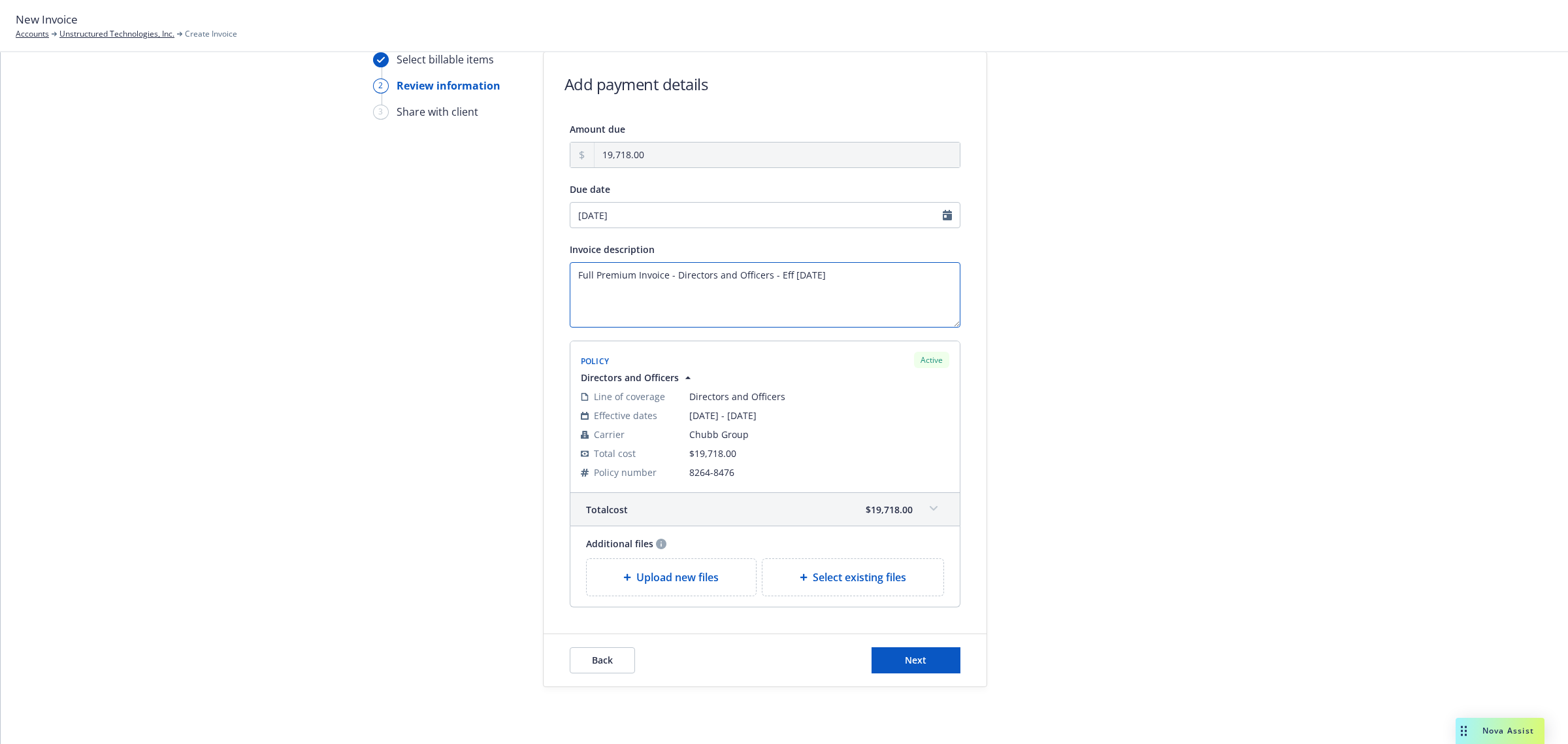
scroll to position [81, 0]
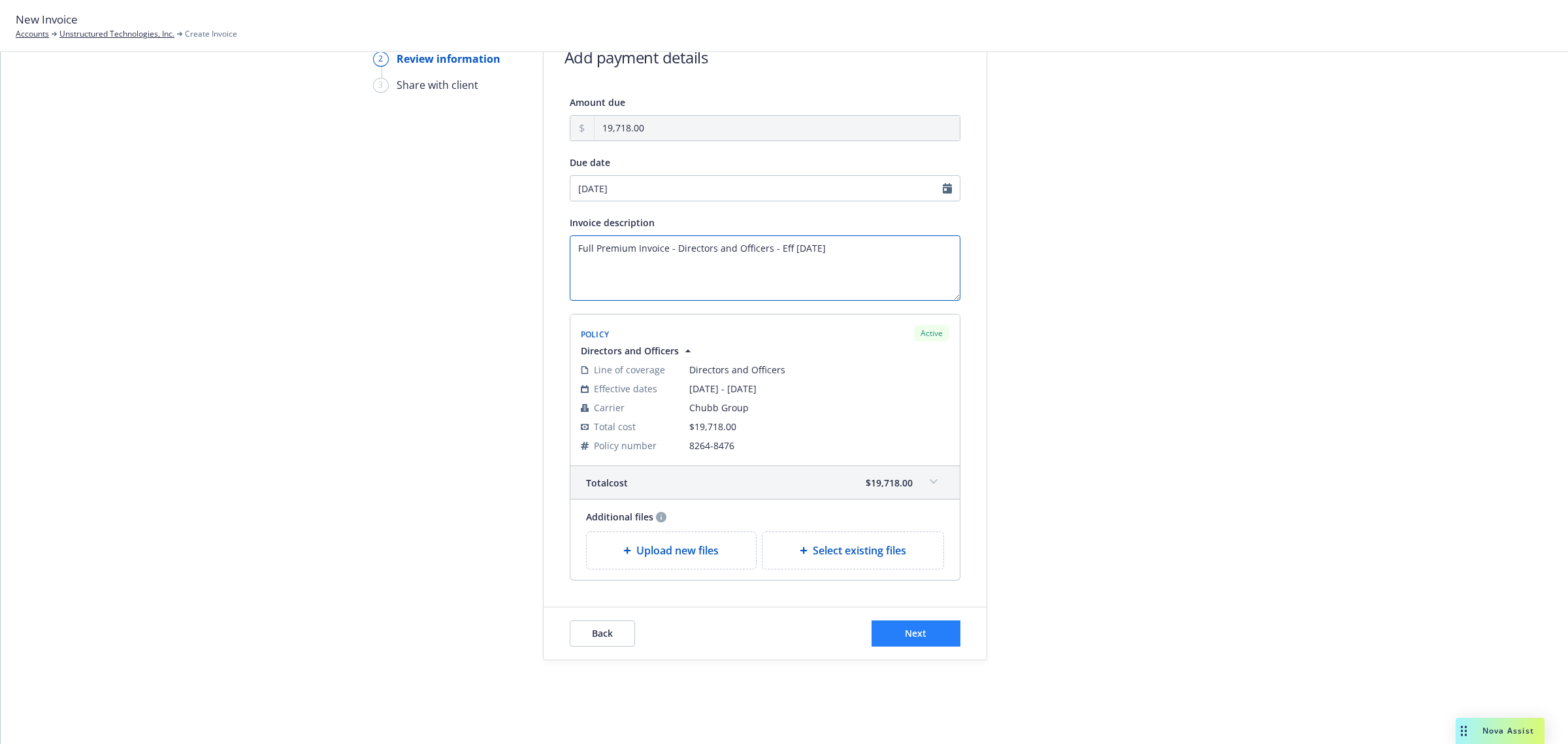
type textarea "Full Premium Invoice - Directors and Officers - Eff 9.22.25"
click at [905, 629] on span "Next" at bounding box center [916, 633] width 21 height 12
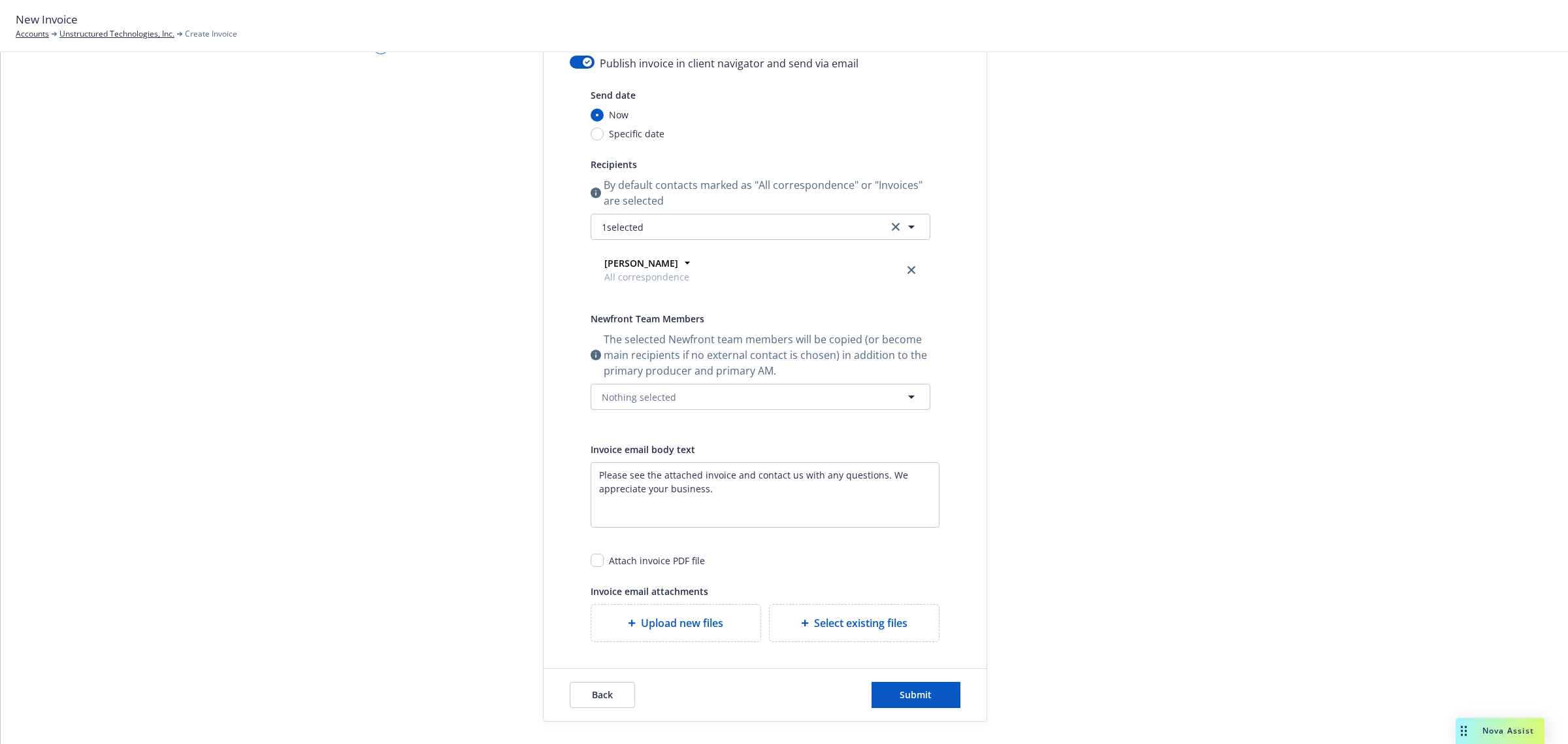
scroll to position [180, 0]
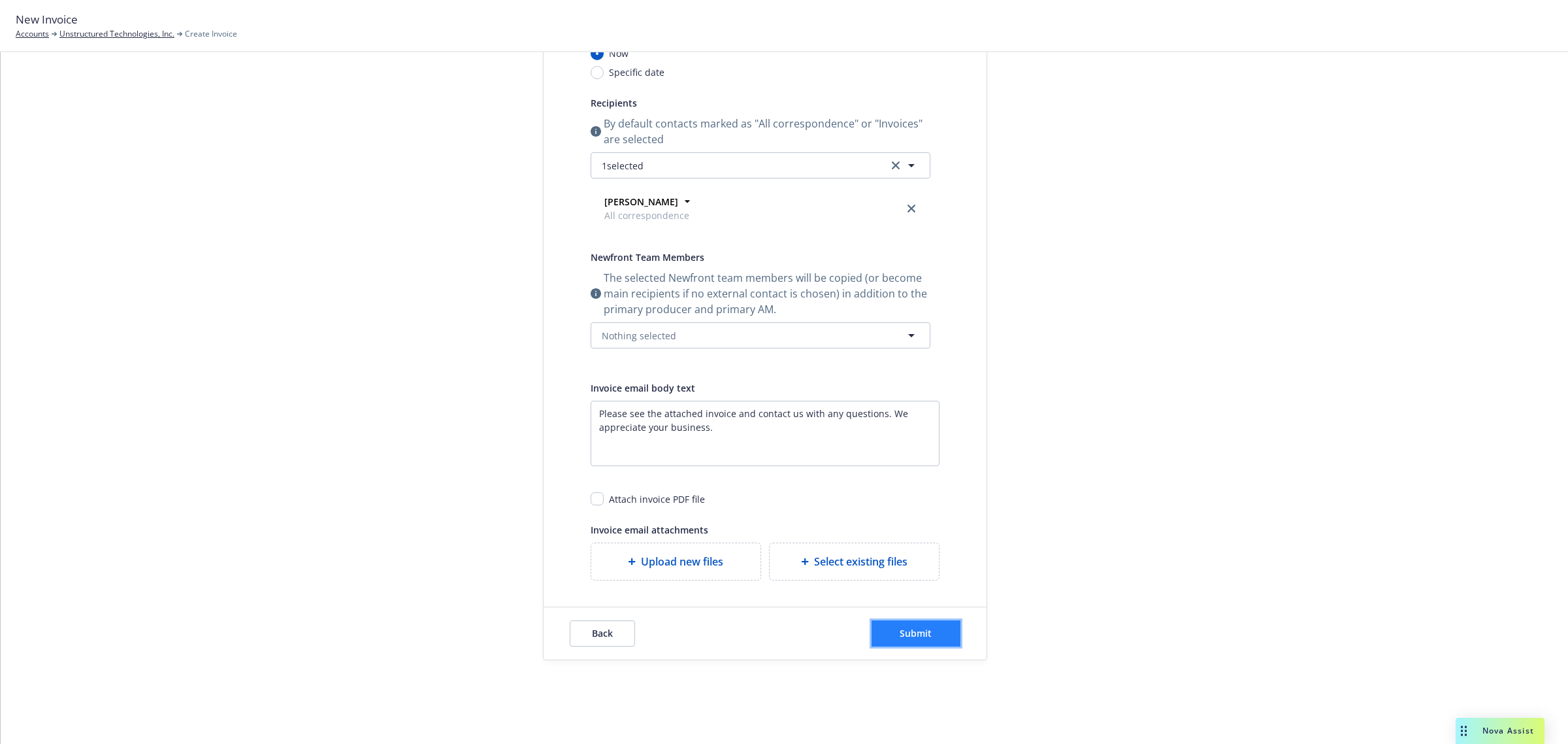
click at [906, 629] on span "Submit" at bounding box center [915, 633] width 32 height 12
